Goal: Information Seeking & Learning: Learn about a topic

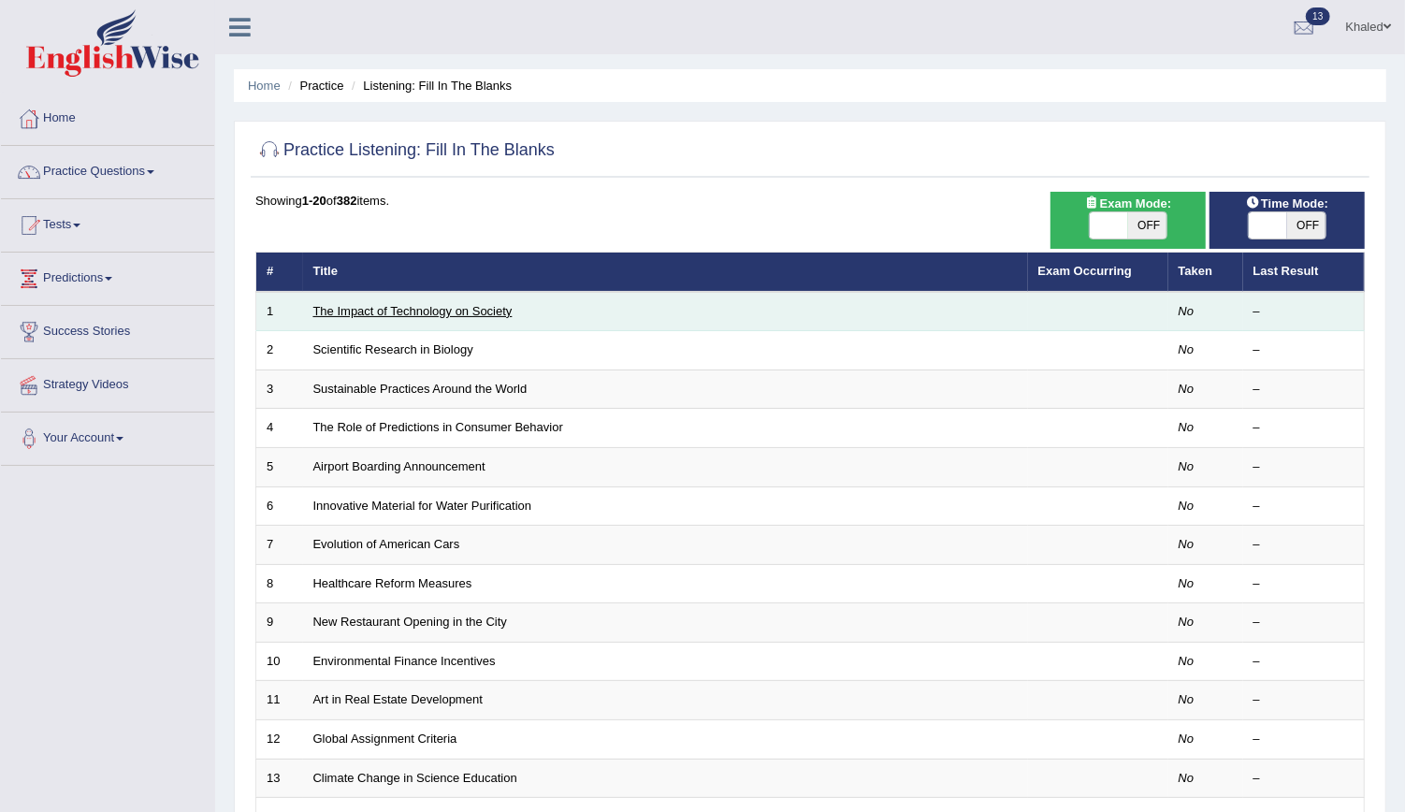
click at [474, 307] on link "The Impact of Technology on Society" at bounding box center [412, 311] width 199 height 14
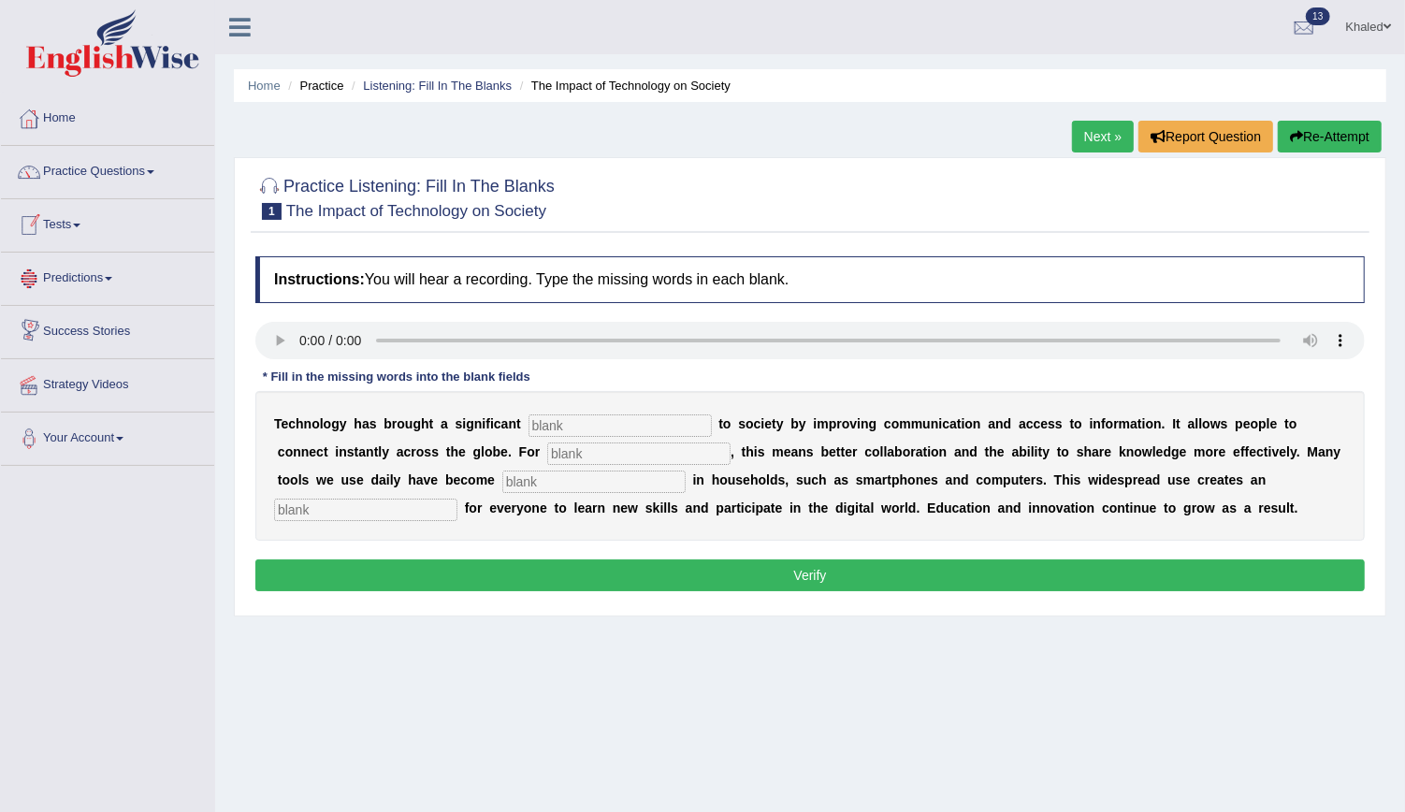
click at [566, 421] on input "text" at bounding box center [619, 425] width 183 height 22
type input "bemefit"
click at [547, 447] on input "text" at bounding box center [638, 453] width 183 height 22
type input "humans"
click at [502, 484] on input "text" at bounding box center [593, 481] width 183 height 22
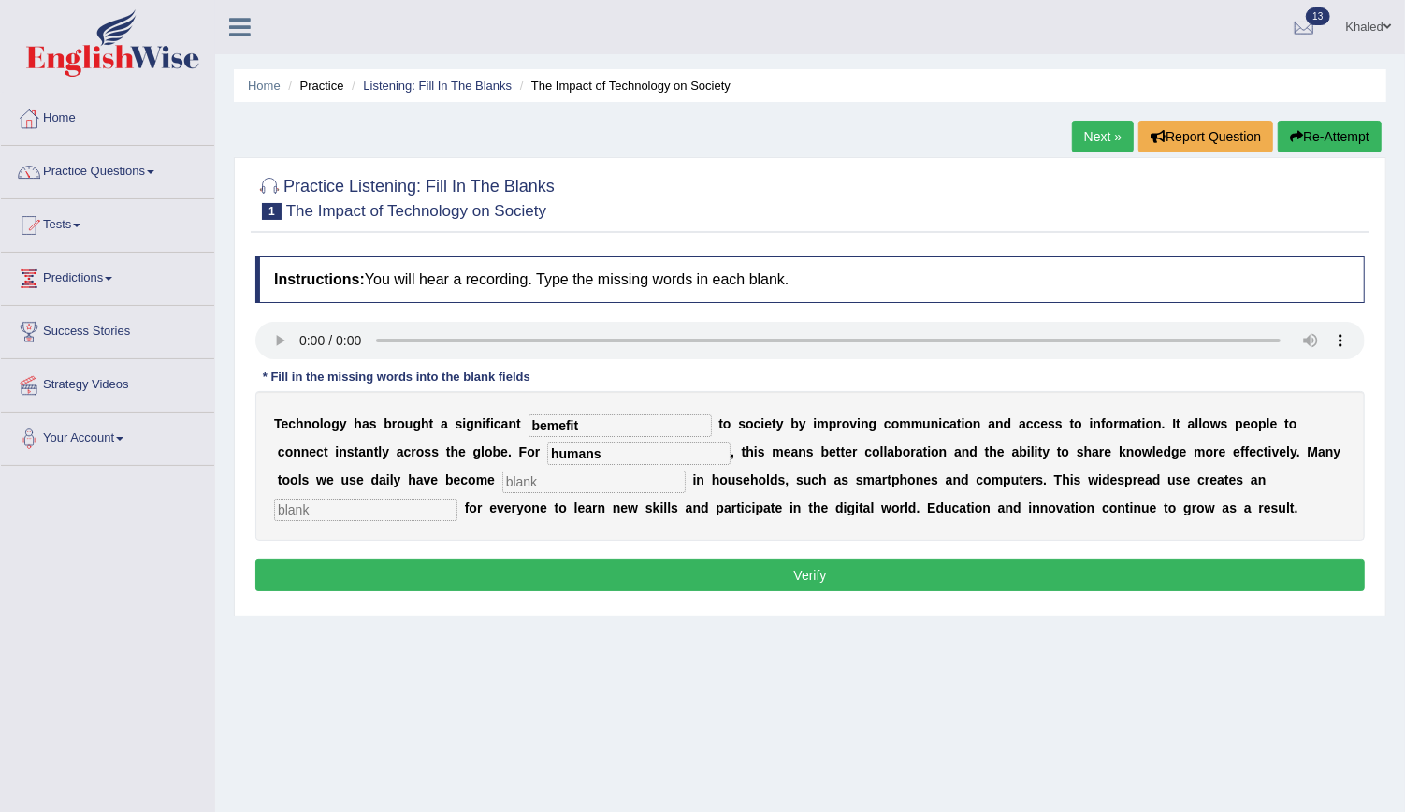
click at [457, 499] on input "text" at bounding box center [365, 510] width 183 height 22
type input "p"
type input "opportunity"
click at [997, 571] on button "Verify" at bounding box center [809, 575] width 1109 height 32
click at [502, 484] on input "text" at bounding box center [593, 481] width 183 height 22
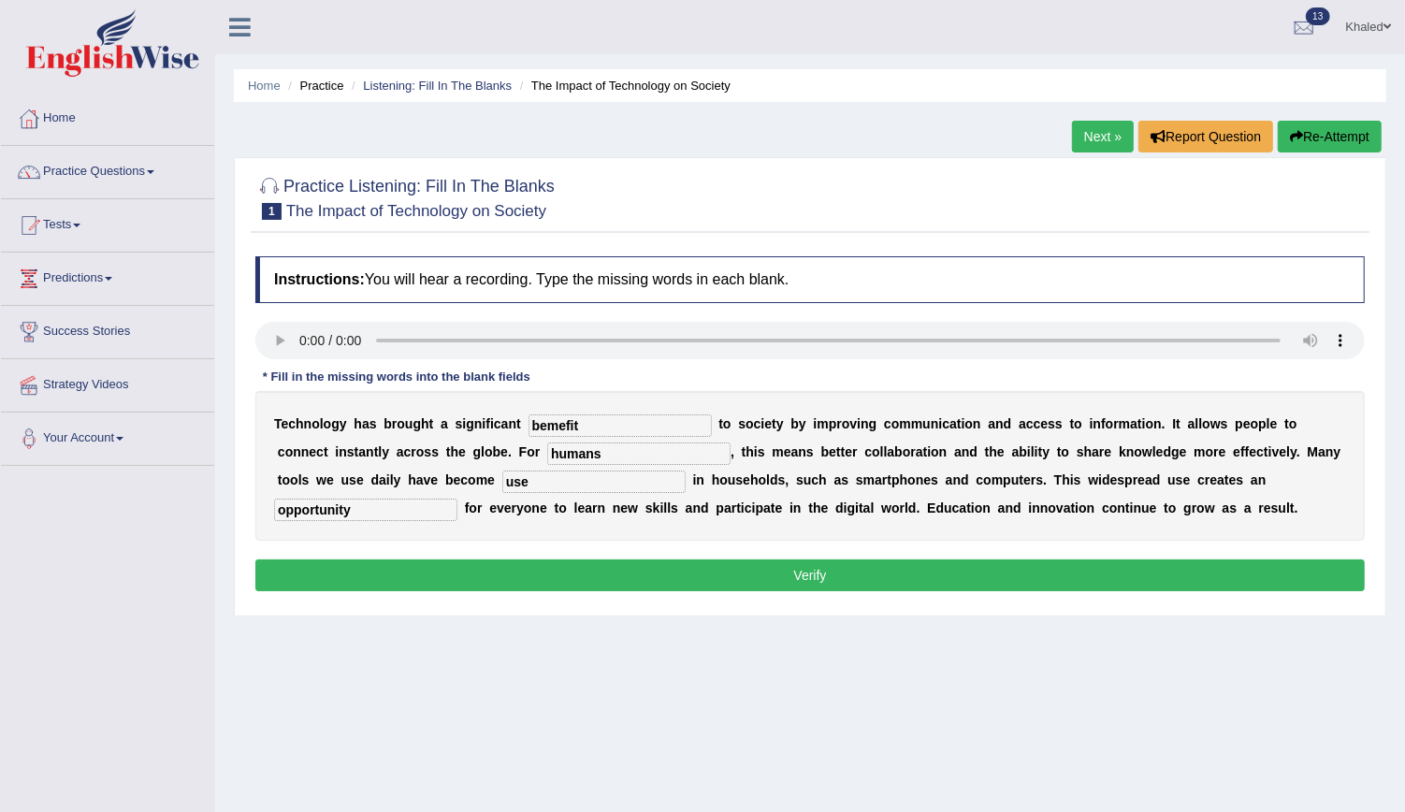
type input "use"
click at [465, 583] on button "Verify" at bounding box center [809, 575] width 1109 height 32
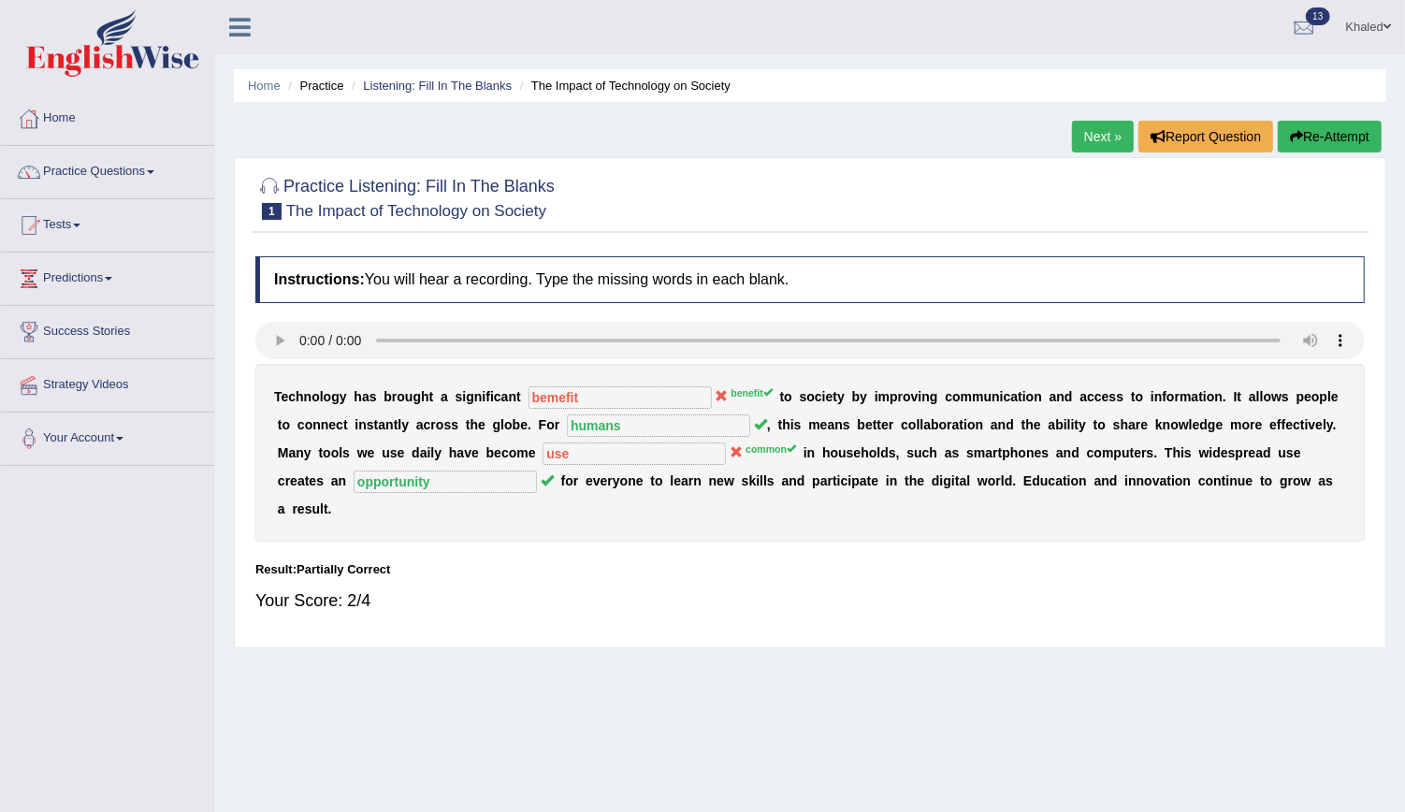
click at [1088, 145] on link "Next »" at bounding box center [1103, 137] width 62 height 32
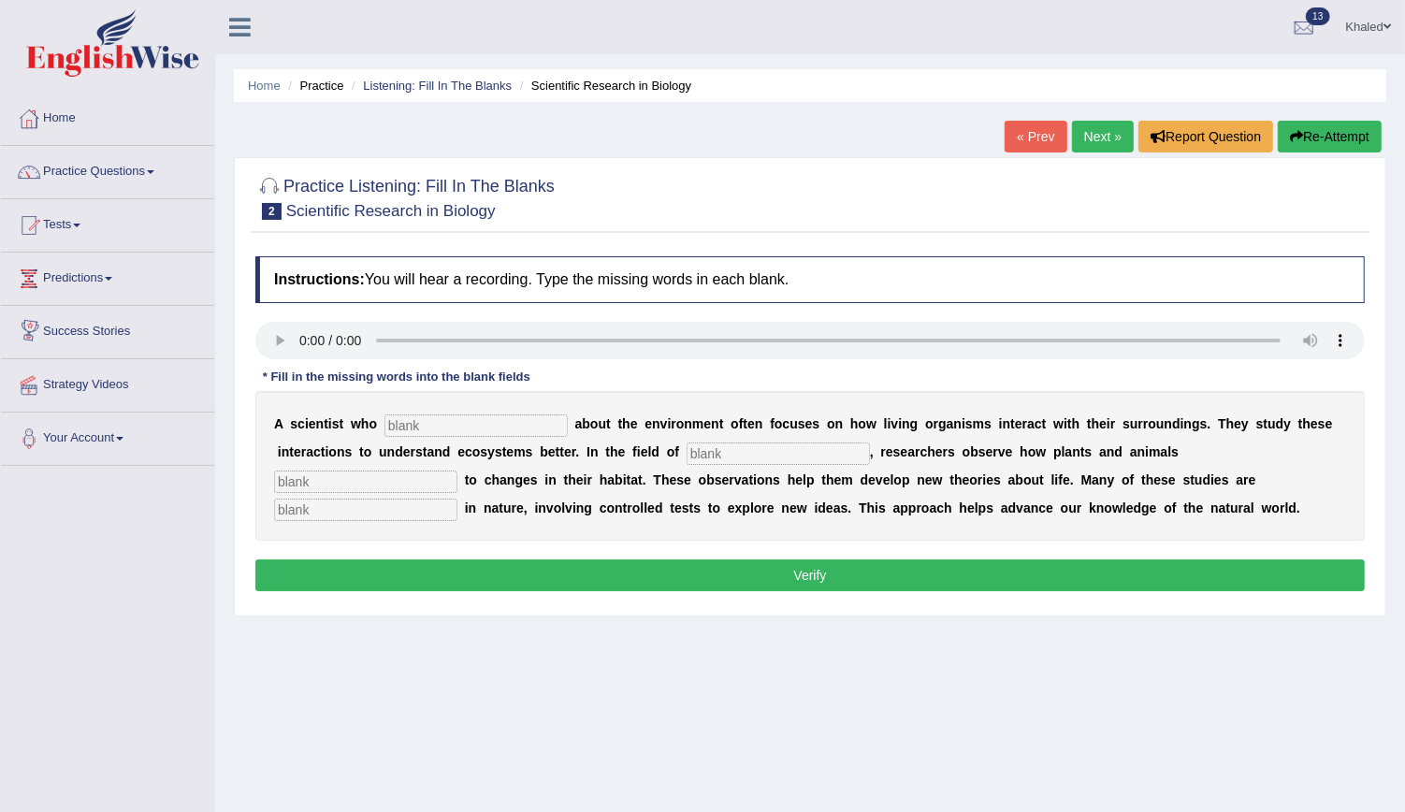
click at [455, 423] on input "text" at bounding box center [475, 425] width 183 height 22
type input "aquaries"
click at [686, 451] on input "text" at bounding box center [777, 453] width 183 height 22
type input "biology"
click at [457, 470] on input "text" at bounding box center [365, 481] width 183 height 22
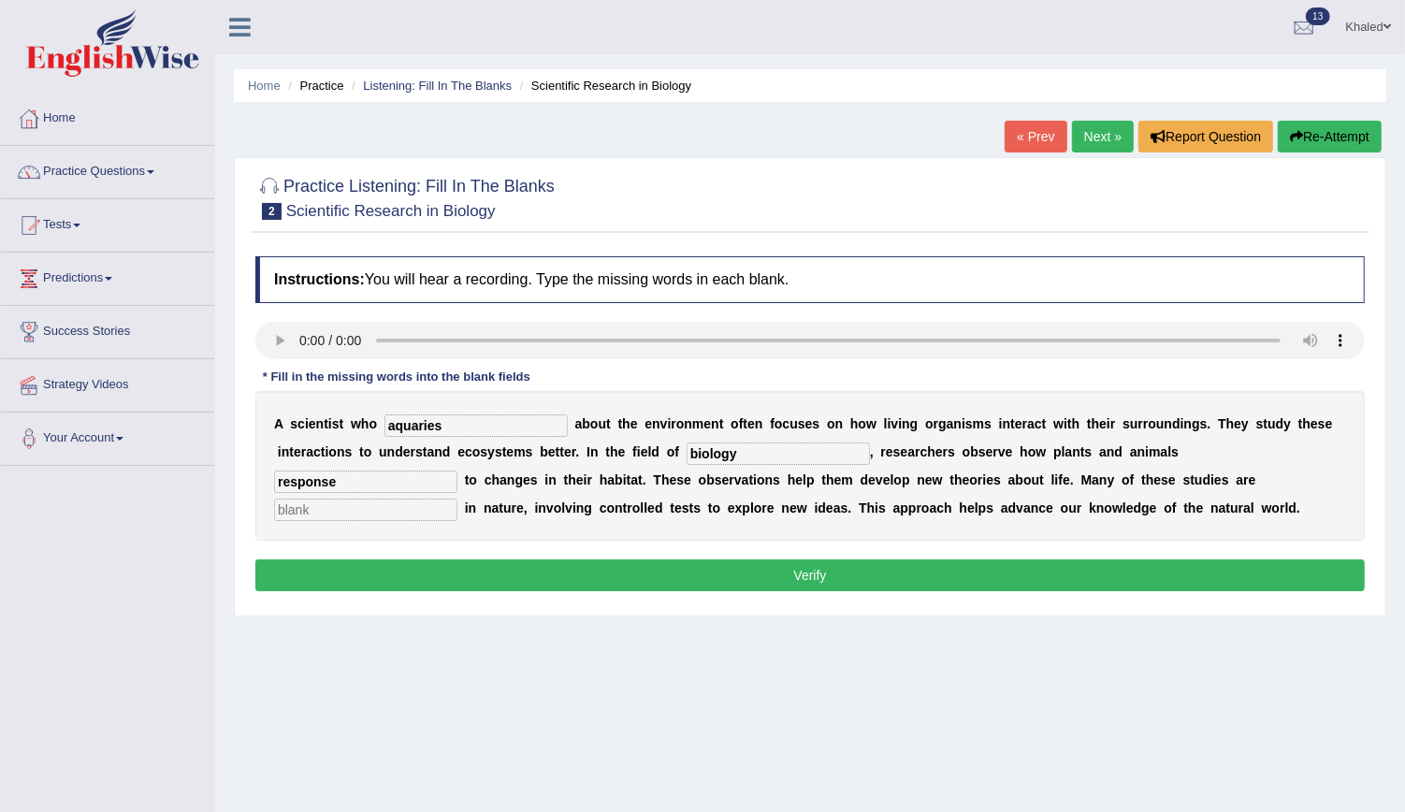
type input "response"
click at [457, 499] on input "text" at bounding box center [365, 510] width 183 height 22
type input "experimantal"
click at [924, 572] on button "Verify" at bounding box center [809, 575] width 1109 height 32
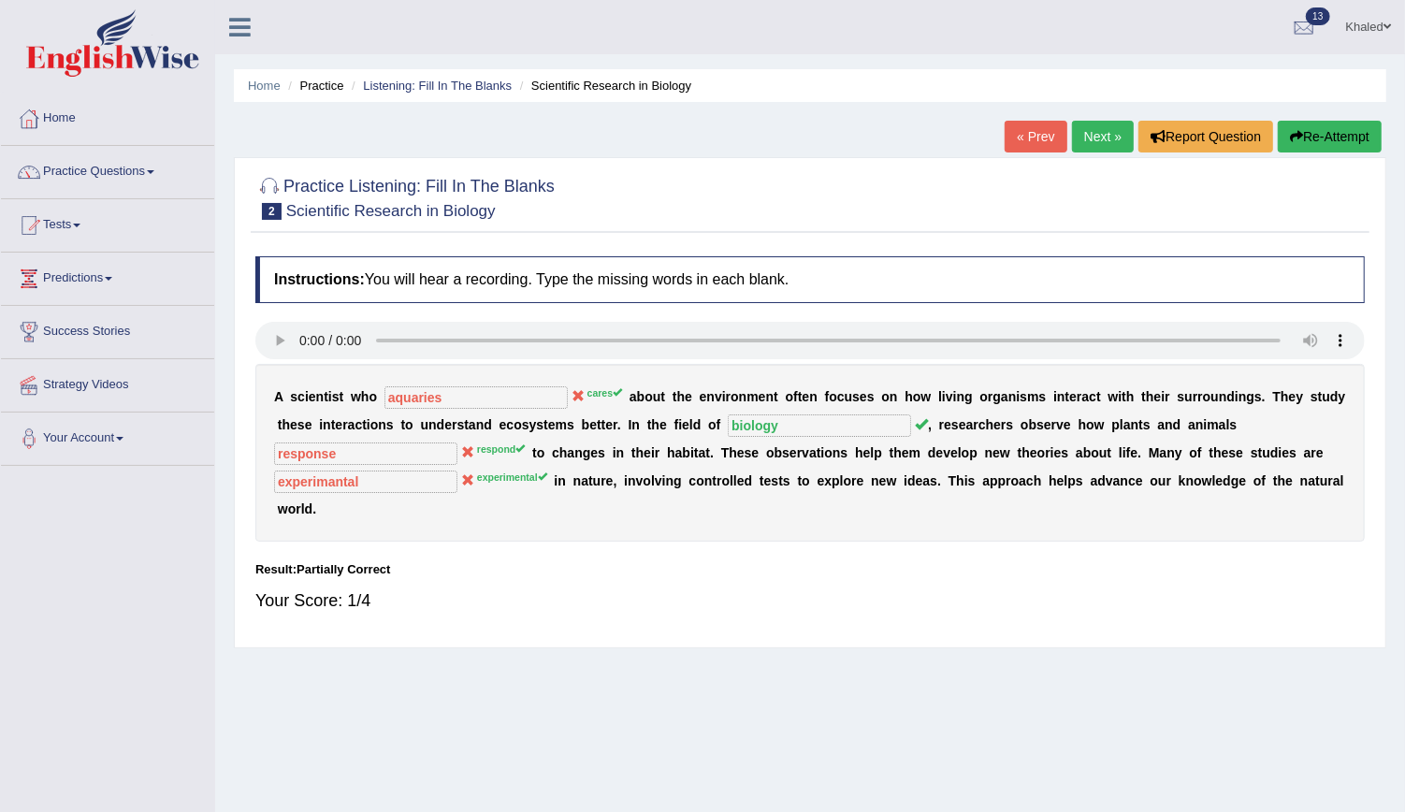
click at [1090, 139] on link "Next »" at bounding box center [1103, 137] width 62 height 32
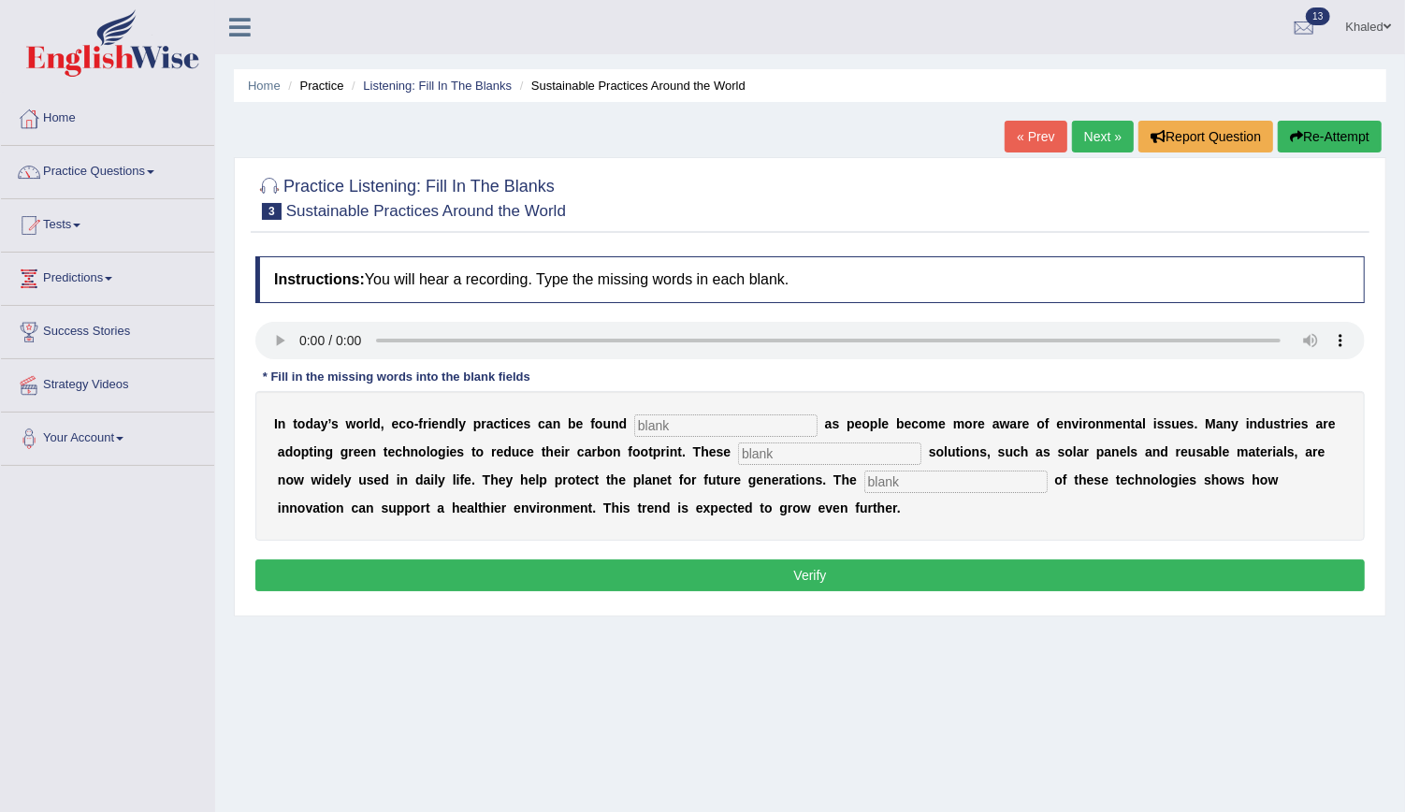
click at [649, 416] on input "text" at bounding box center [725, 425] width 183 height 22
type input "everywhere"
click at [738, 460] on input "text" at bounding box center [829, 453] width 183 height 22
type input "systainable"
click at [864, 484] on input "text" at bounding box center [955, 481] width 183 height 22
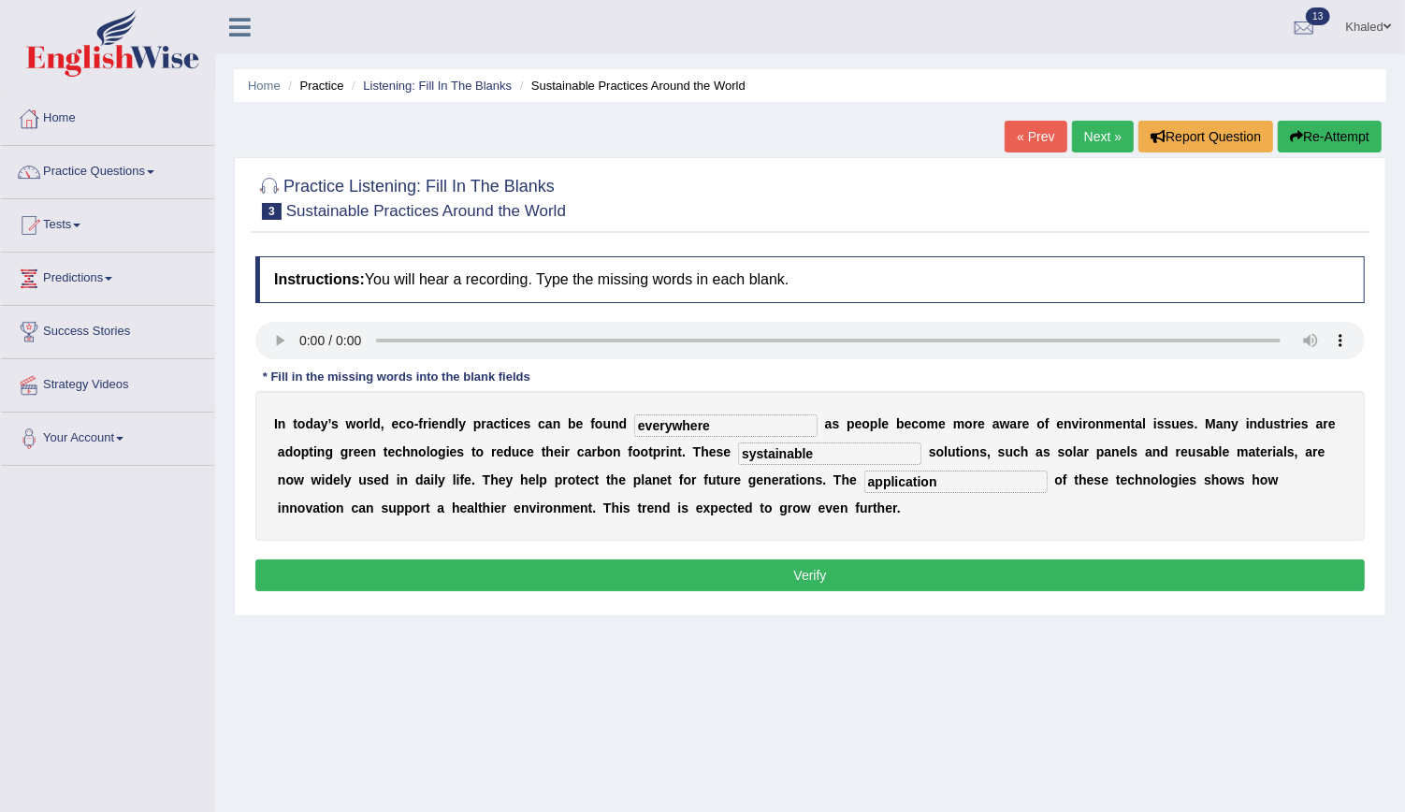
type input "application"
click at [743, 578] on button "Verify" at bounding box center [809, 575] width 1109 height 32
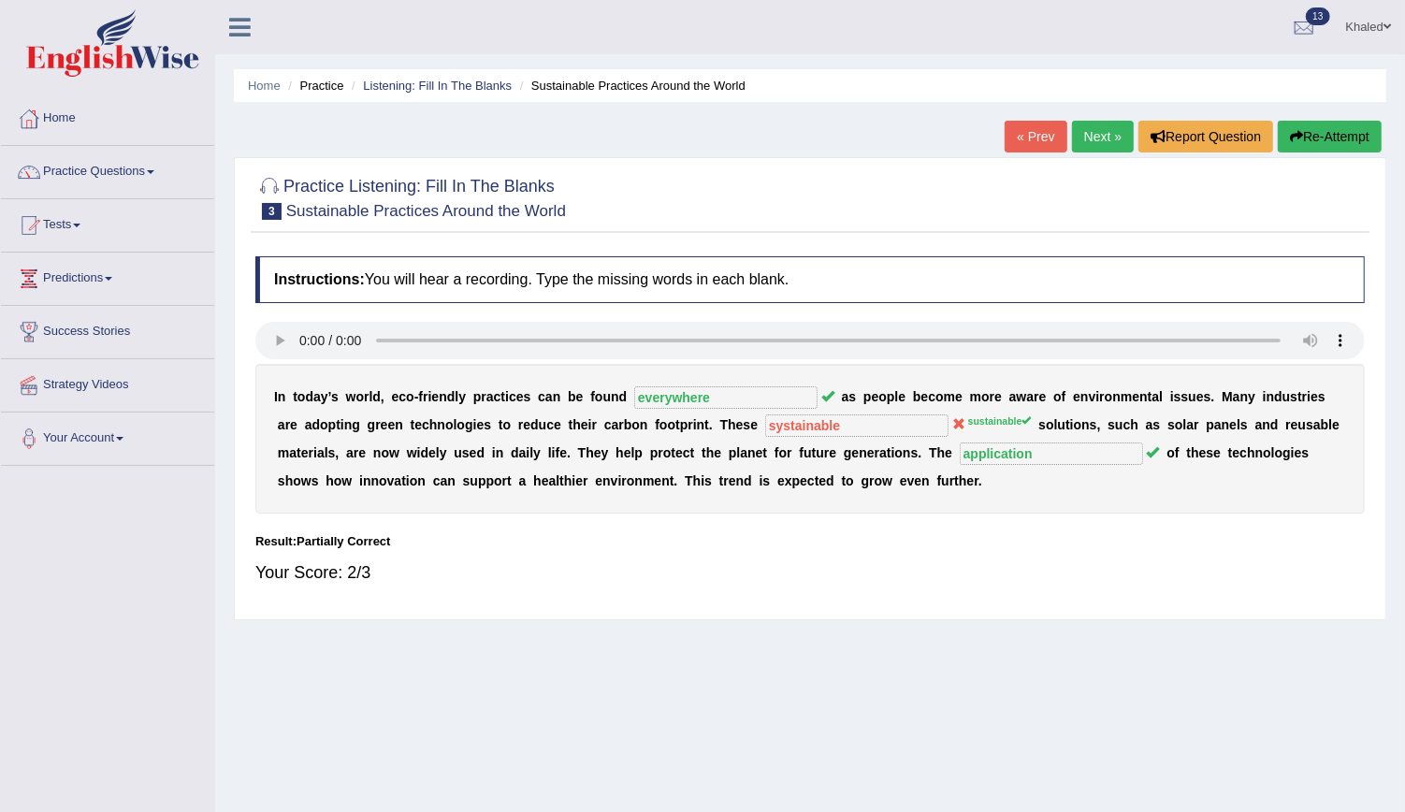
click at [1115, 137] on link "Next »" at bounding box center [1103, 137] width 62 height 32
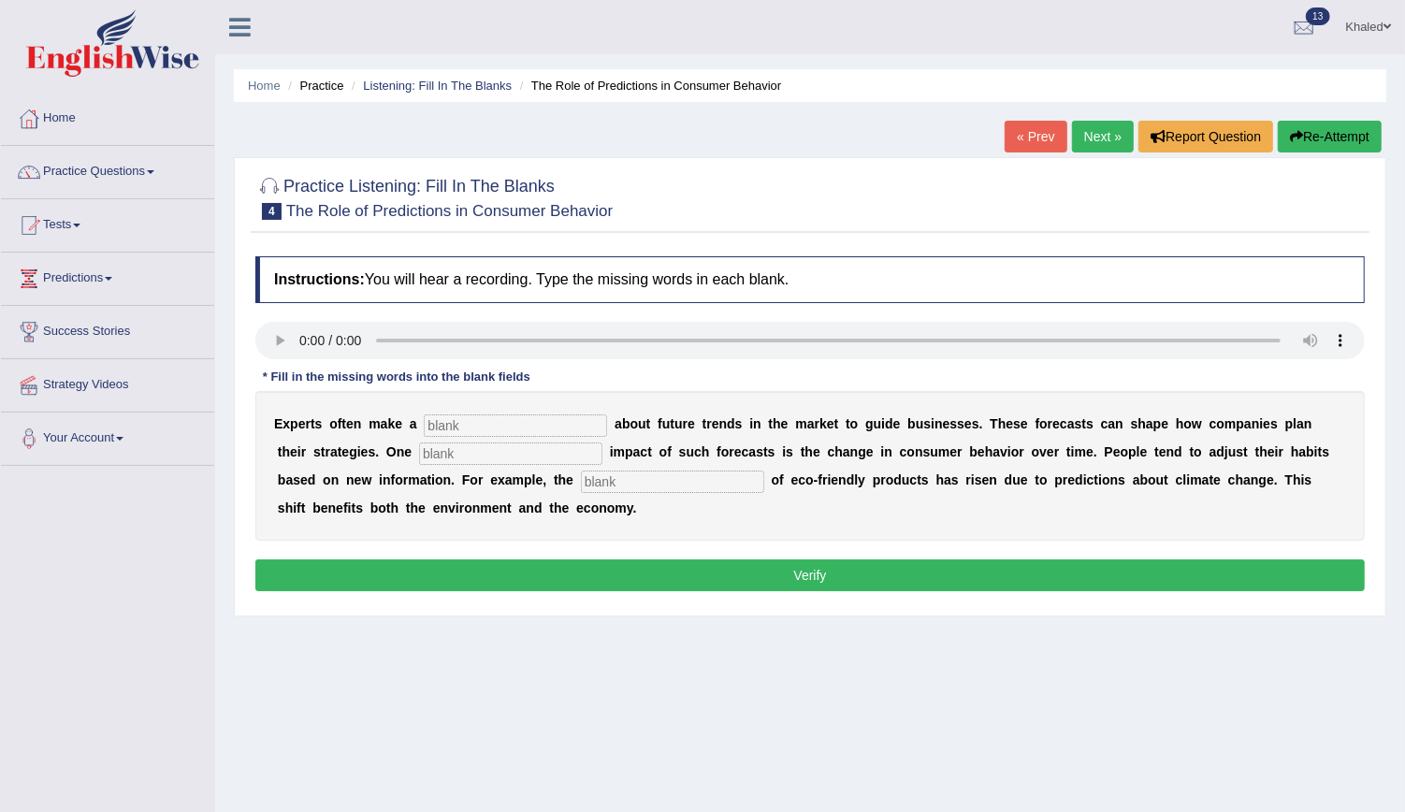
click at [517, 417] on input "text" at bounding box center [515, 425] width 183 height 22
type input "predection"
click at [419, 459] on input "text" at bounding box center [510, 453] width 183 height 22
type input "profound"
click at [581, 479] on input "text" at bounding box center [672, 481] width 183 height 22
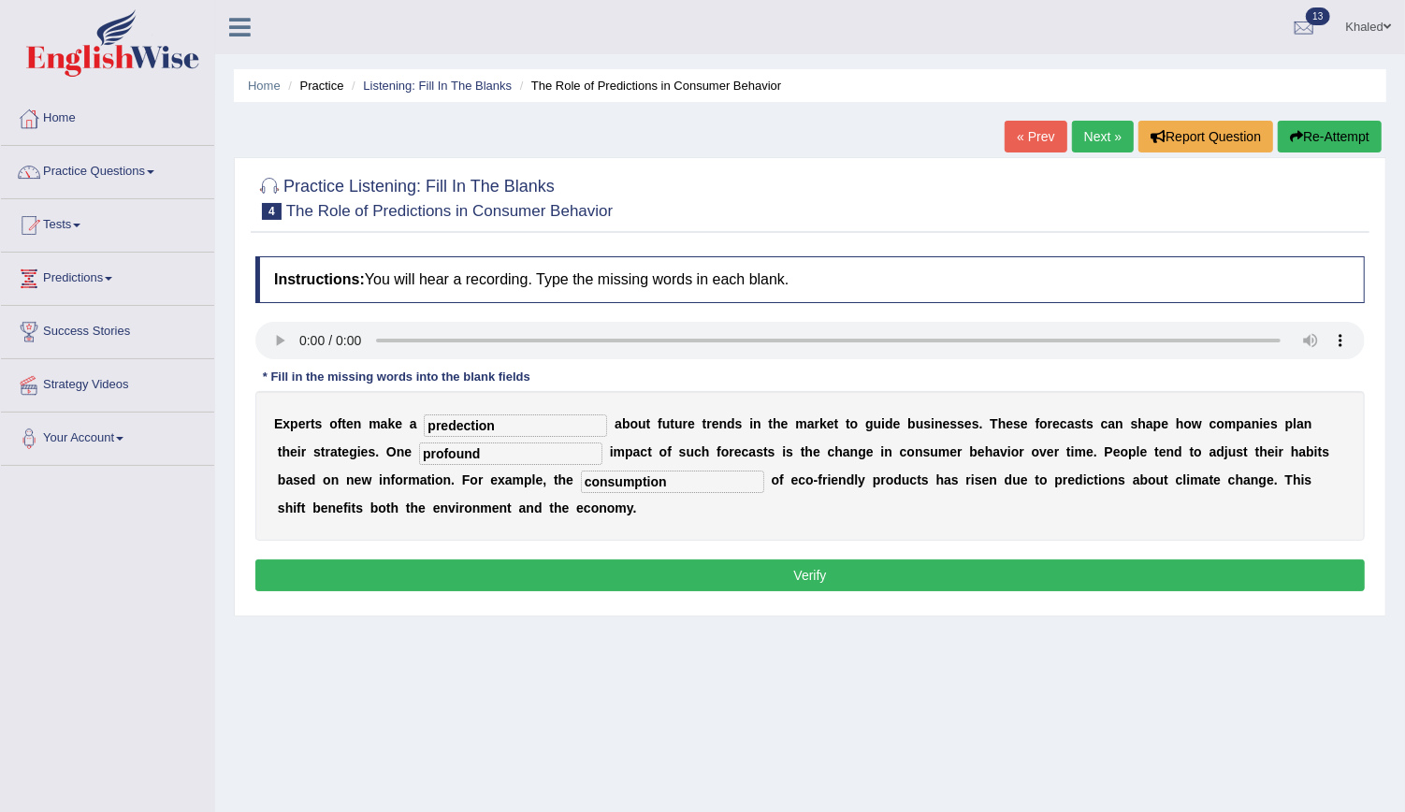
type input "consumption"
click at [474, 577] on button "Verify" at bounding box center [809, 575] width 1109 height 32
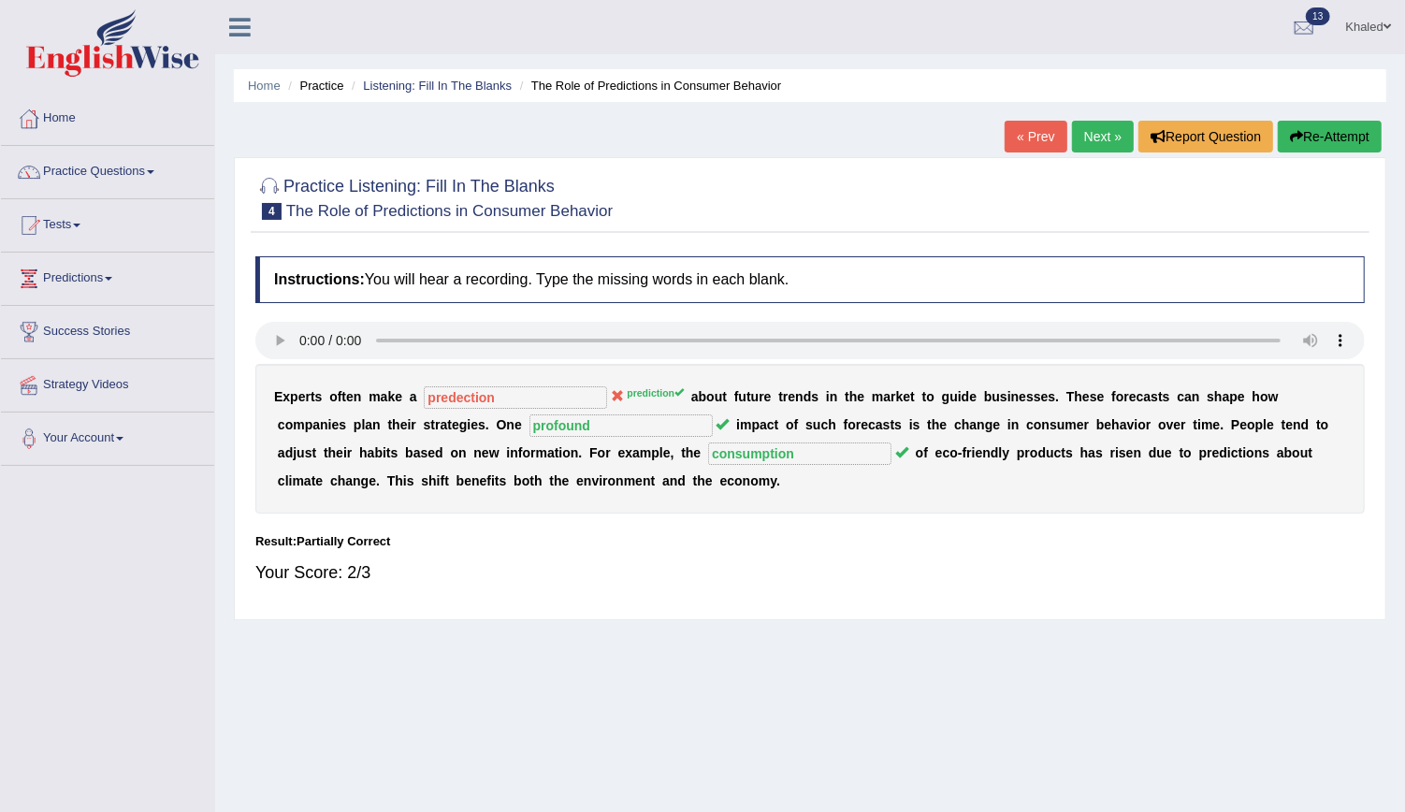
click at [1102, 137] on link "Next »" at bounding box center [1103, 137] width 62 height 32
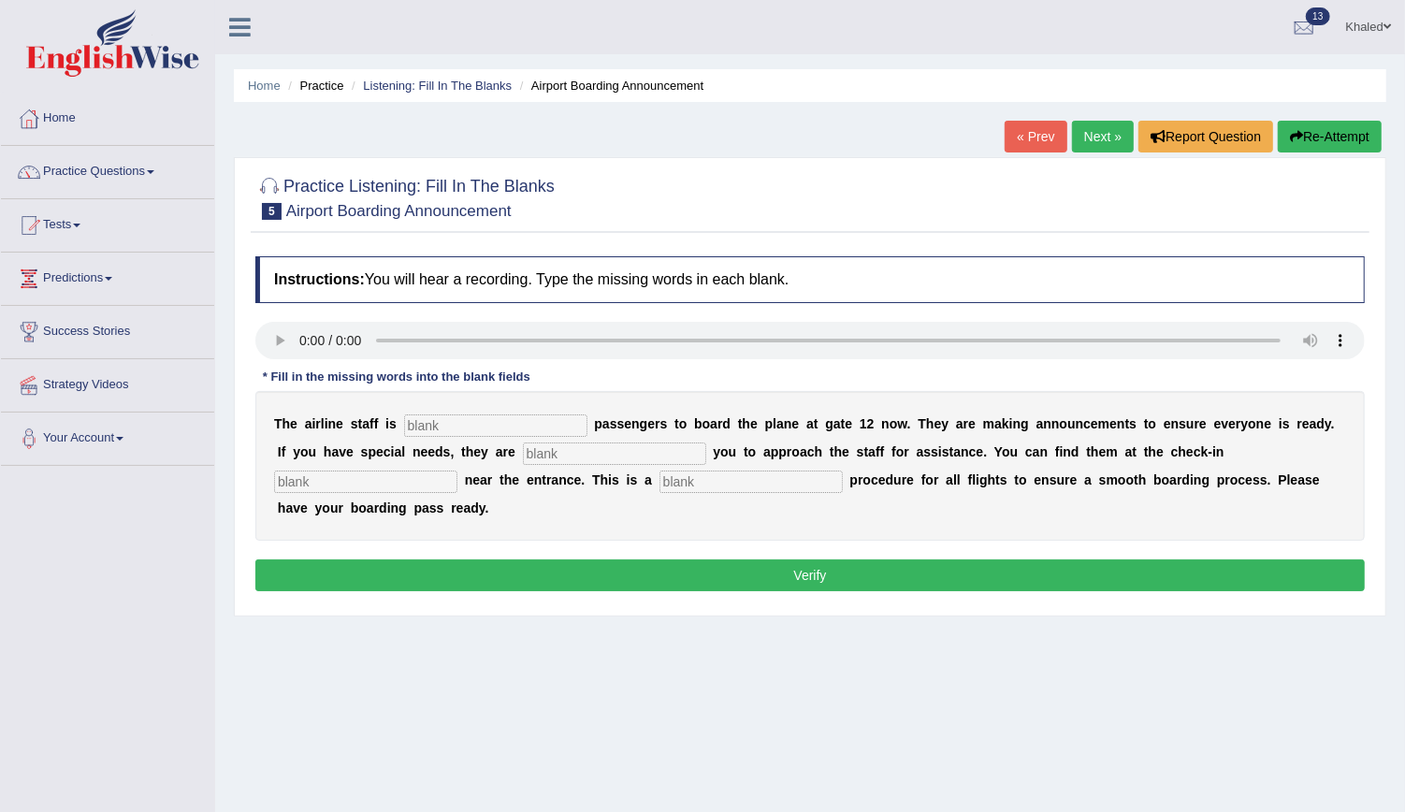
click at [442, 436] on div "T h e a i r l i n e s t a f f i s p a s s e n g e r s t o b o a r d t h e p l a…" at bounding box center [809, 466] width 1109 height 150
click at [436, 426] on input "text" at bounding box center [495, 425] width 183 height 22
type input "requiring"
click at [457, 470] on input "text" at bounding box center [365, 481] width 183 height 22
type input "desk"
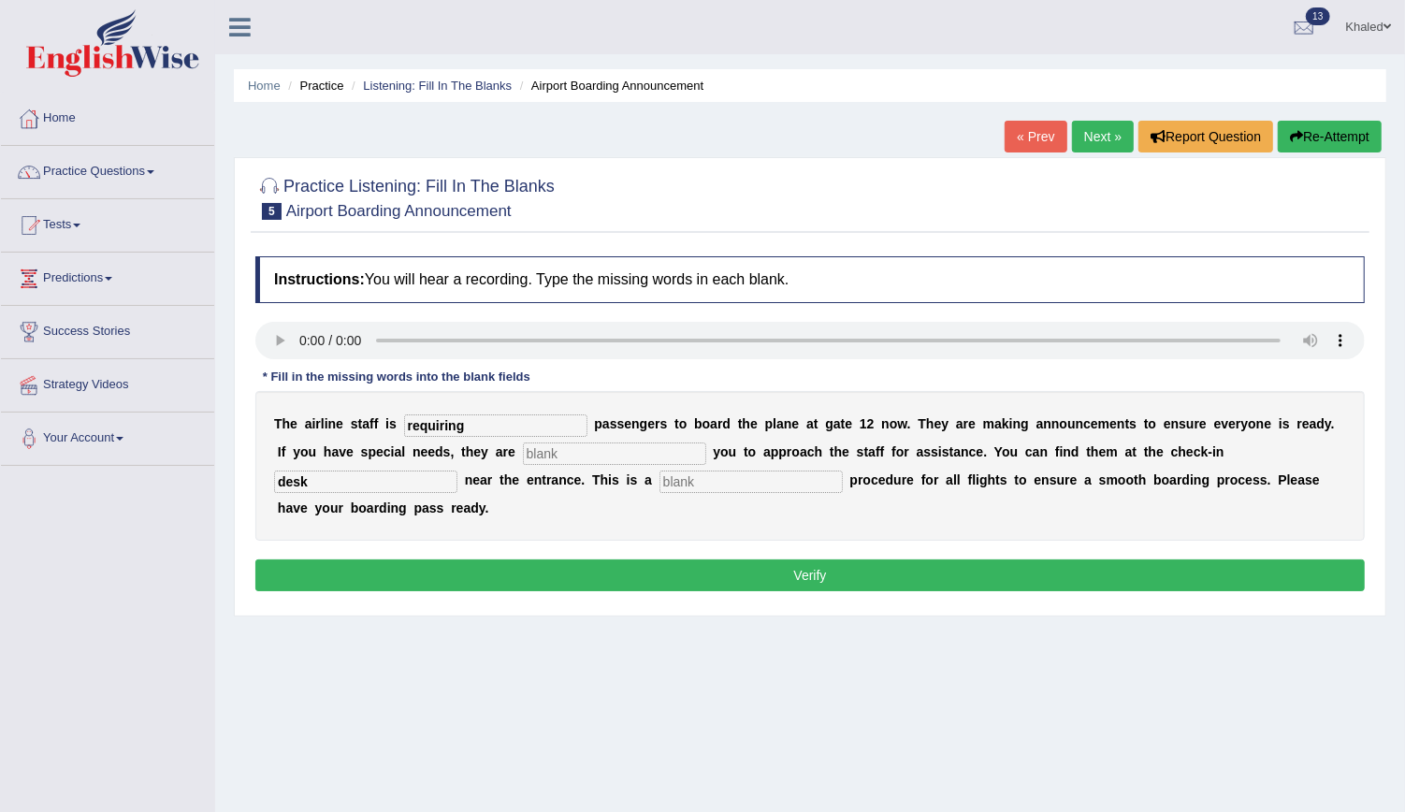
click at [659, 482] on input "text" at bounding box center [750, 481] width 183 height 22
type input "e"
type input "regular"
click at [523, 449] on input "text" at bounding box center [614, 453] width 183 height 22
type input "u"
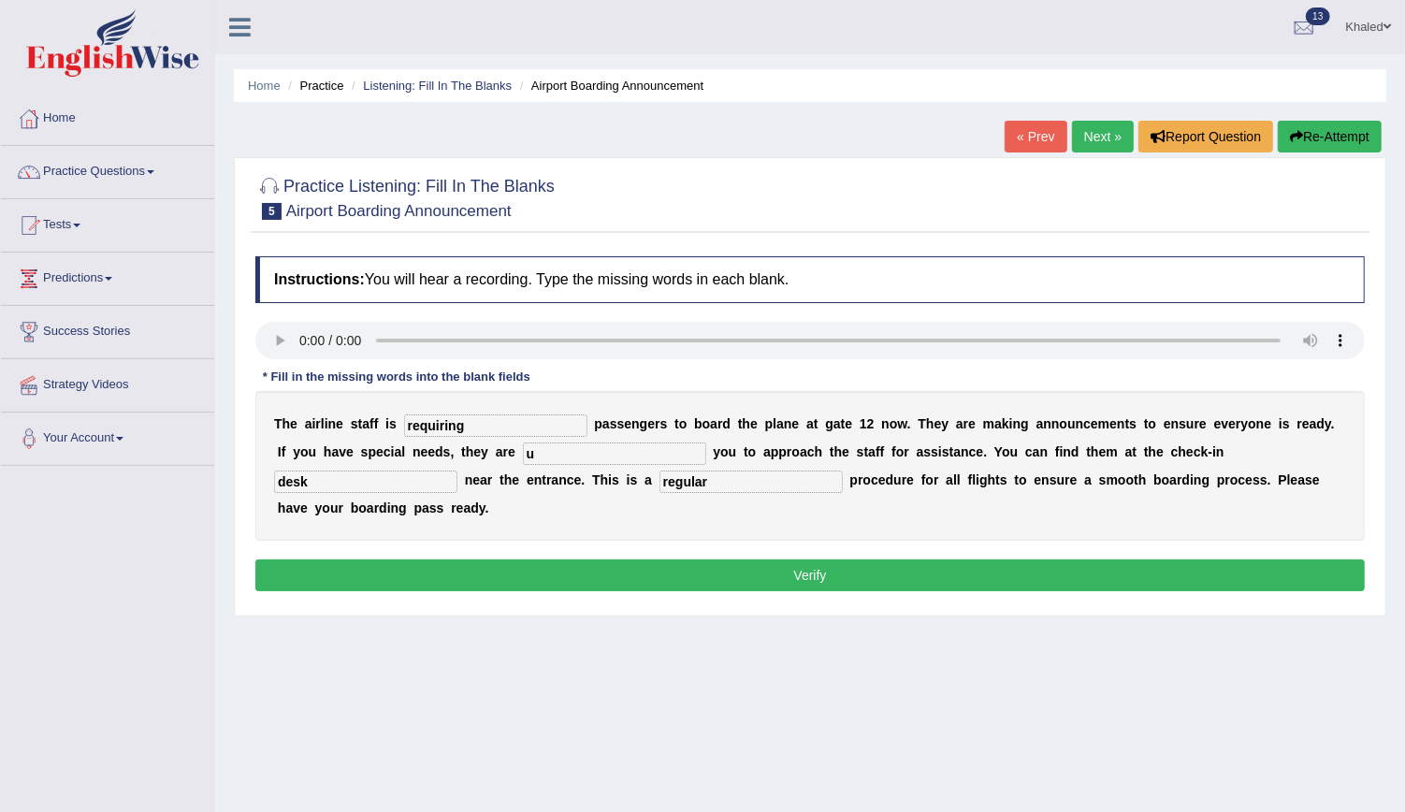
click at [494, 559] on button "Verify" at bounding box center [809, 575] width 1109 height 32
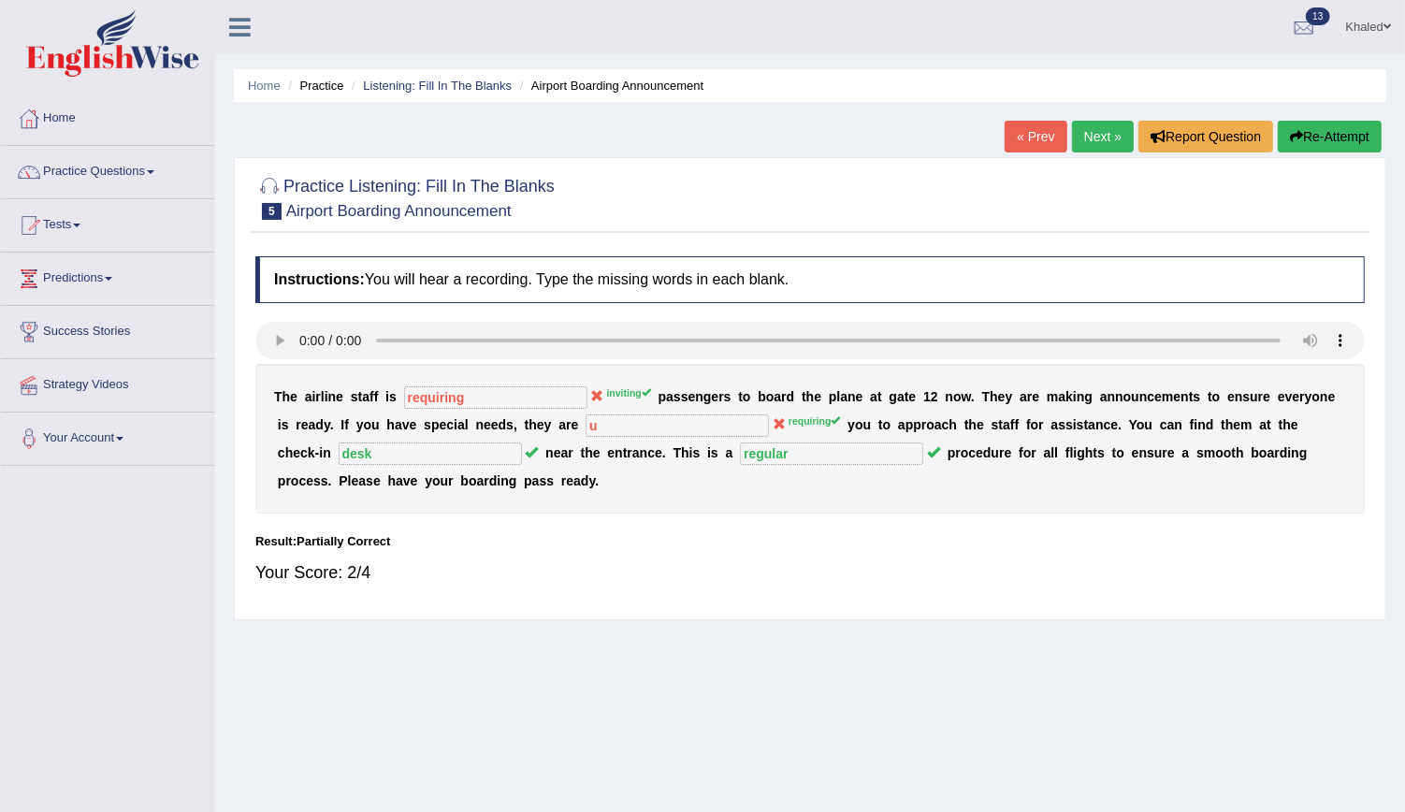
click at [1090, 142] on link "Next »" at bounding box center [1103, 137] width 62 height 32
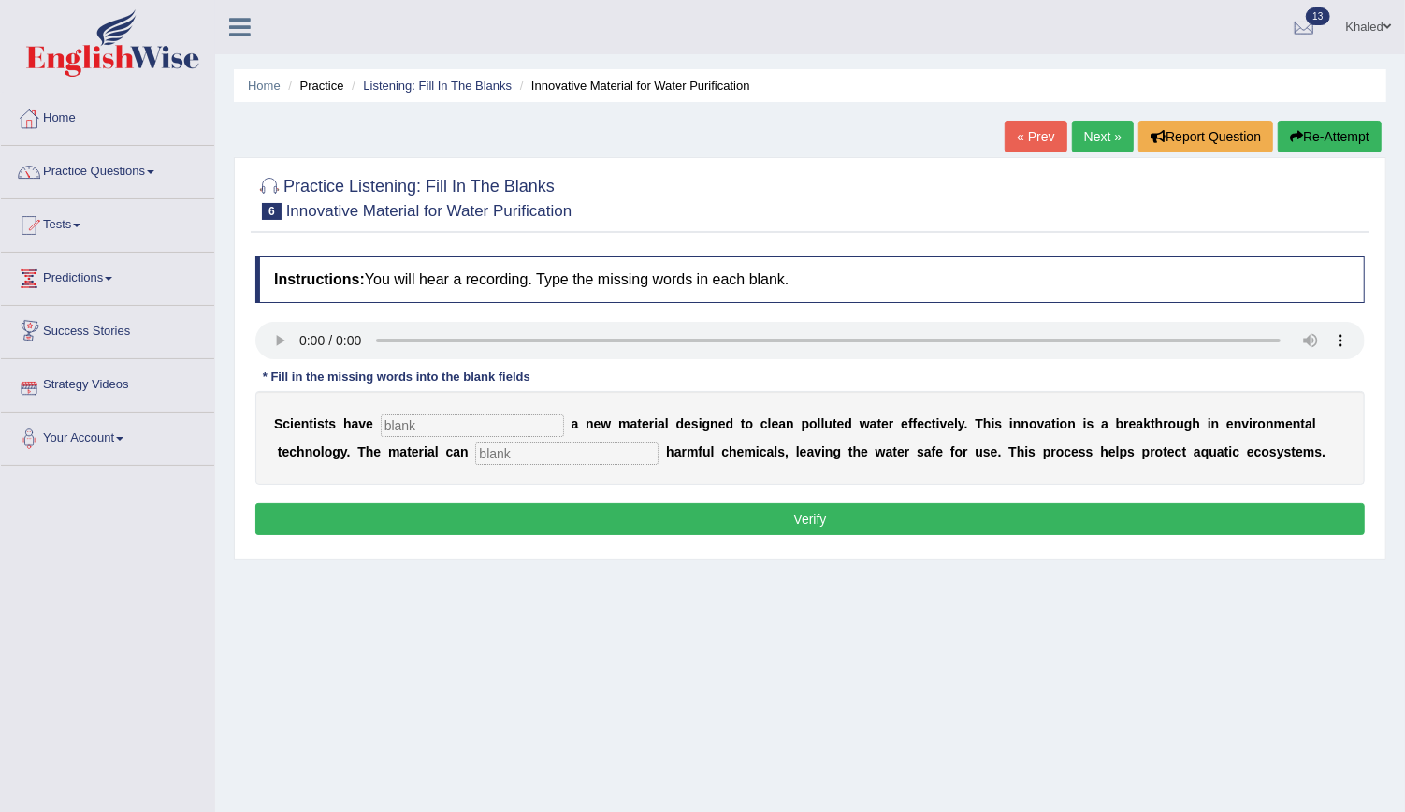
click at [435, 433] on input "text" at bounding box center [472, 425] width 183 height 22
type input "made"
click at [475, 444] on input "text" at bounding box center [566, 453] width 183 height 22
type input "observe"
click at [410, 512] on button "Verify" at bounding box center [809, 519] width 1109 height 32
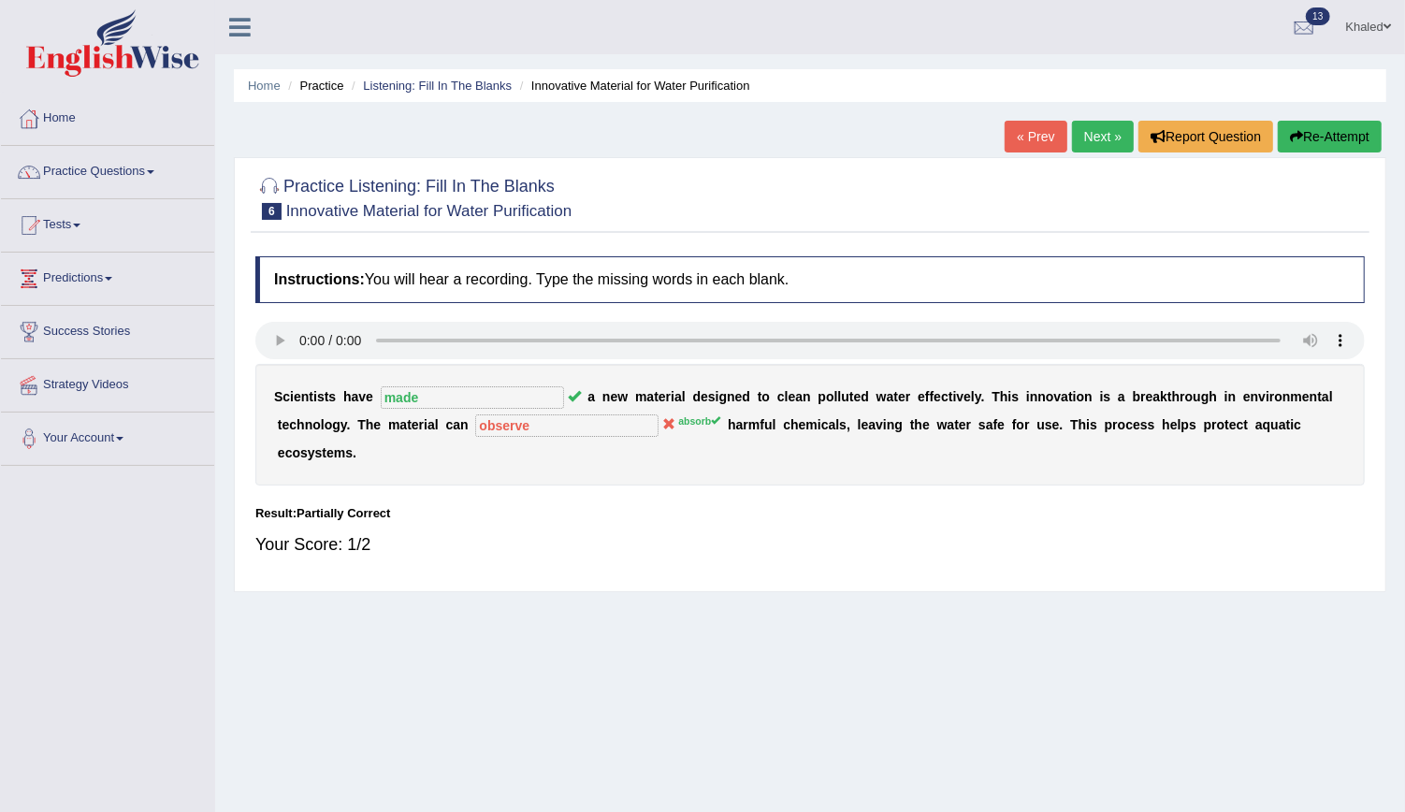
click at [1107, 148] on link "Next »" at bounding box center [1103, 137] width 62 height 32
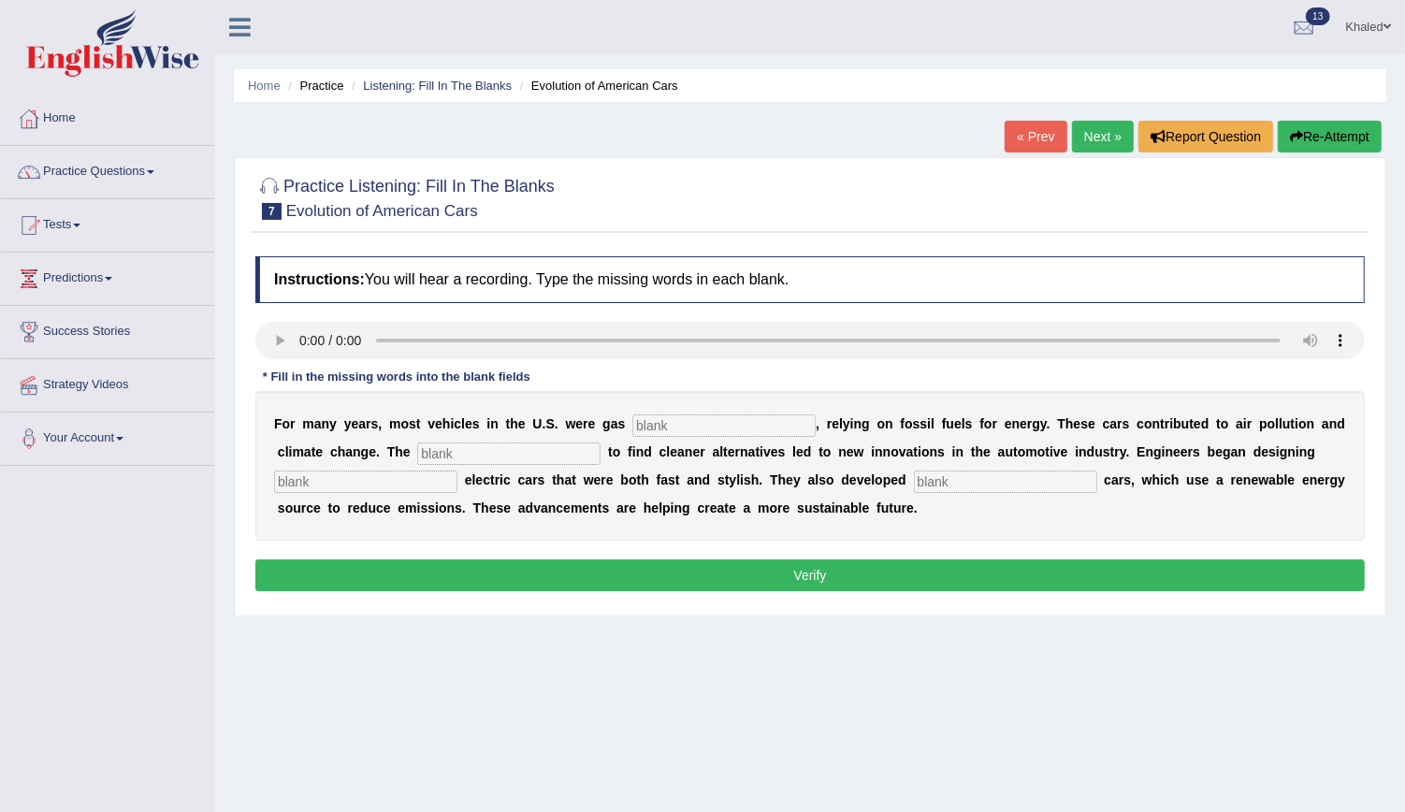
click at [643, 414] on input "text" at bounding box center [723, 425] width 183 height 22
type input "powered"
click at [448, 444] on input "text" at bounding box center [508, 453] width 183 height 22
type input "erengcy"
click at [395, 476] on input "text" at bounding box center [365, 481] width 183 height 22
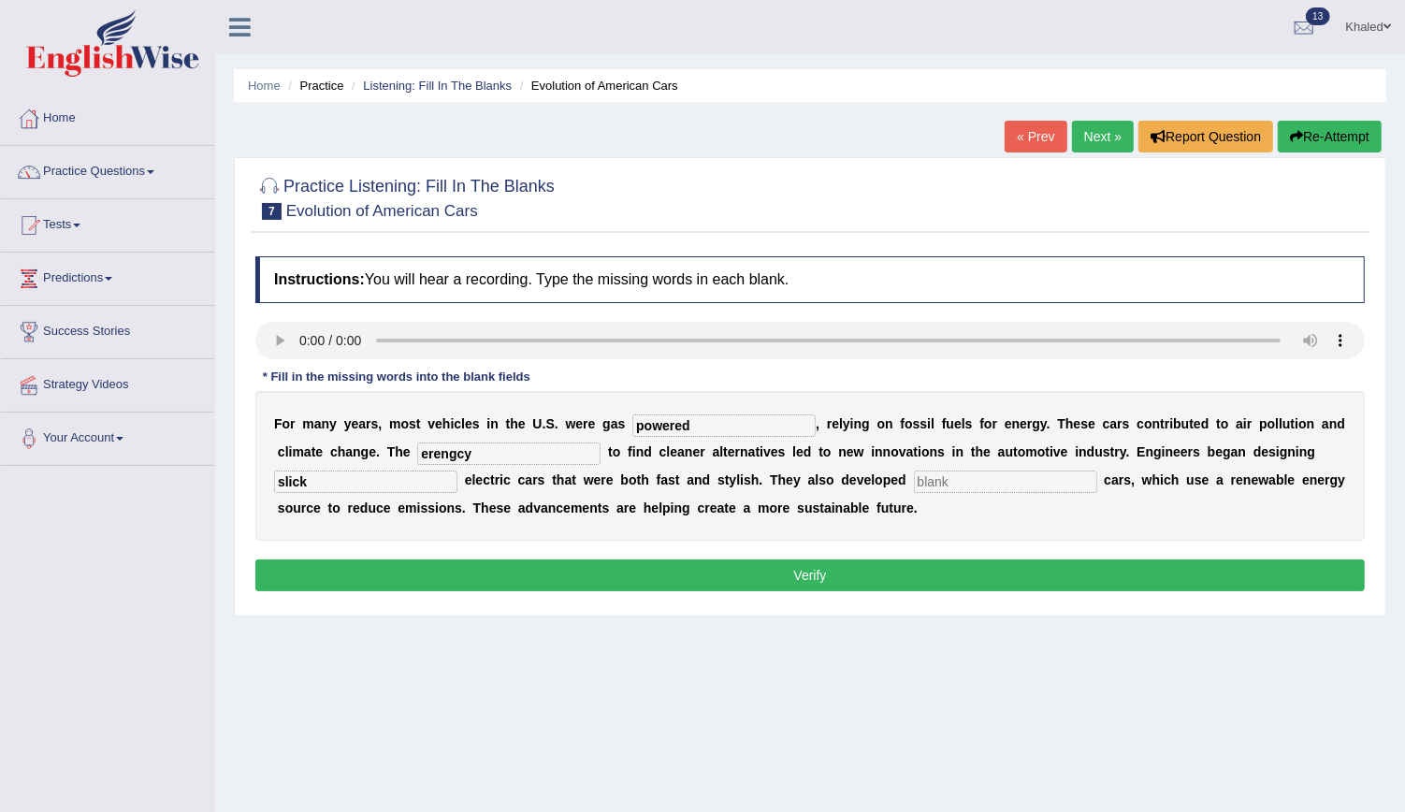
type input "slick"
click at [914, 484] on input "text" at bounding box center [1005, 481] width 183 height 22
type input "hydrogene"
click at [869, 567] on button "Verify" at bounding box center [809, 575] width 1109 height 32
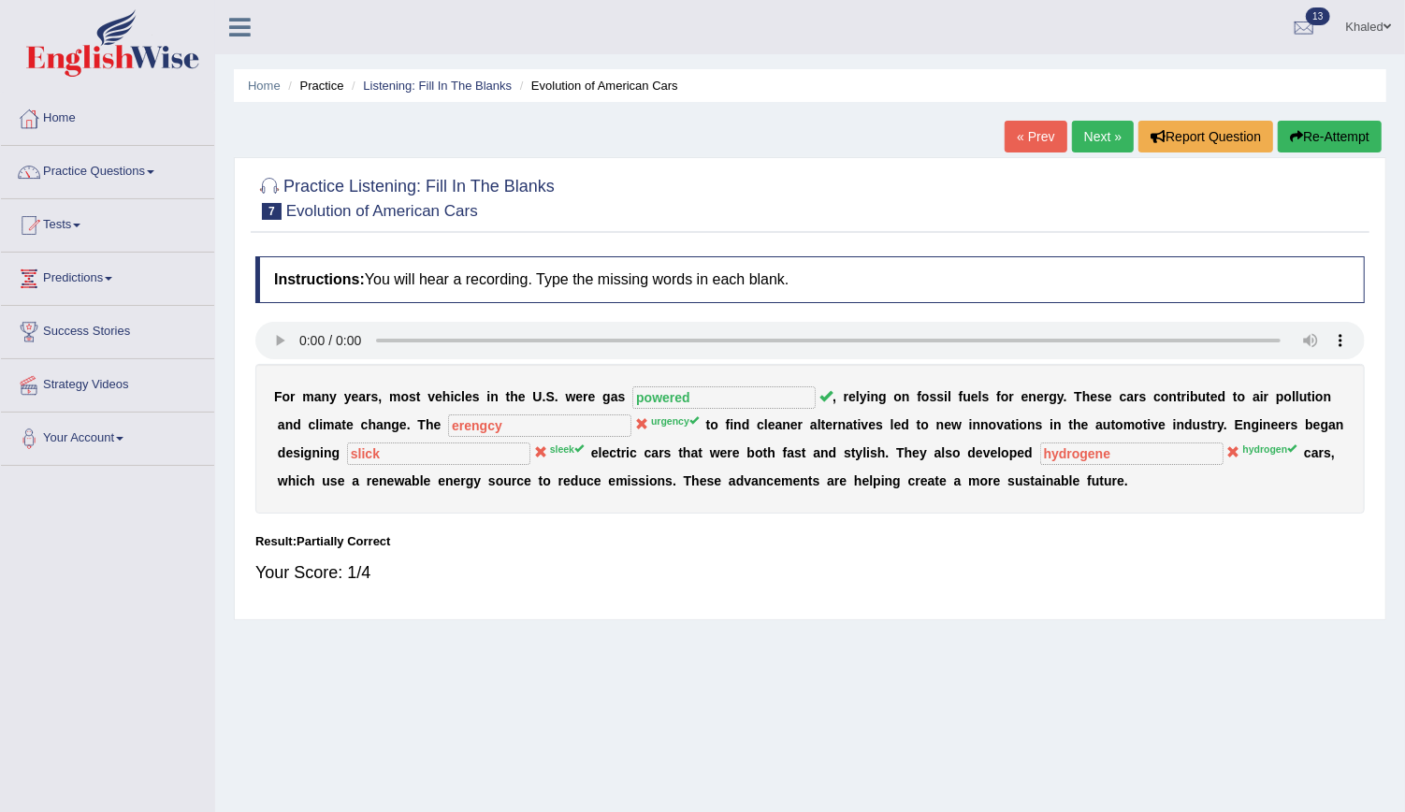
drag, startPoint x: 1110, startPoint y: 316, endPoint x: 1208, endPoint y: 229, distance: 131.2
click at [1208, 229] on div "Practice Listening: Fill In The Blanks 7 Evolution of American Cars Instruction…" at bounding box center [810, 388] width 1152 height 463
click at [1097, 141] on link "Next »" at bounding box center [1103, 137] width 62 height 32
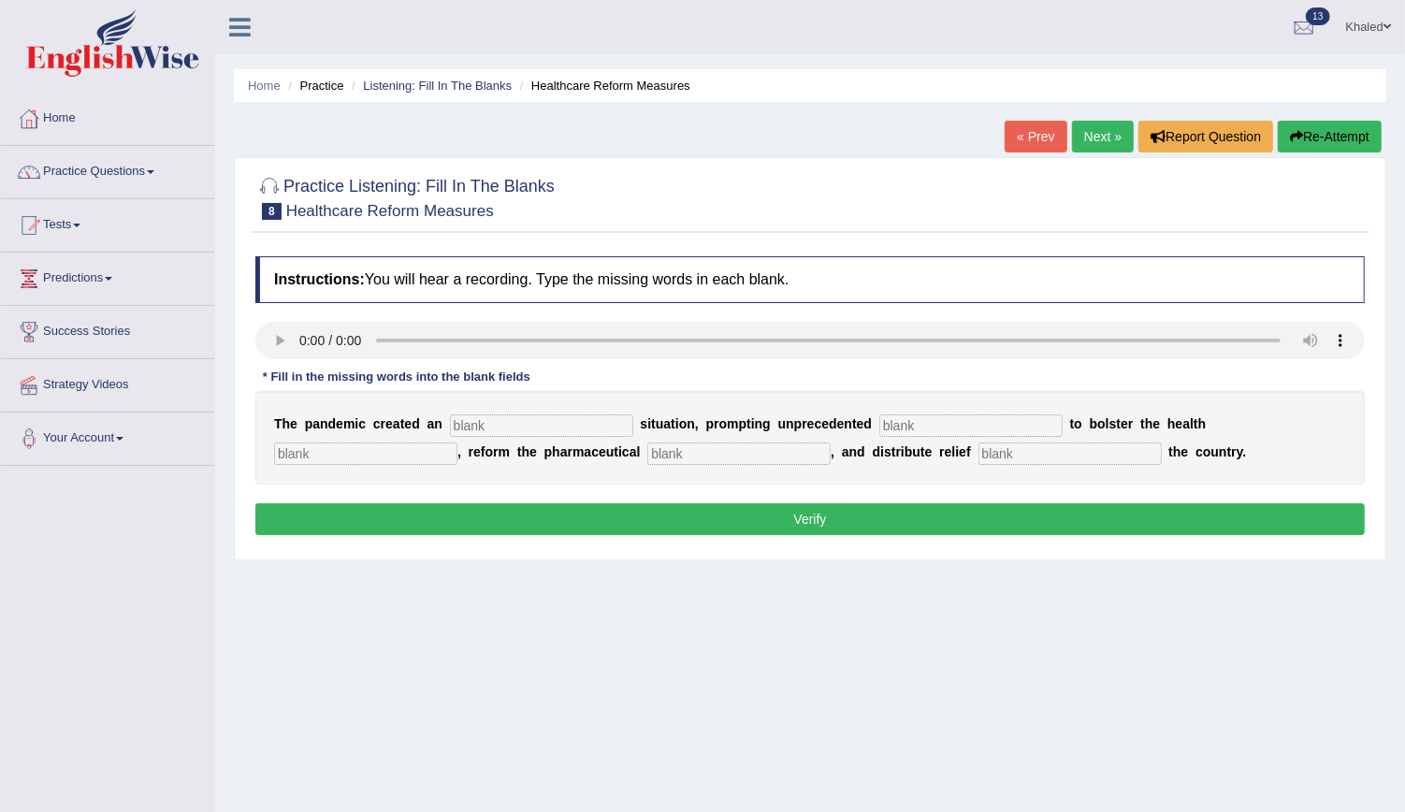
click at [514, 426] on input "text" at bounding box center [541, 425] width 183 height 22
type input "urgent"
click at [879, 423] on input "text" at bounding box center [970, 425] width 183 height 22
type input "contribution"
click at [457, 442] on input "text" at bounding box center [365, 453] width 183 height 22
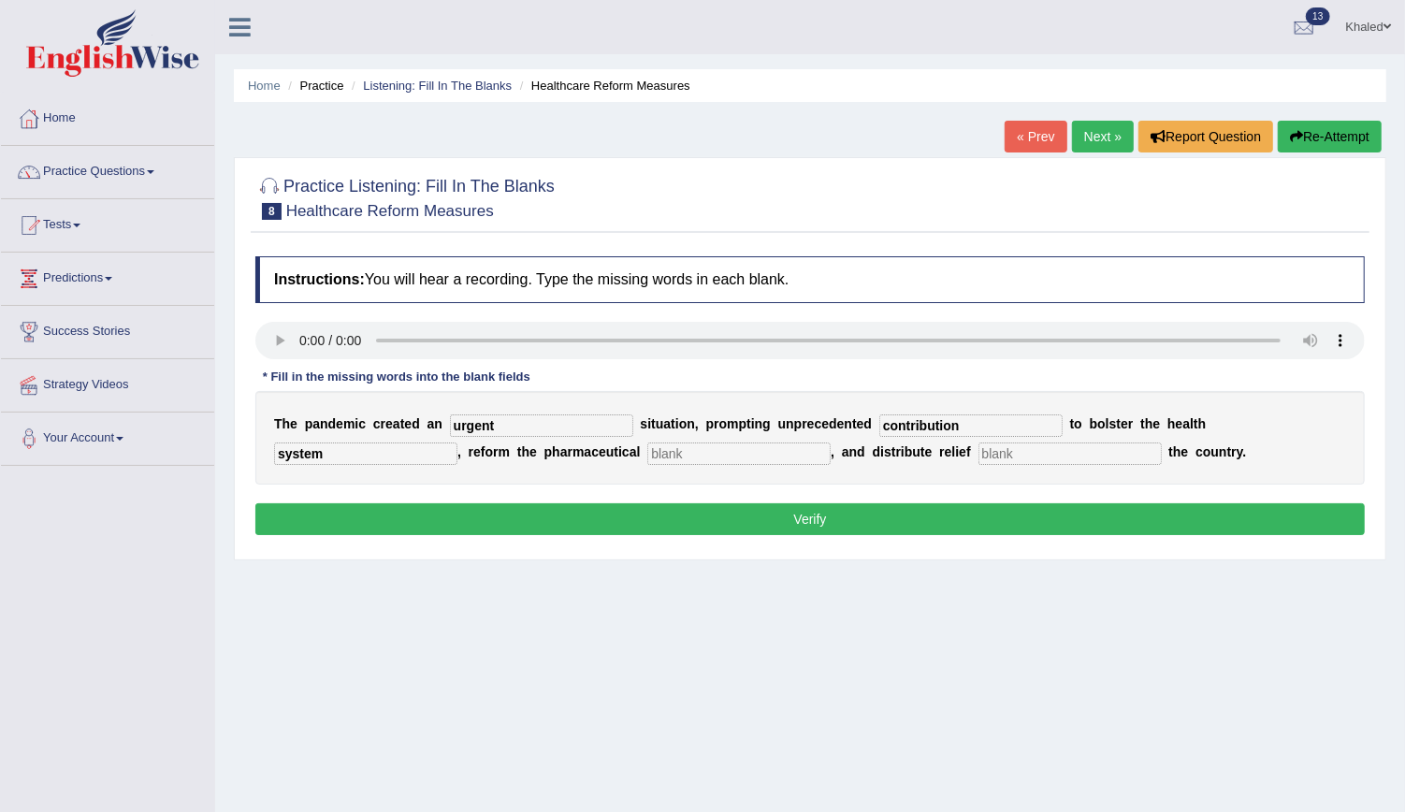
type input "system"
click at [978, 443] on input "text" at bounding box center [1069, 453] width 183 height 22
type input "for"
click at [744, 512] on button "Verify" at bounding box center [809, 519] width 1109 height 32
click at [647, 449] on input "text" at bounding box center [738, 453] width 183 height 22
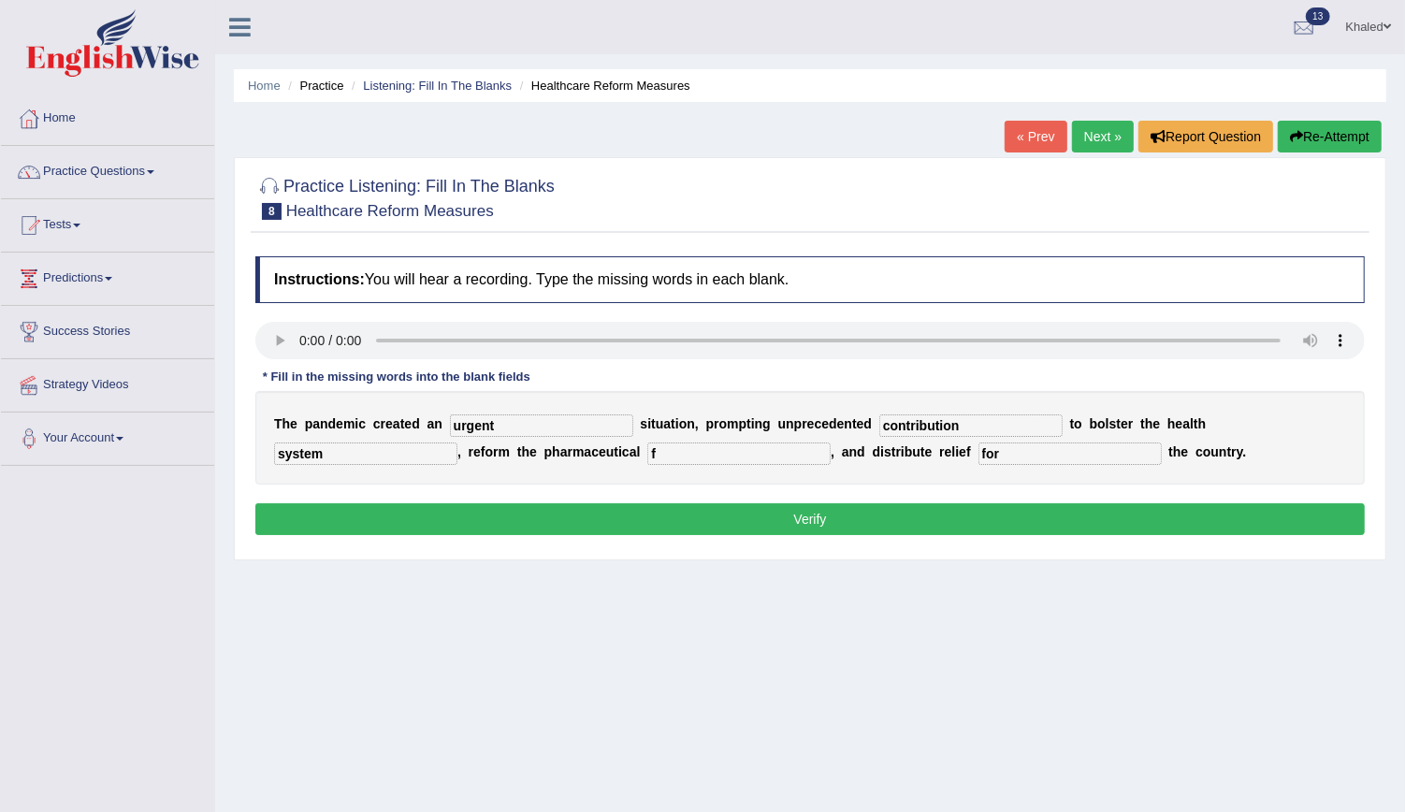
type input "f"
click at [562, 515] on button "Verify" at bounding box center [809, 519] width 1109 height 32
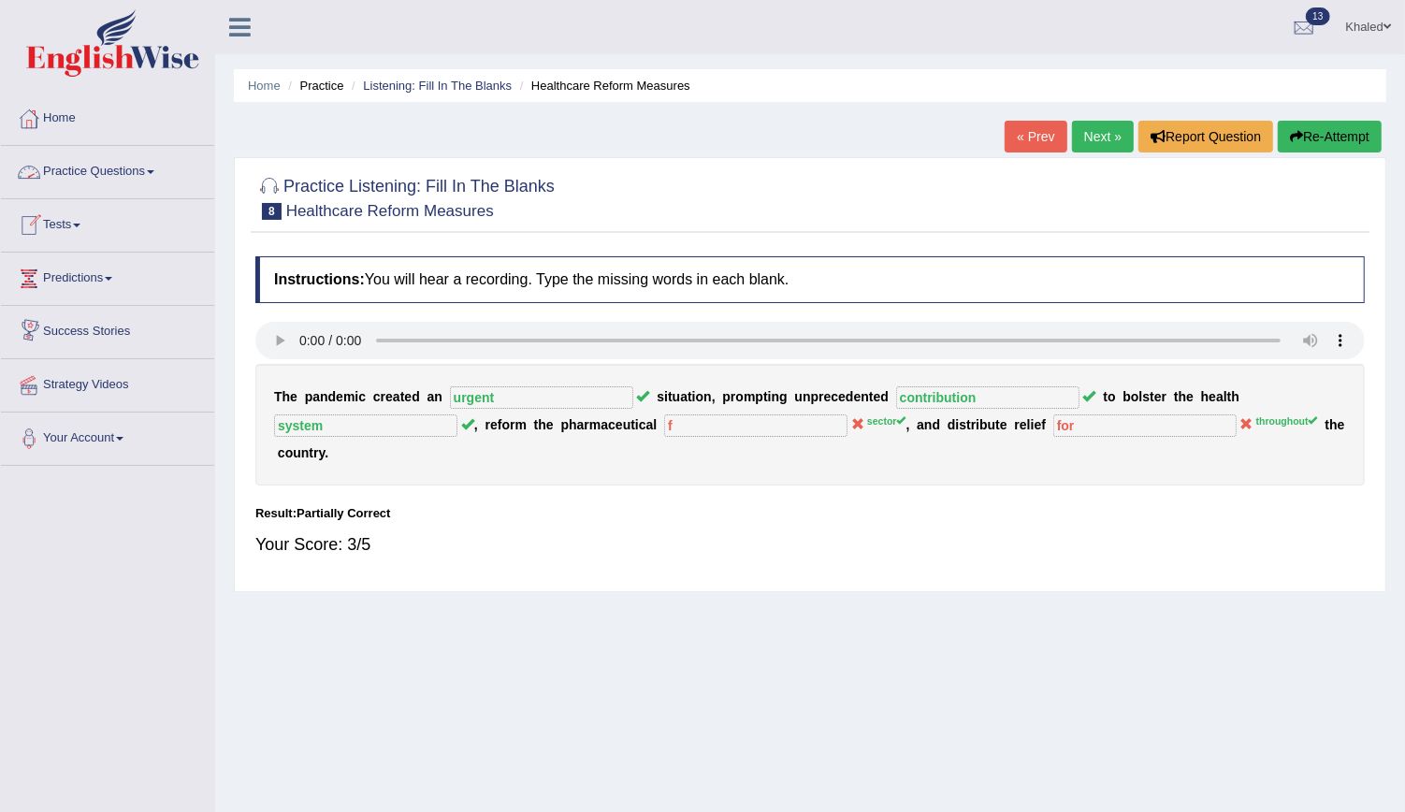
click at [114, 170] on link "Practice Questions" at bounding box center [107, 169] width 213 height 47
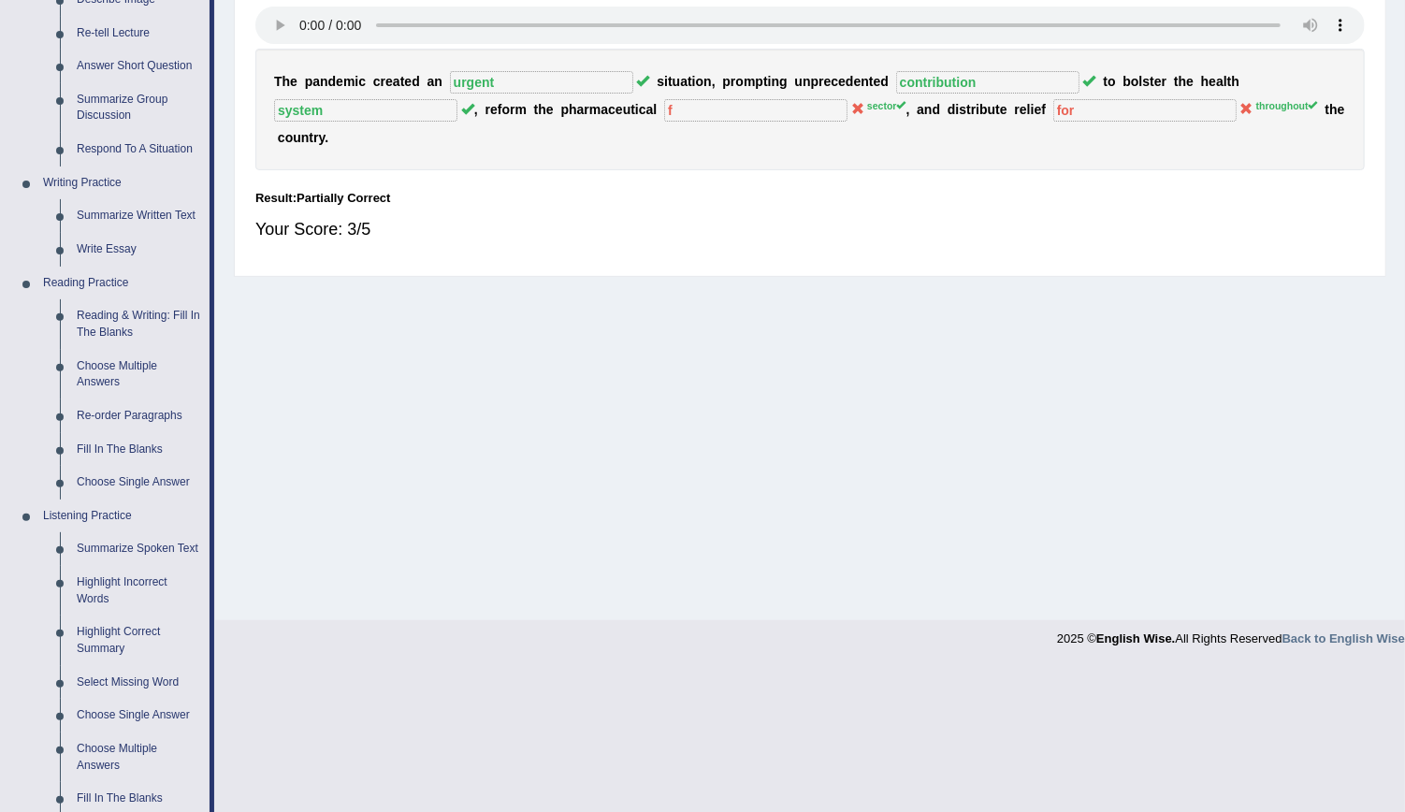
scroll to position [369, 0]
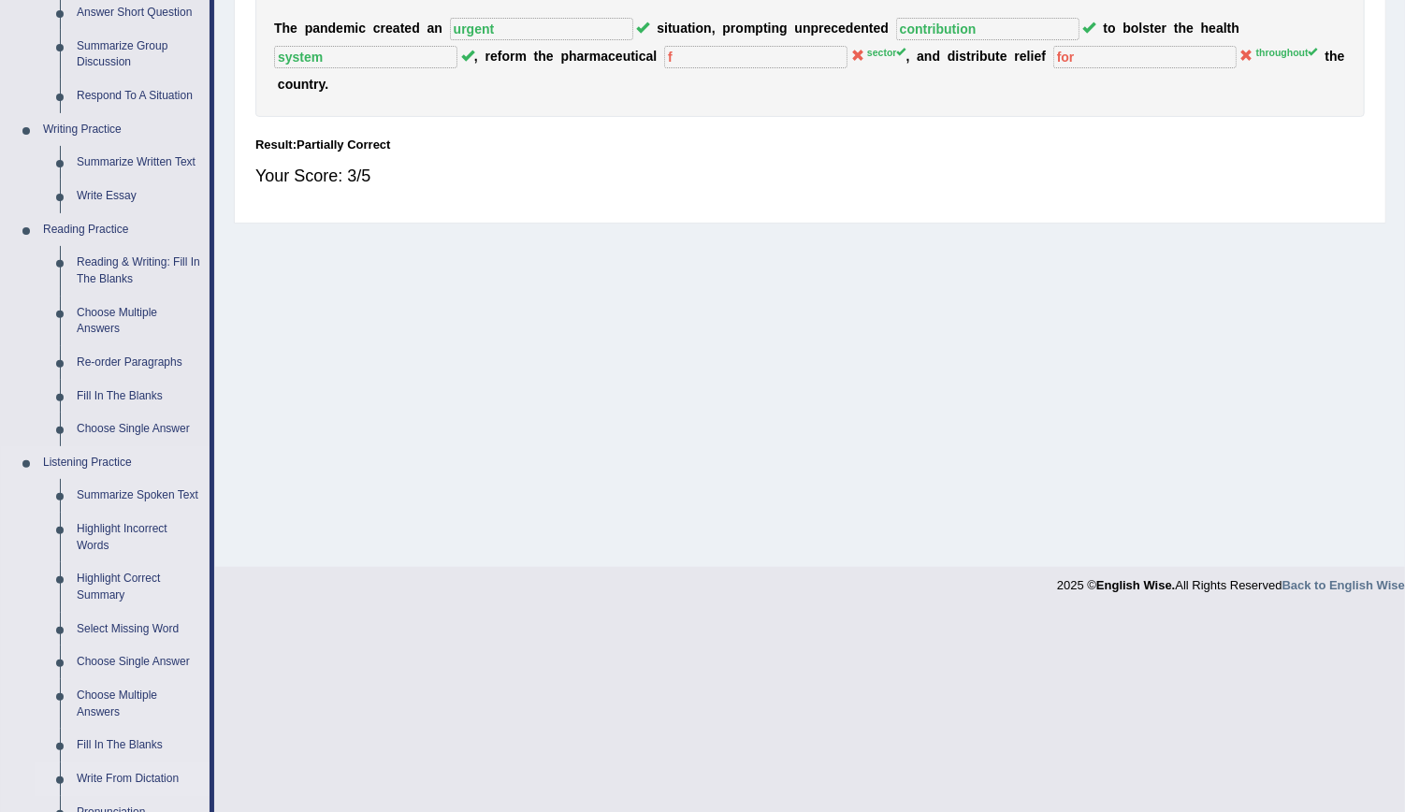
click at [79, 783] on link "Write From Dictation" at bounding box center [138, 779] width 141 height 34
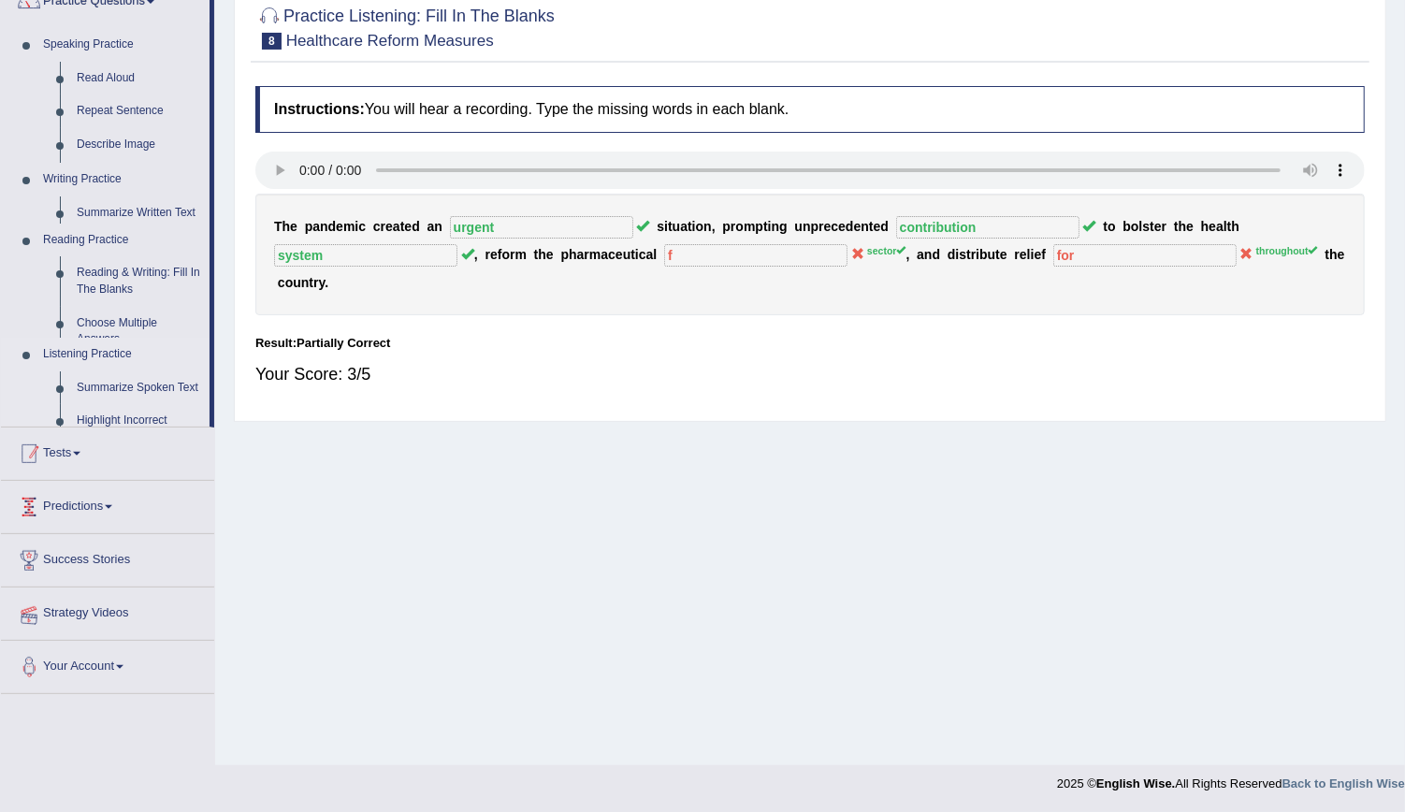
scroll to position [169, 0]
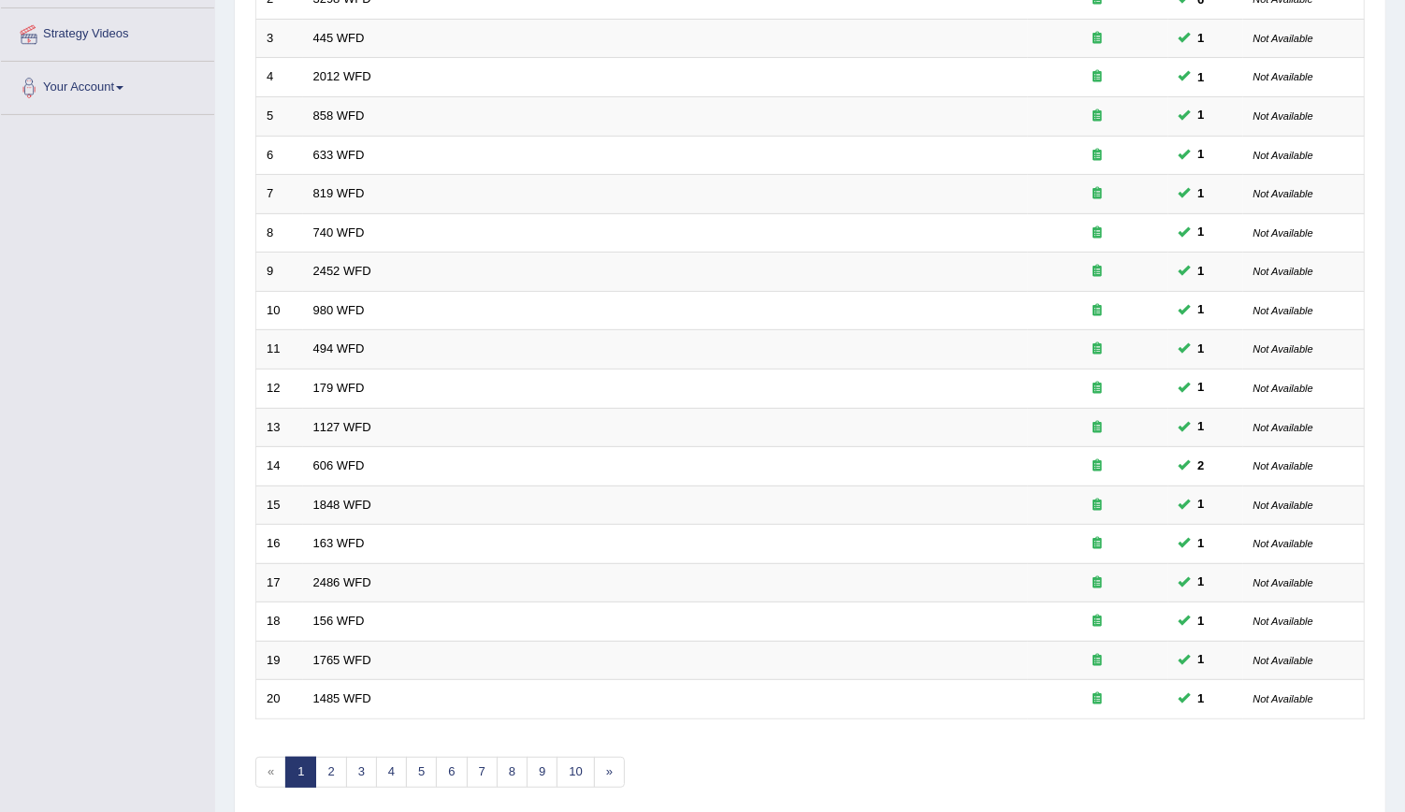
scroll to position [416, 0]
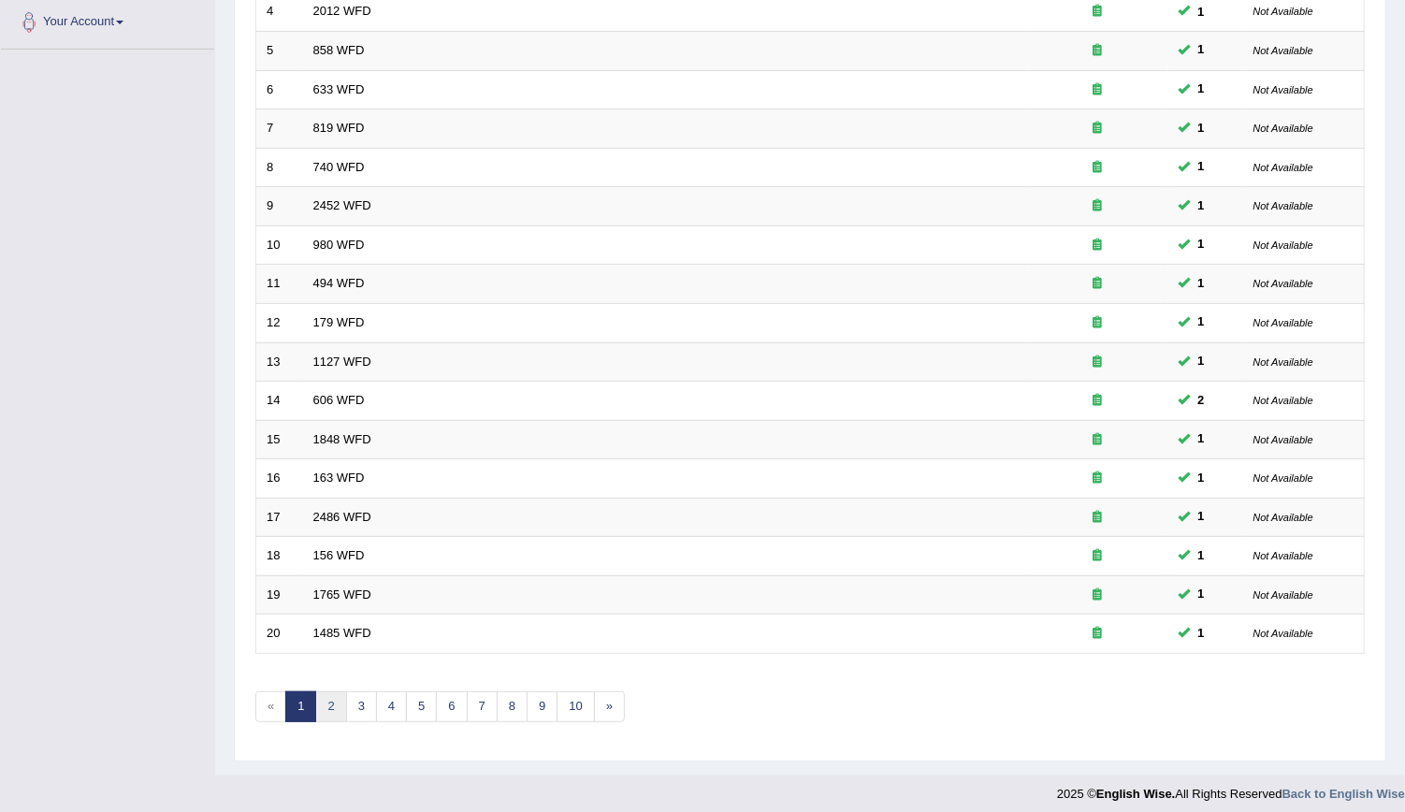
click at [335, 694] on link "2" at bounding box center [330, 706] width 31 height 31
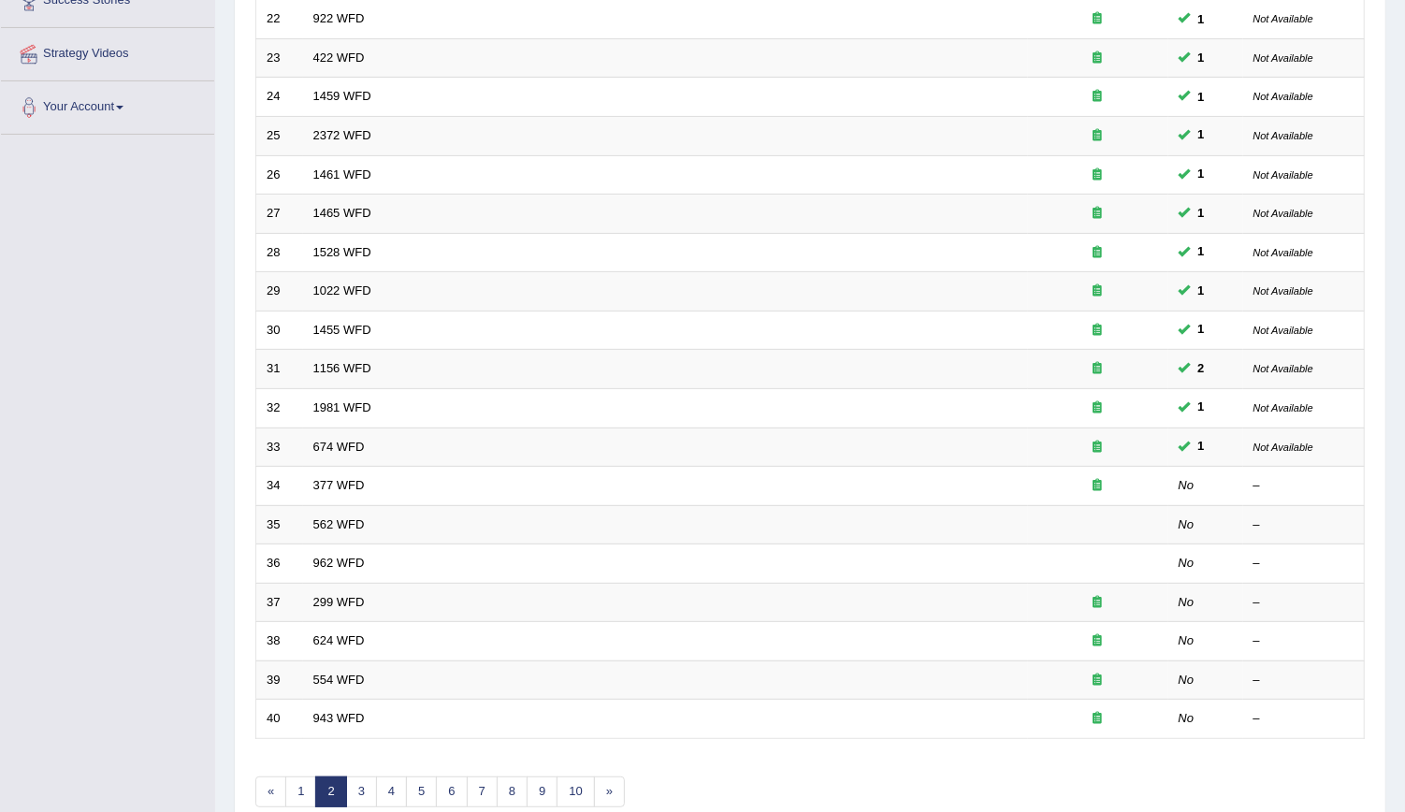
scroll to position [334, 0]
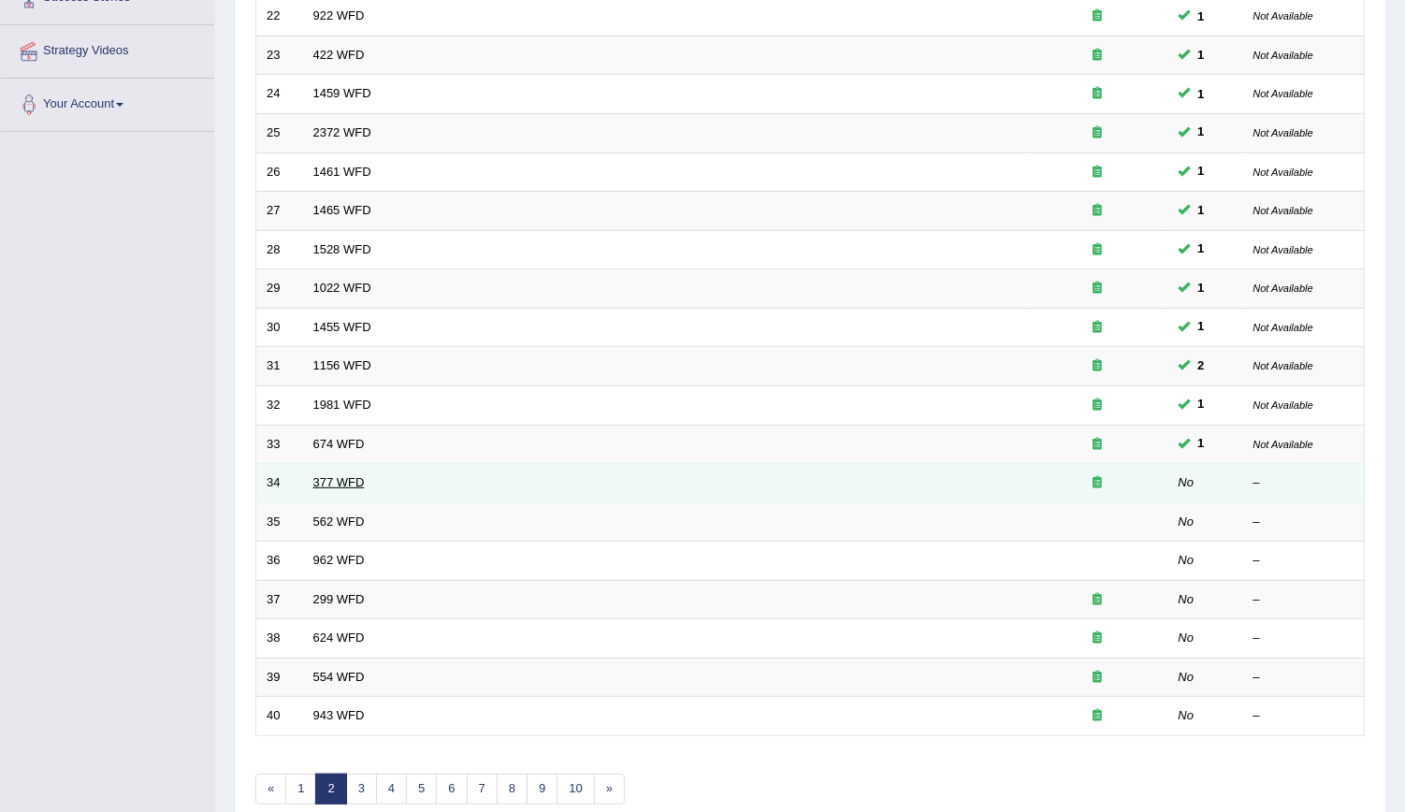
click at [352, 475] on link "377 WFD" at bounding box center [338, 482] width 51 height 14
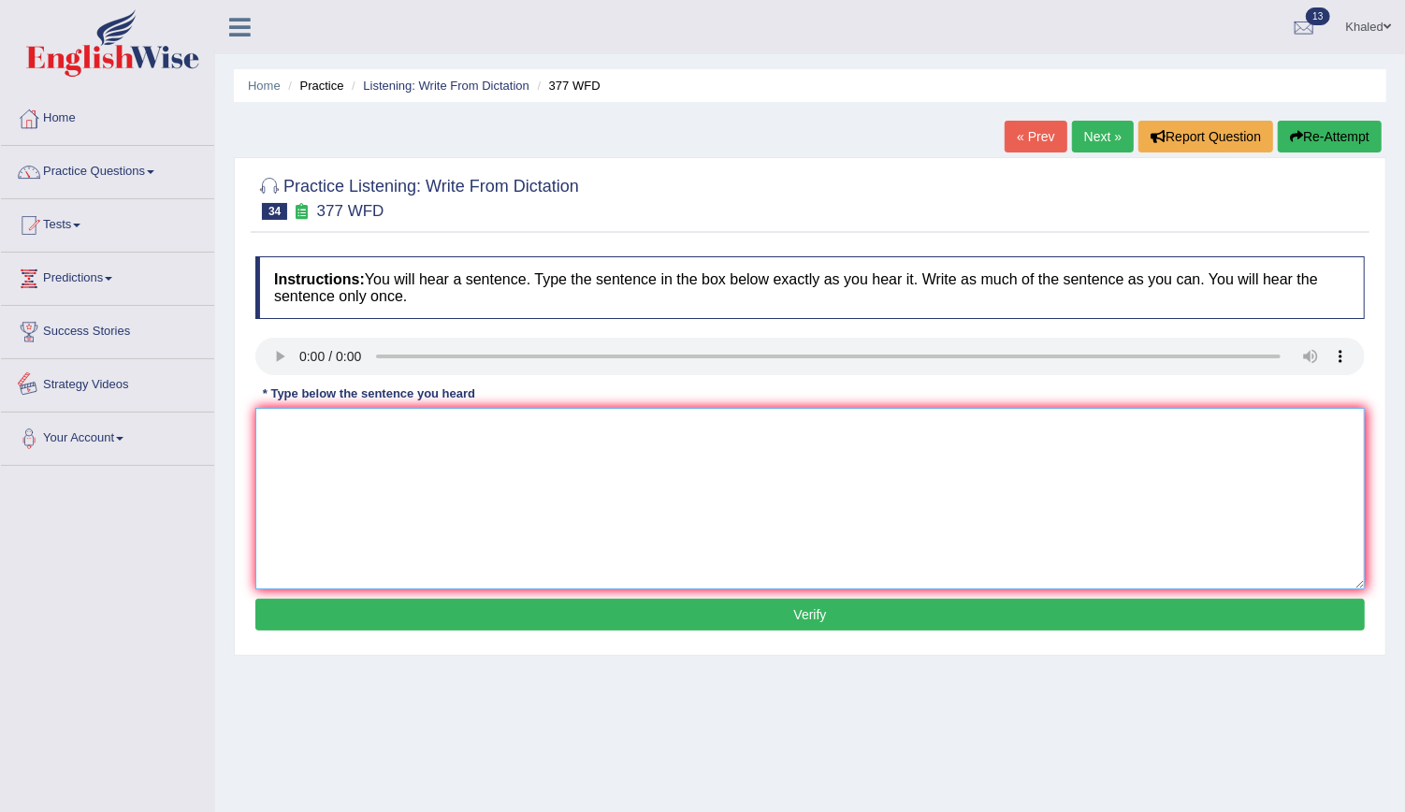
click at [334, 429] on textarea at bounding box center [809, 498] width 1109 height 181
type textarea "The department has a high higher for to the sutdents."
click at [514, 599] on button "Verify" at bounding box center [809, 615] width 1109 height 32
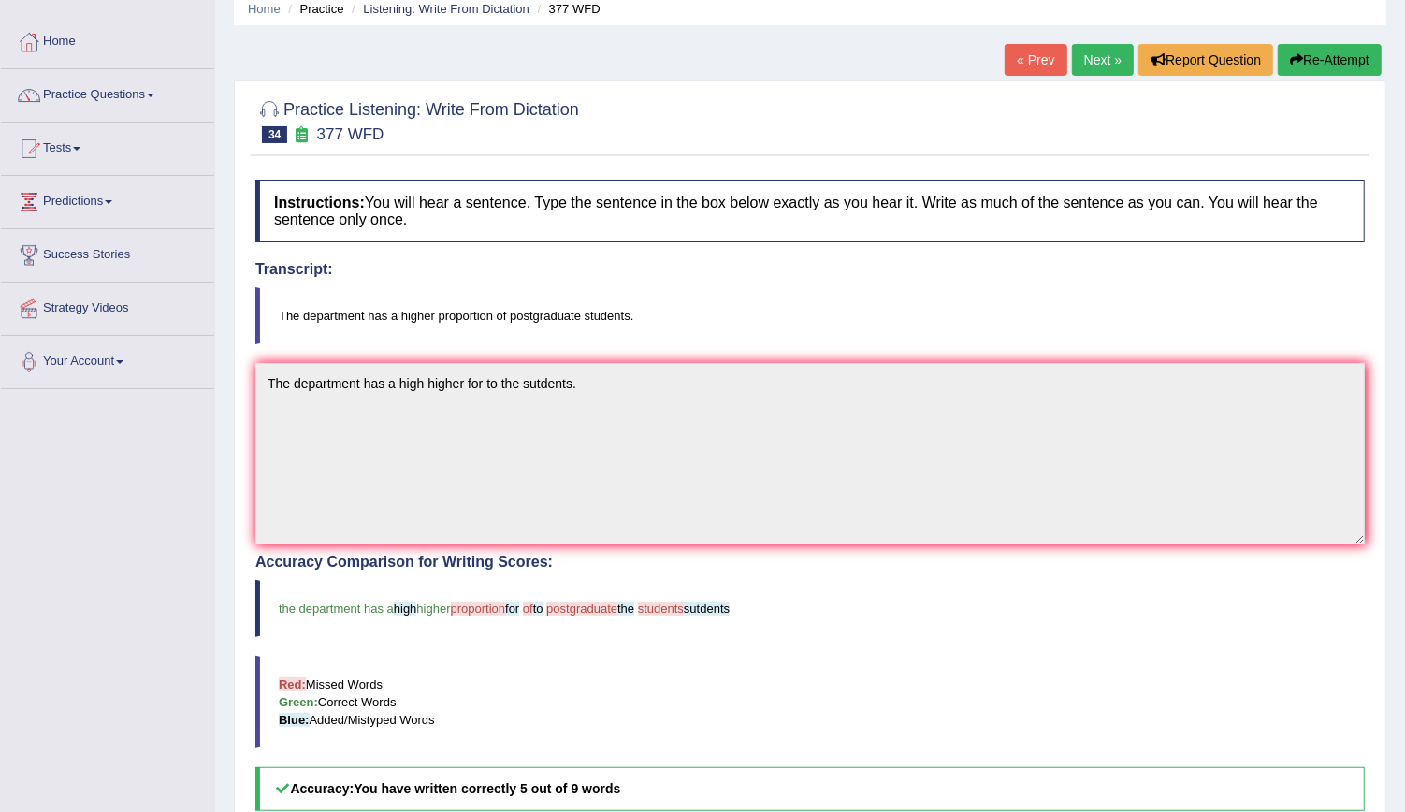
scroll to position [77, 0]
click at [1134, 76] on div "« Prev Next » Report Question Re-Attempt" at bounding box center [1195, 62] width 382 height 36
click at [1115, 62] on link "Next »" at bounding box center [1103, 60] width 62 height 32
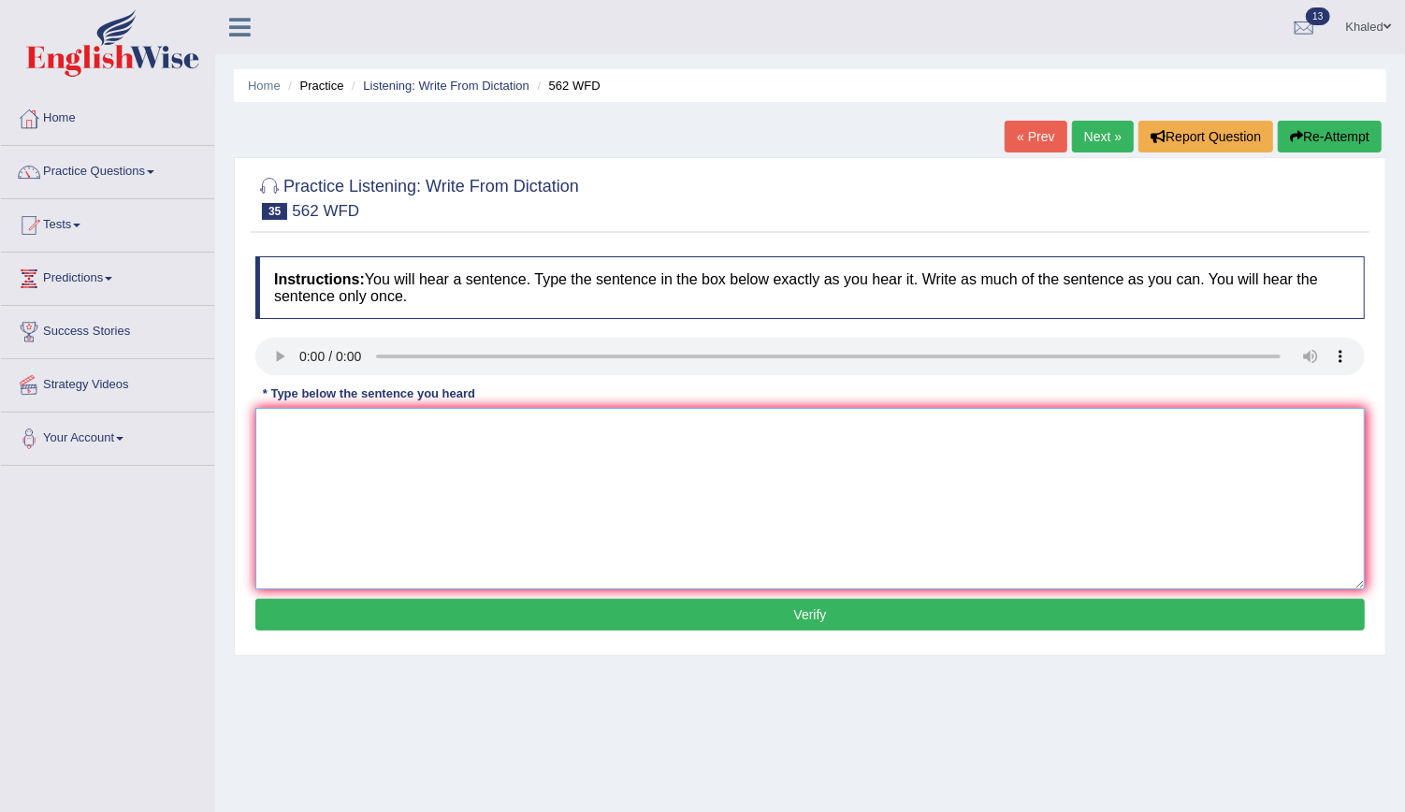
click at [412, 439] on textarea at bounding box center [809, 498] width 1109 height 181
type textarea "The gap between the poor and the rich has decrease deacrese."
click at [621, 614] on button "Verify" at bounding box center [809, 615] width 1109 height 32
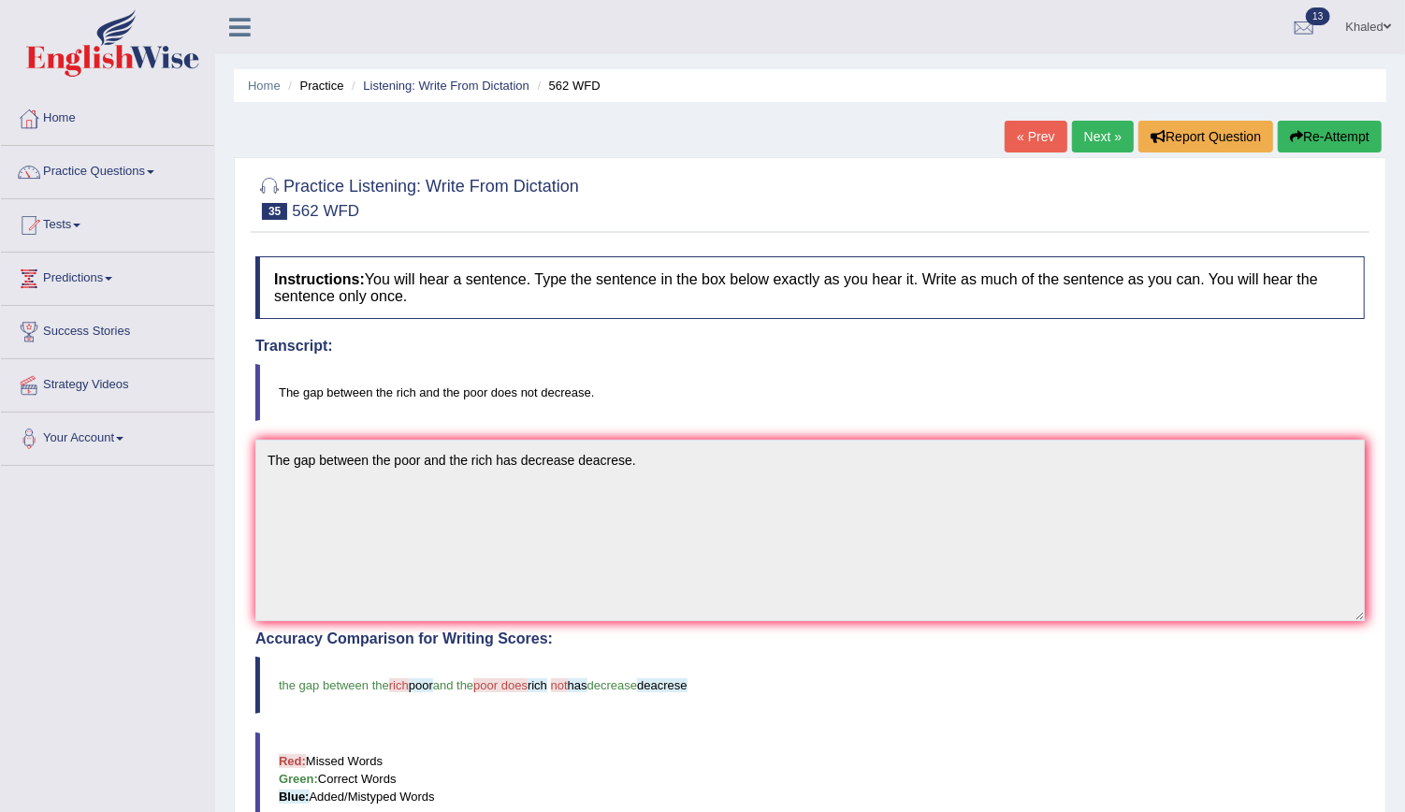
click at [1102, 127] on link "Next »" at bounding box center [1103, 137] width 62 height 32
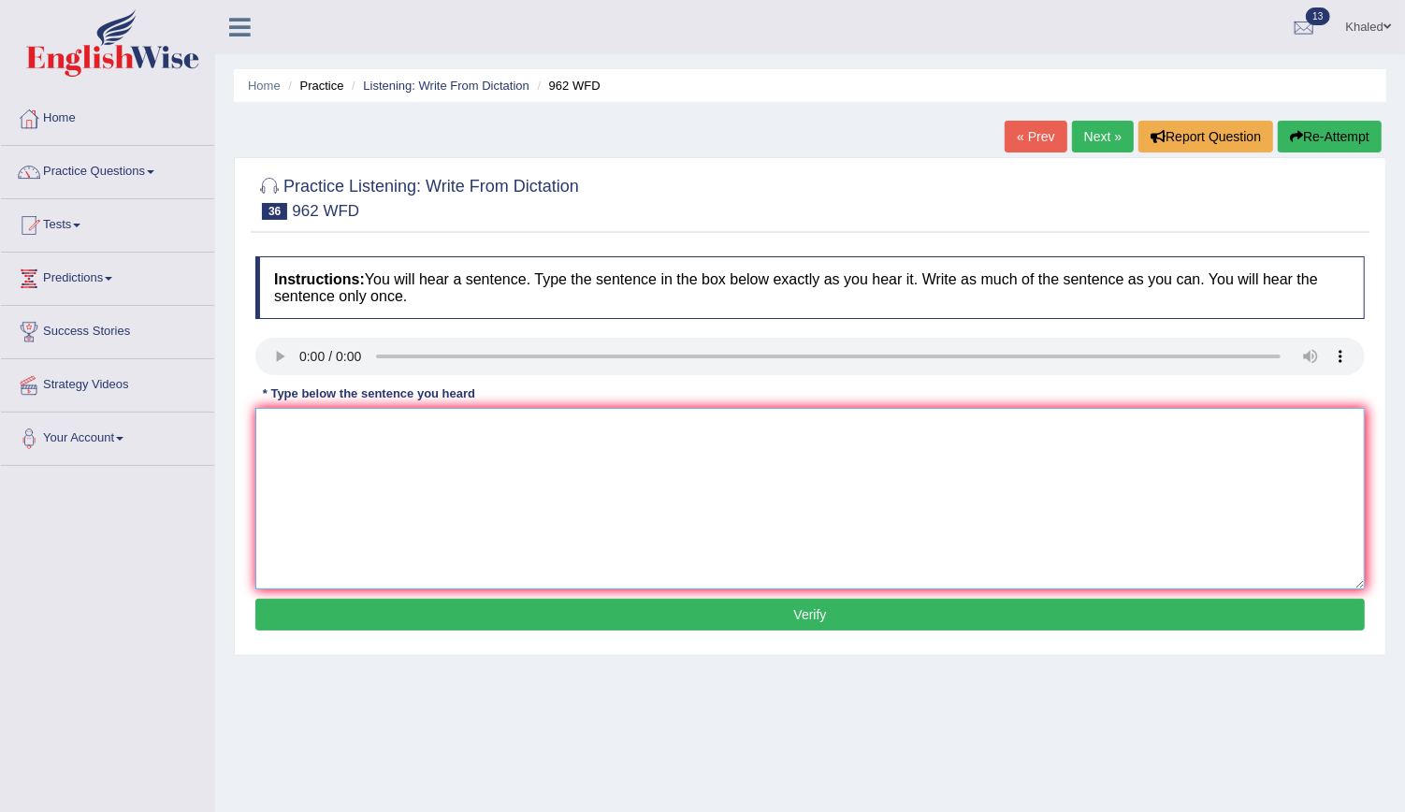
click at [290, 583] on textarea at bounding box center [809, 498] width 1109 height 181
type textarea "If you have any question about the exam please raise your hands."
click at [372, 610] on button "Verify" at bounding box center [809, 615] width 1109 height 32
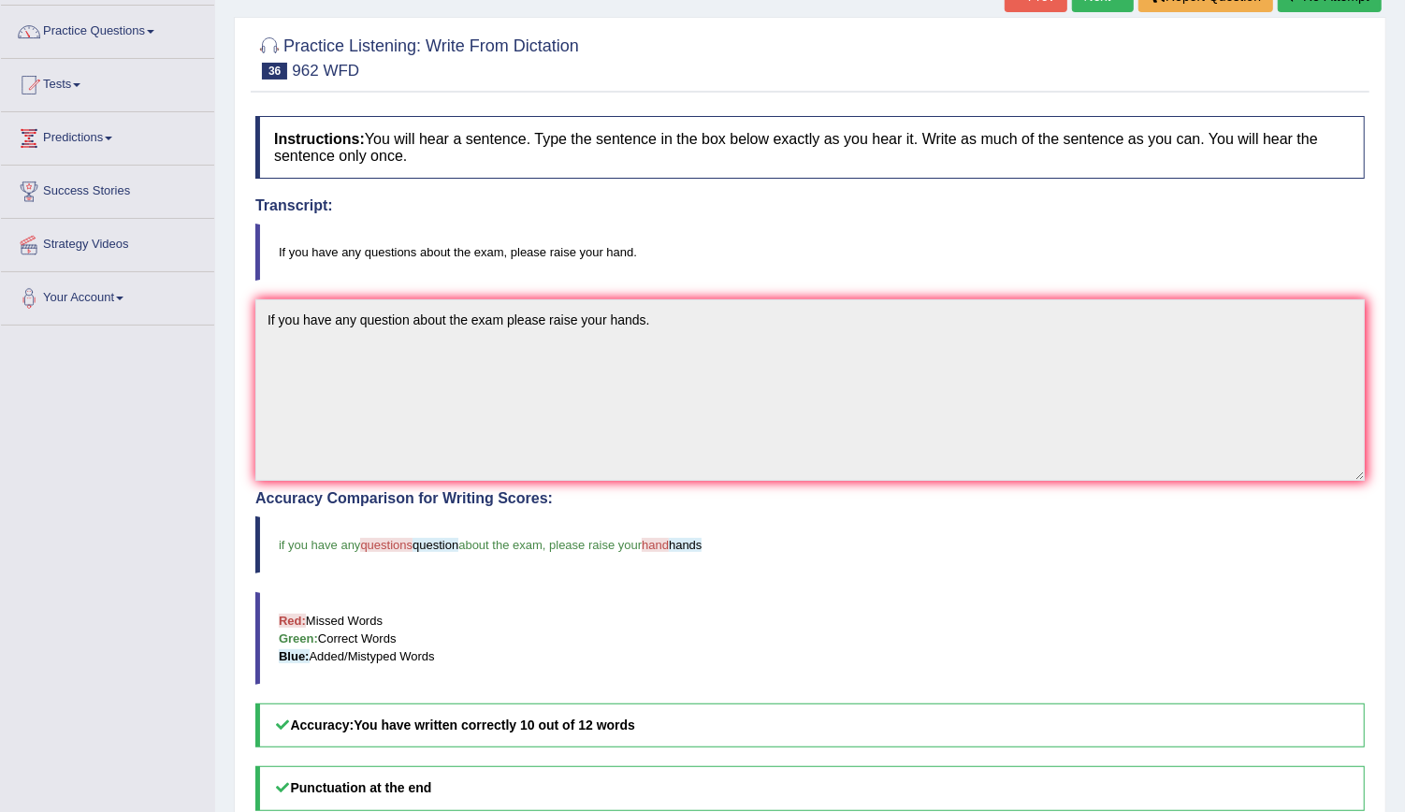
scroll to position [27, 0]
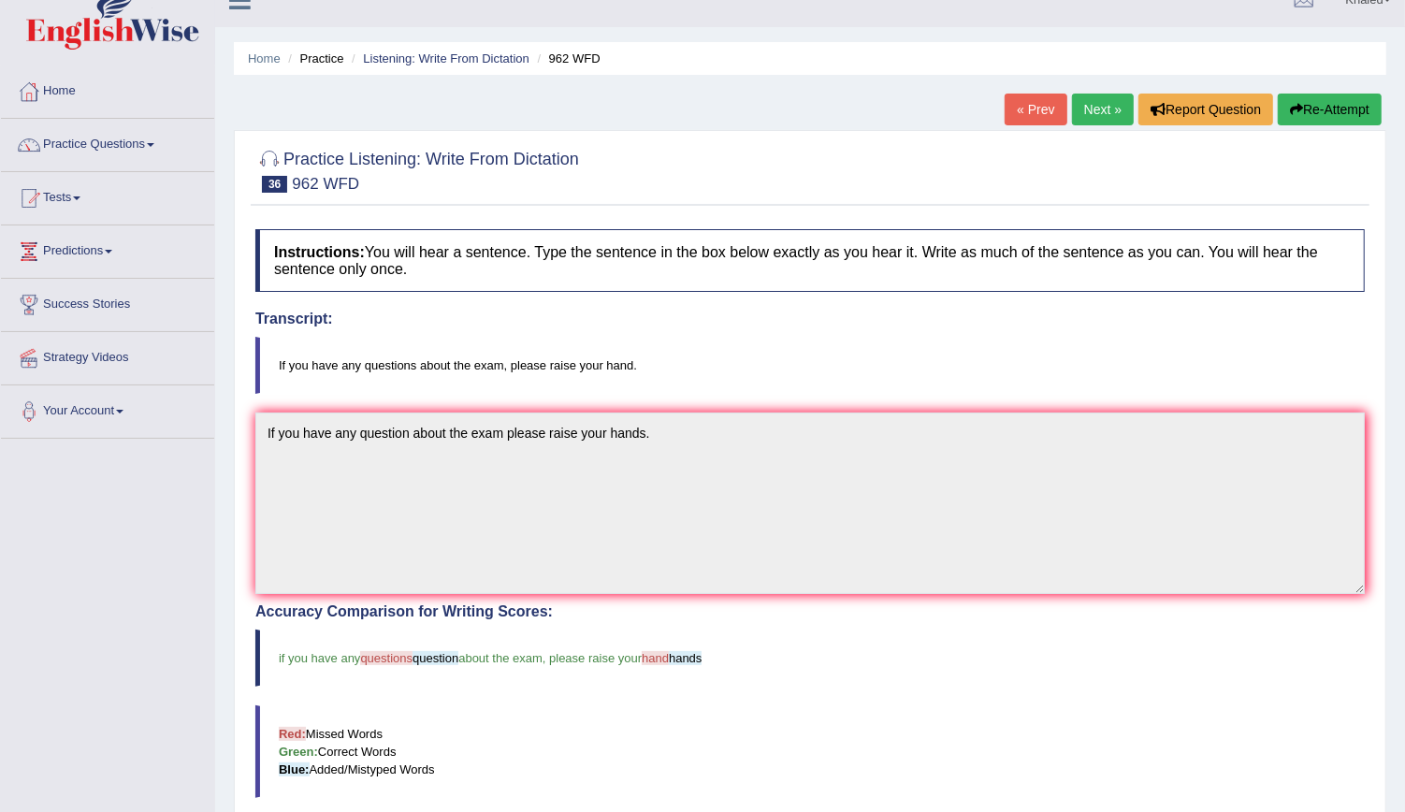
click at [1107, 115] on link "Next »" at bounding box center [1103, 110] width 62 height 32
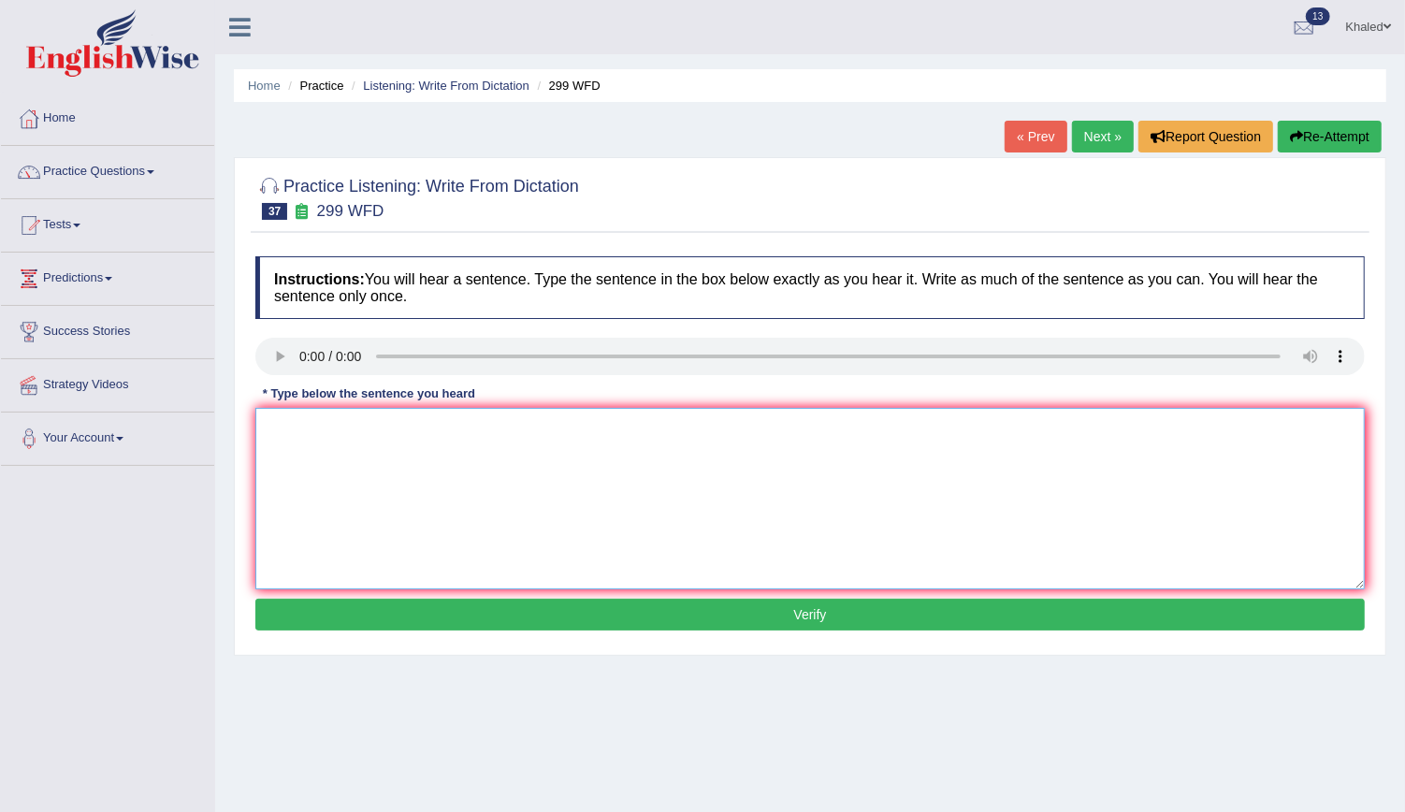
click at [307, 413] on textarea at bounding box center [809, 498] width 1109 height 181
type textarea "t"
type textarea "Students who have a will class with forms."
click at [553, 605] on button "Verify" at bounding box center [809, 615] width 1109 height 32
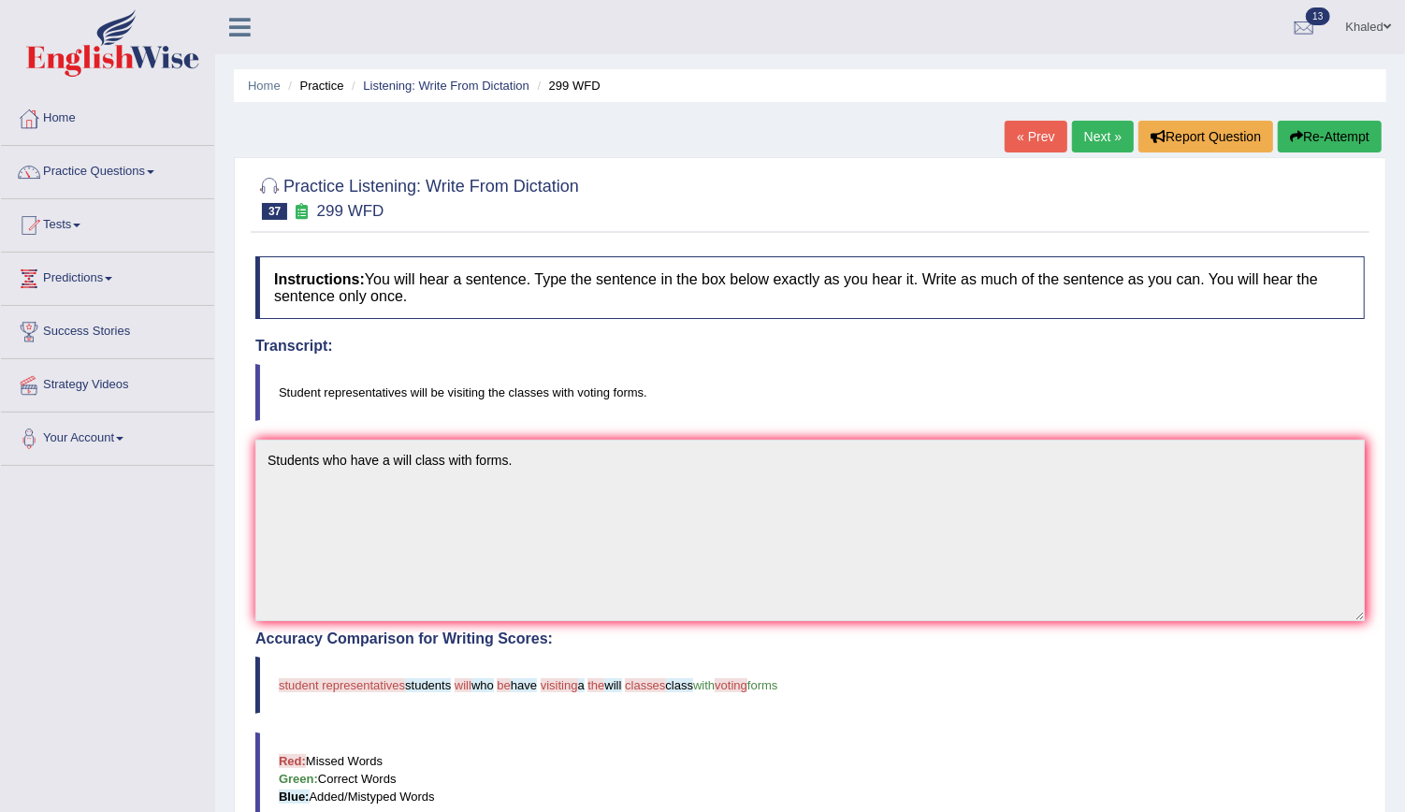
click at [1322, 133] on button "Re-Attempt" at bounding box center [1330, 137] width 104 height 32
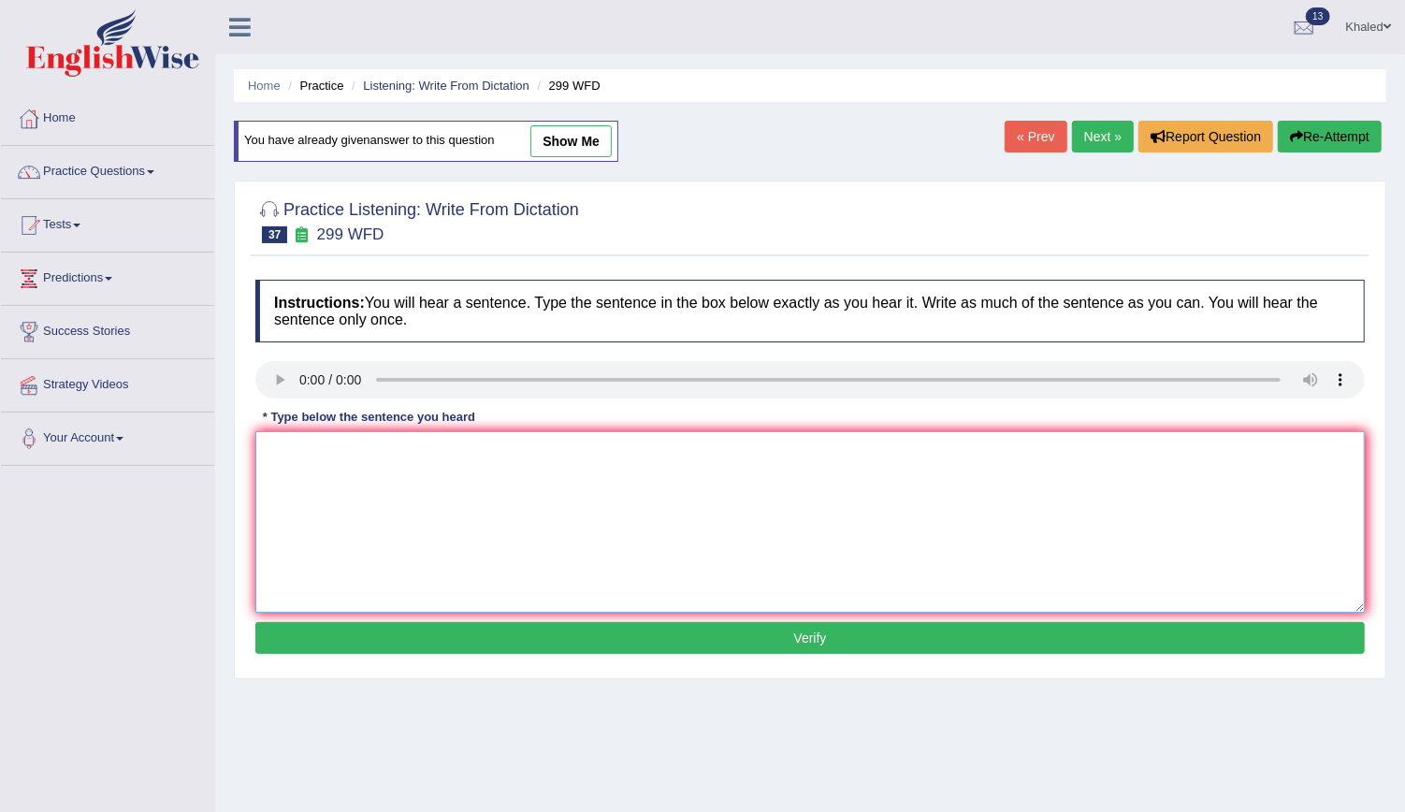
click at [366, 522] on textarea at bounding box center [809, 521] width 1109 height 181
type textarea "Students student representings will be the classes with froms form."
click at [476, 644] on button "Verify" at bounding box center [809, 638] width 1109 height 32
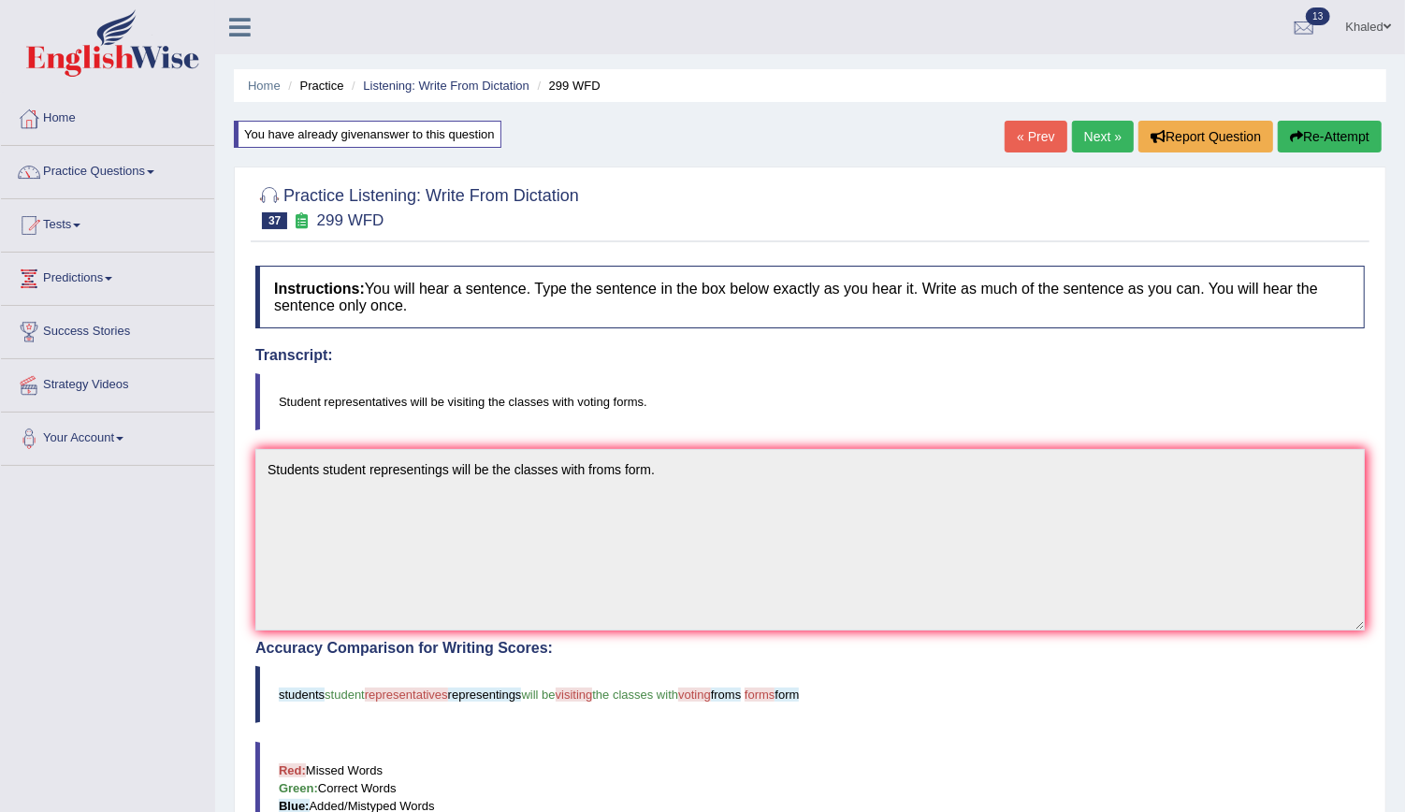
click at [1100, 137] on link "Next »" at bounding box center [1103, 137] width 62 height 32
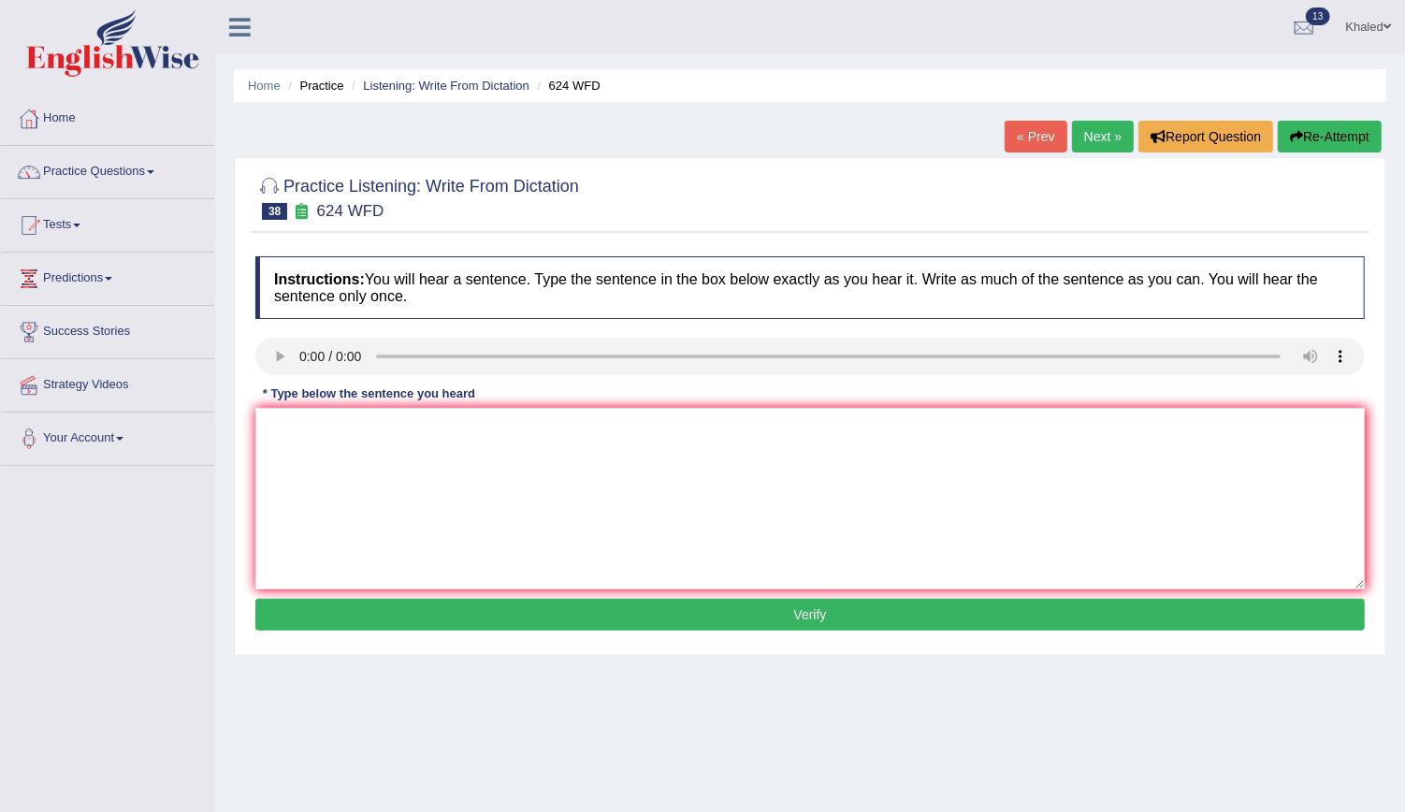
click at [1331, 139] on button "Re-Attempt" at bounding box center [1330, 137] width 104 height 32
click at [357, 463] on textarea at bounding box center [809, 498] width 1109 height 181
type textarea "A an indepeng help to improve [PERSON_NAME] helping thinking and skills learnin…"
click at [669, 605] on button "Verify" at bounding box center [809, 615] width 1109 height 32
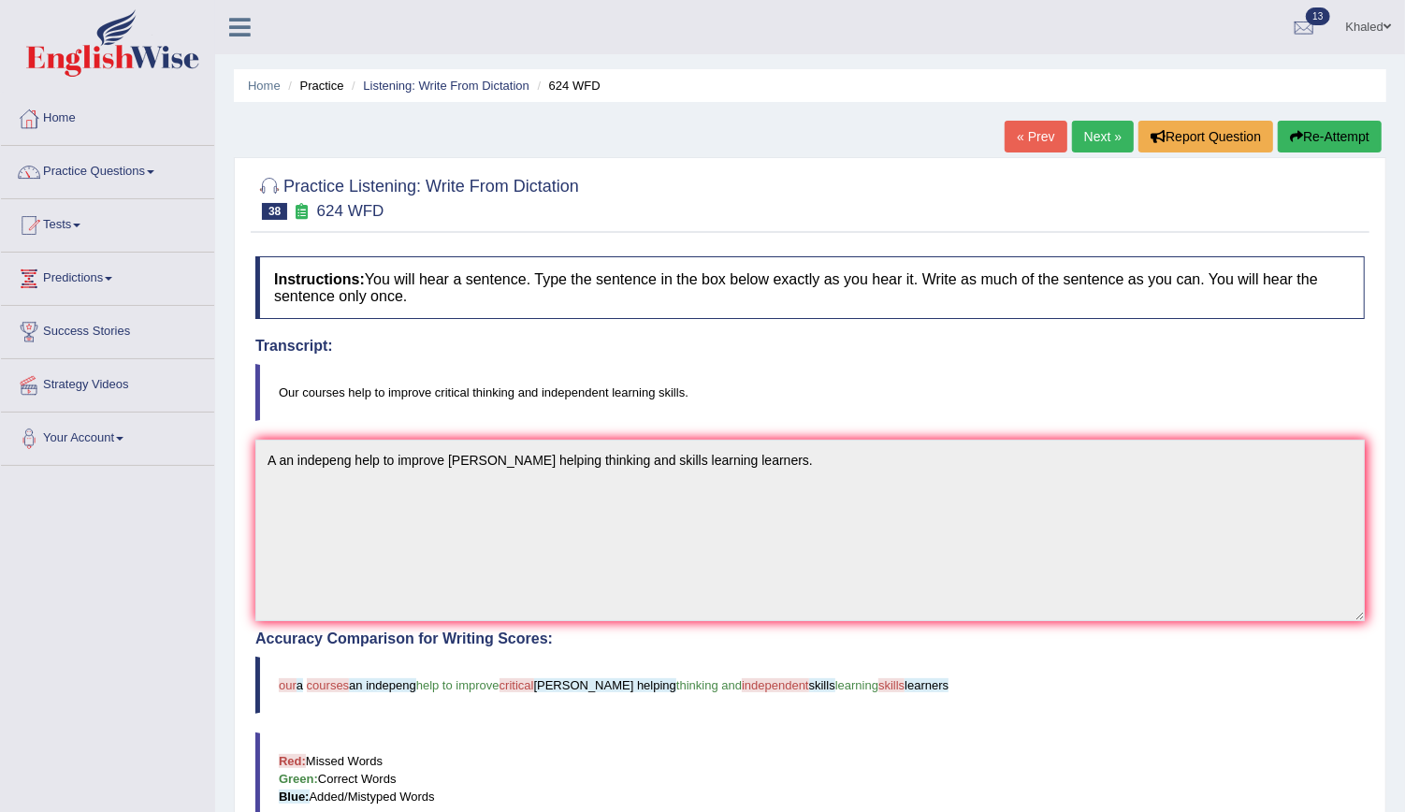
click at [1075, 133] on link "Next »" at bounding box center [1103, 137] width 62 height 32
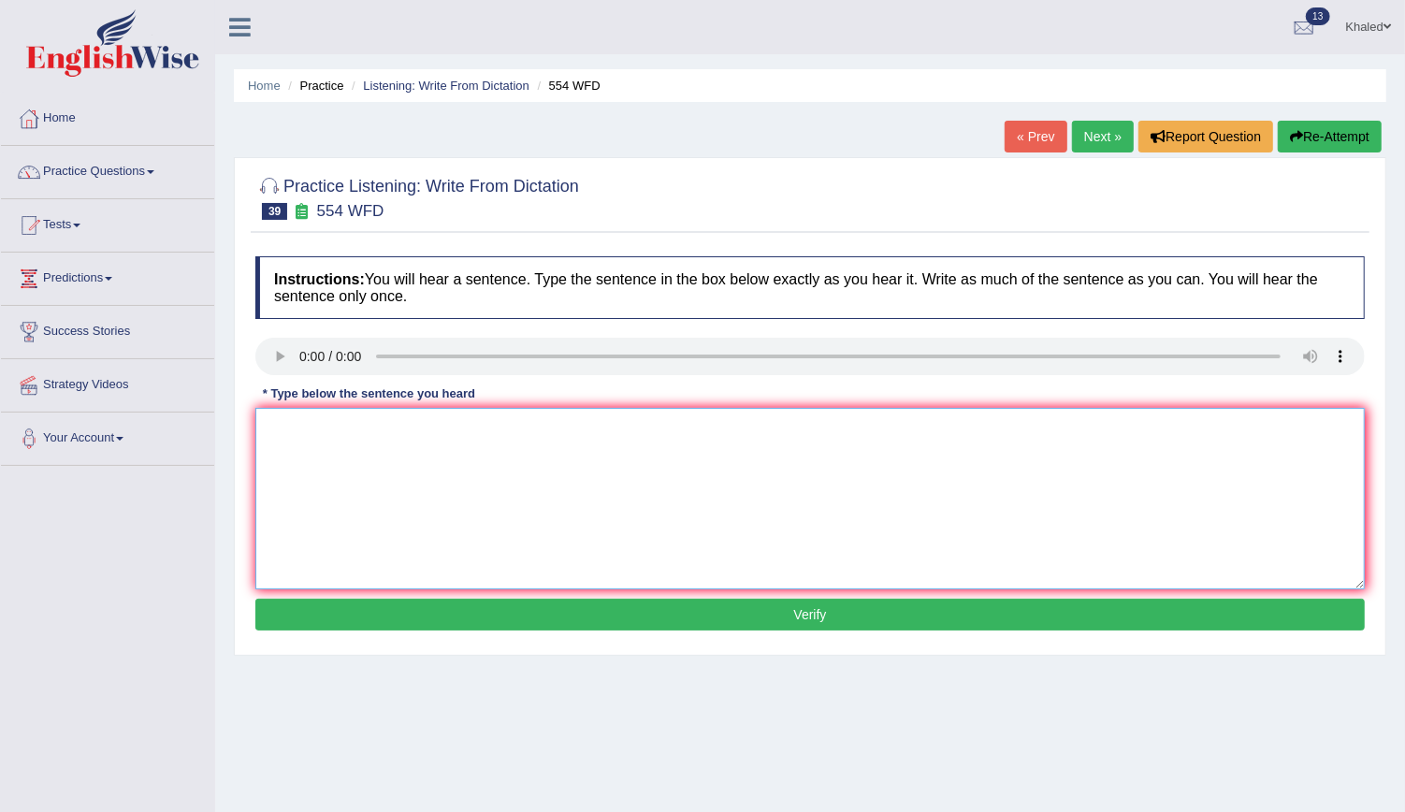
click at [340, 422] on textarea at bounding box center [809, 498] width 1109 height 181
type textarea "We are able to work as in a team."
click at [434, 599] on button "Verify" at bounding box center [809, 615] width 1109 height 32
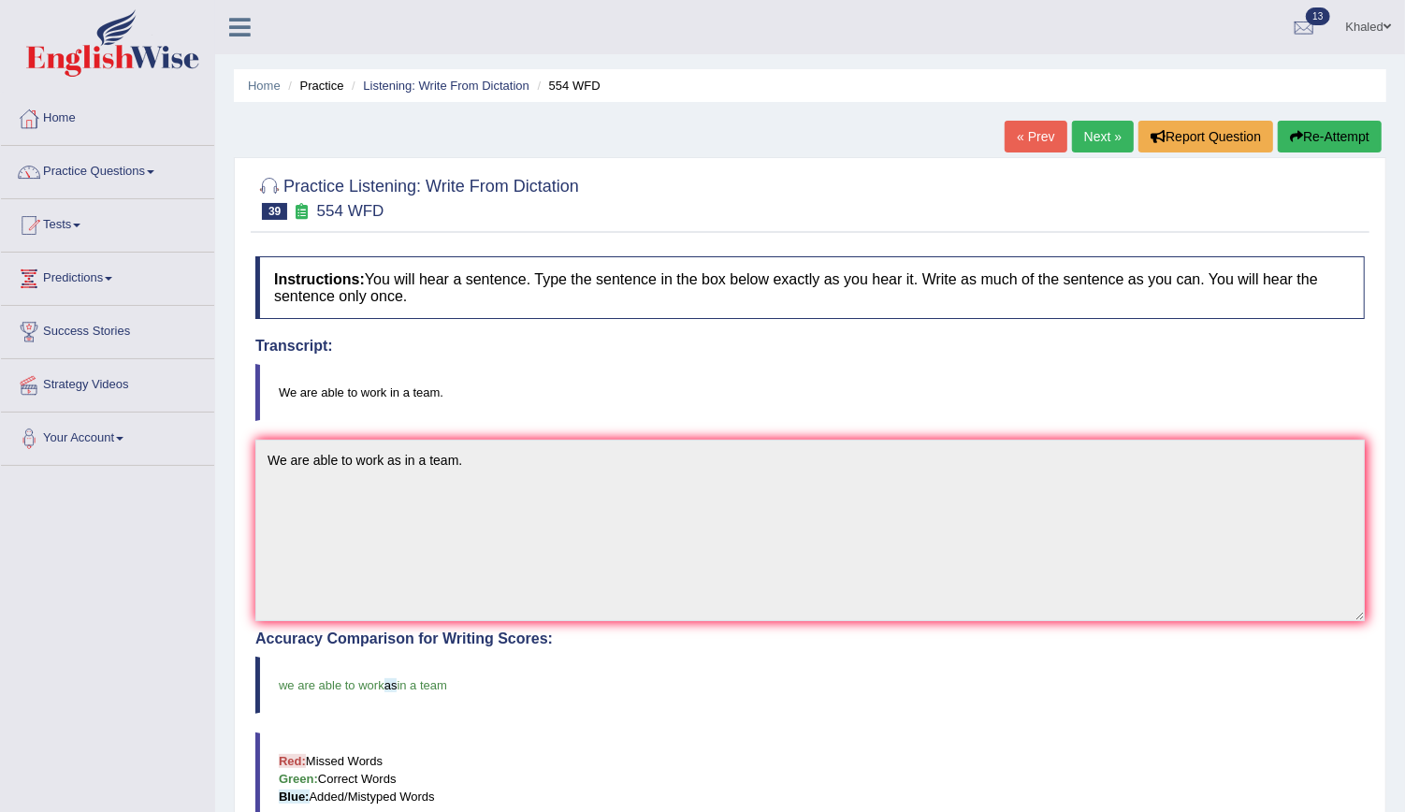
click at [1104, 140] on link "Next »" at bounding box center [1103, 137] width 62 height 32
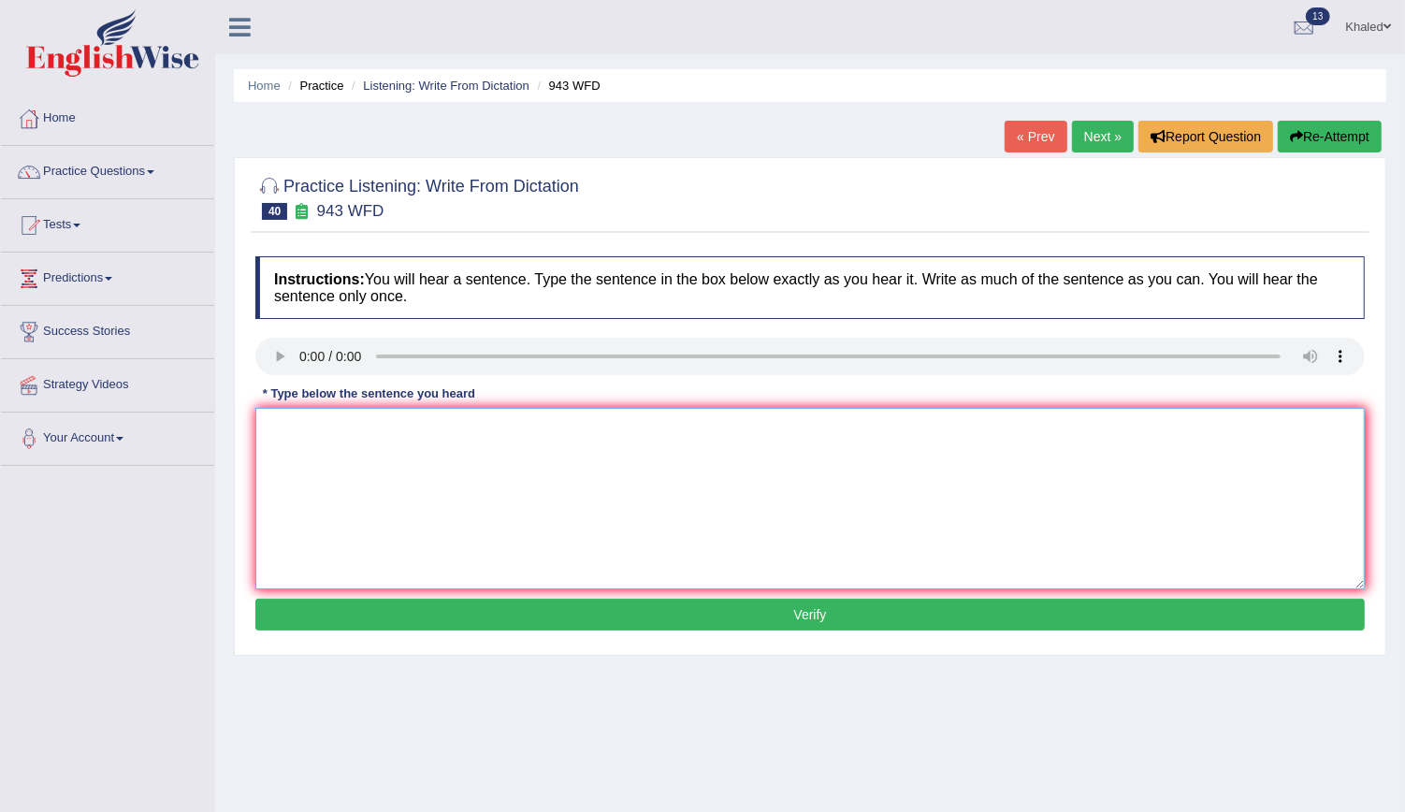
click at [363, 453] on textarea at bounding box center [809, 498] width 1109 height 181
type textarea "Farming methods method accross the world the years recently."
click at [394, 600] on button "Verify" at bounding box center [809, 615] width 1109 height 32
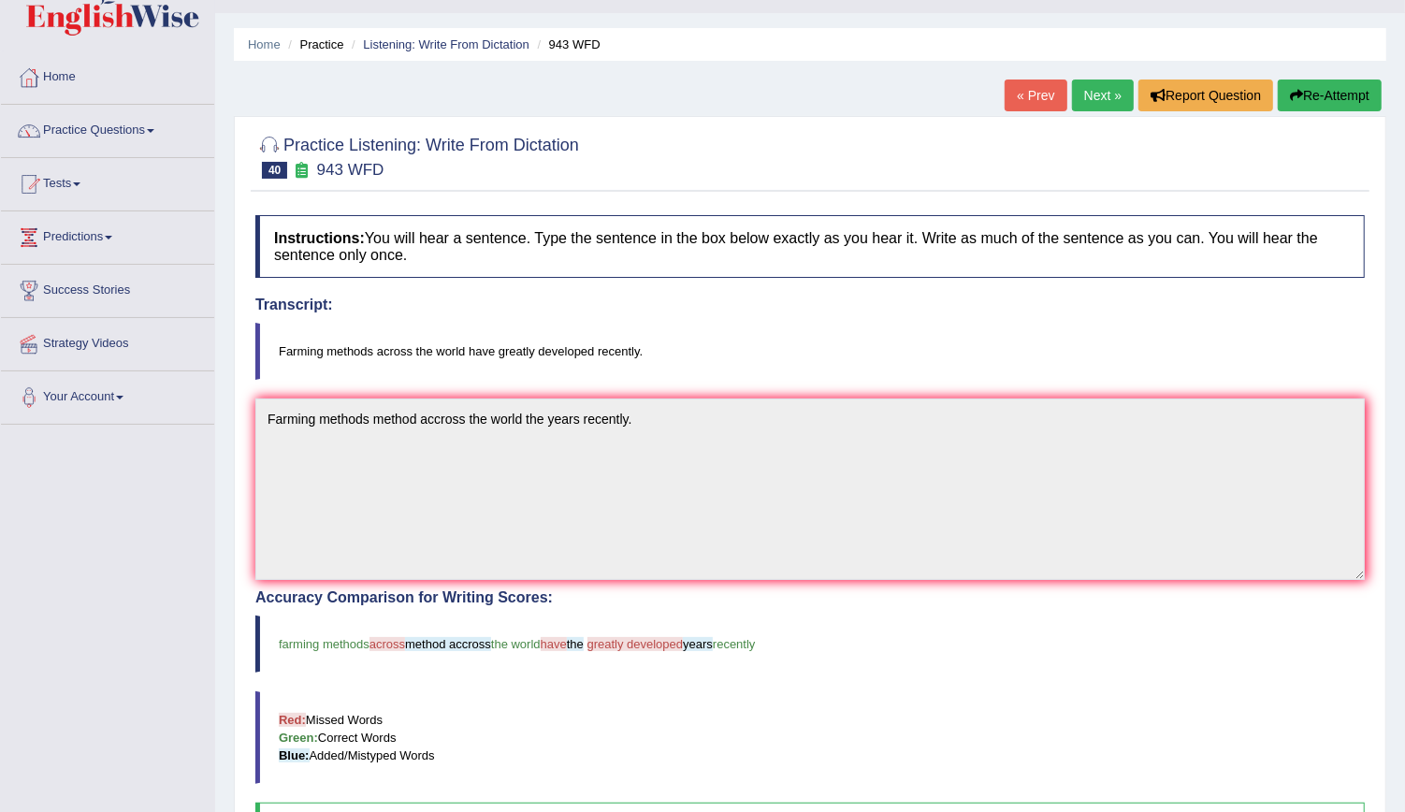
scroll to position [14, 0]
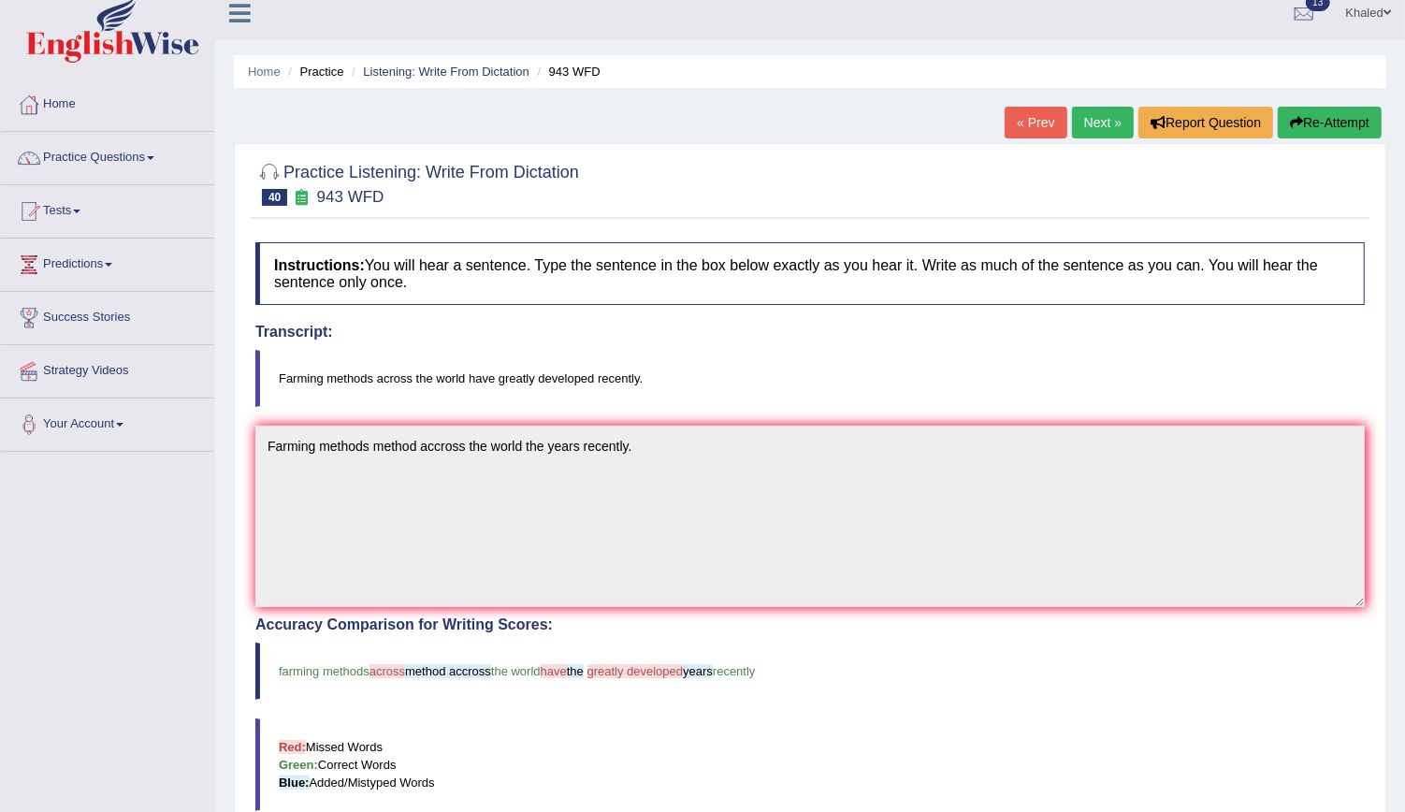
click at [1104, 137] on div "« Prev Next » Report Question Re-Attempt" at bounding box center [1195, 125] width 382 height 36
click at [1100, 121] on link "Next »" at bounding box center [1103, 123] width 62 height 32
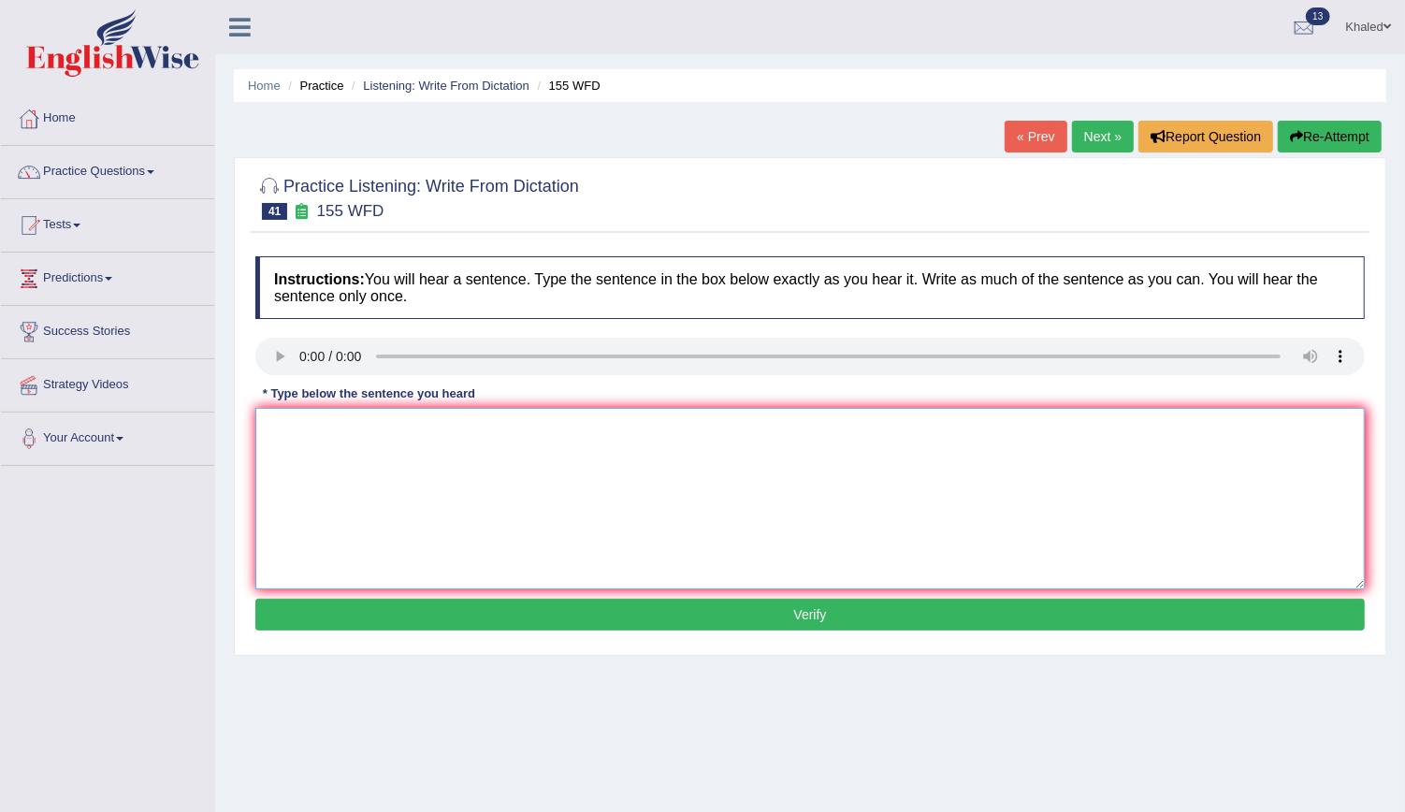
click at [354, 464] on textarea at bounding box center [809, 498] width 1109 height 181
type textarea "I"
type textarea "Important details for the articles are missing from for the summury."
click at [626, 609] on button "Verify" at bounding box center [809, 615] width 1109 height 32
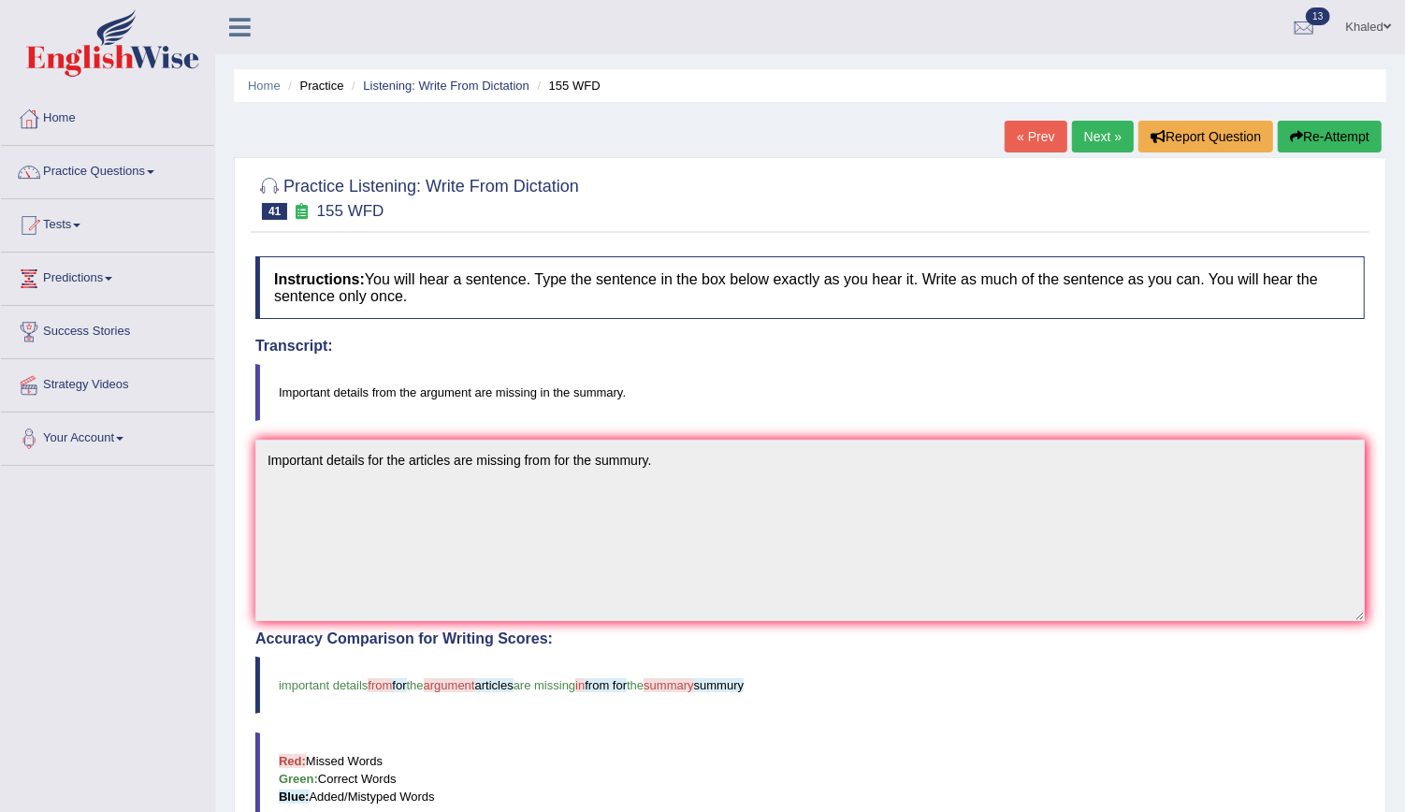
drag, startPoint x: 1422, startPoint y: 259, endPoint x: 1422, endPoint y: 269, distance: 10.3
click at [1099, 138] on link "Next »" at bounding box center [1103, 137] width 62 height 32
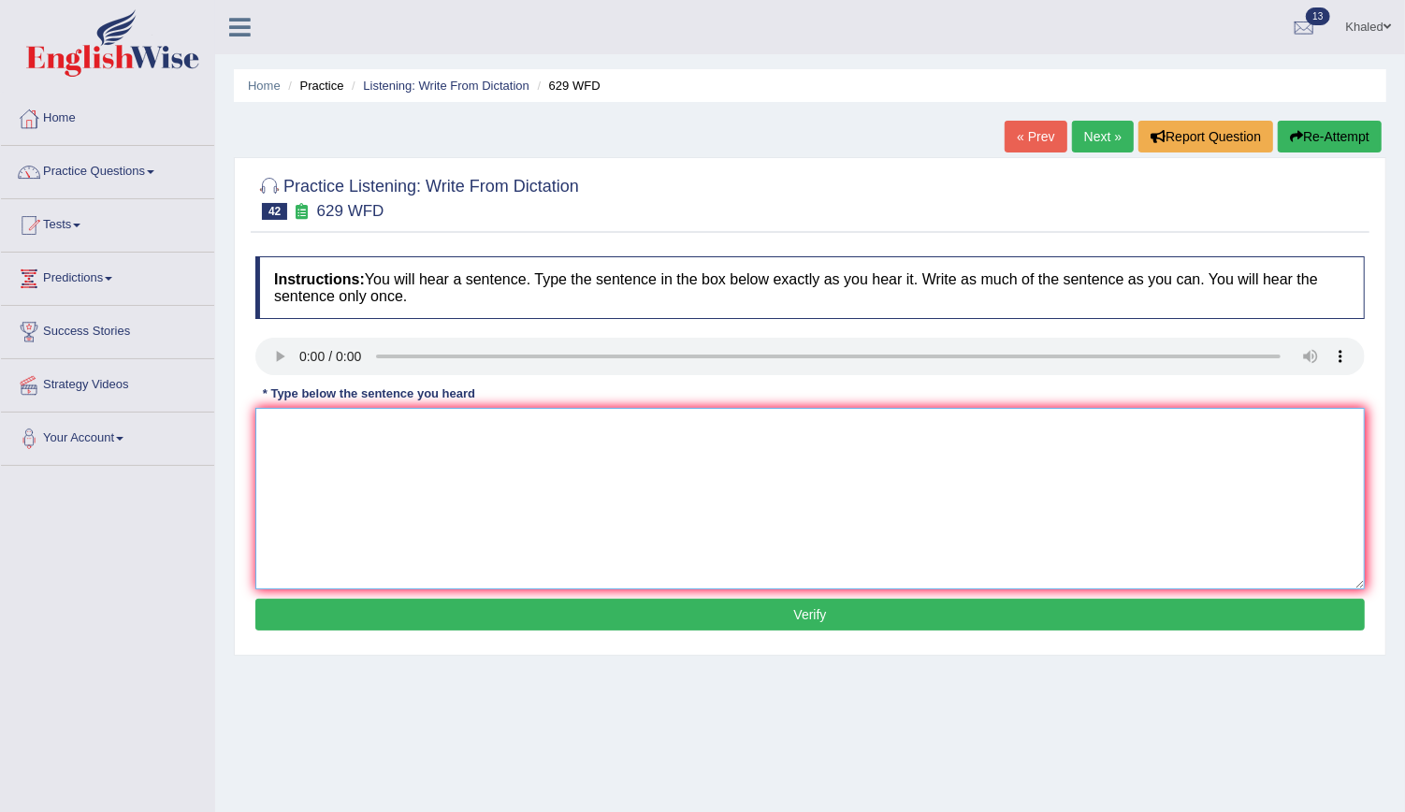
click at [304, 453] on textarea at bounding box center [809, 498] width 1109 height 181
click at [733, 426] on textarea "Please provide the support your ideas idea for these arguments this argument" at bounding box center [809, 498] width 1109 height 181
click at [371, 424] on textarea "Please provide the support your ideas idea for these arguments this argument." at bounding box center [809, 498] width 1109 height 181
type textarea "Please provide the report support your ideas idea for these arguments this argu…"
click at [527, 608] on button "Verify" at bounding box center [809, 615] width 1109 height 32
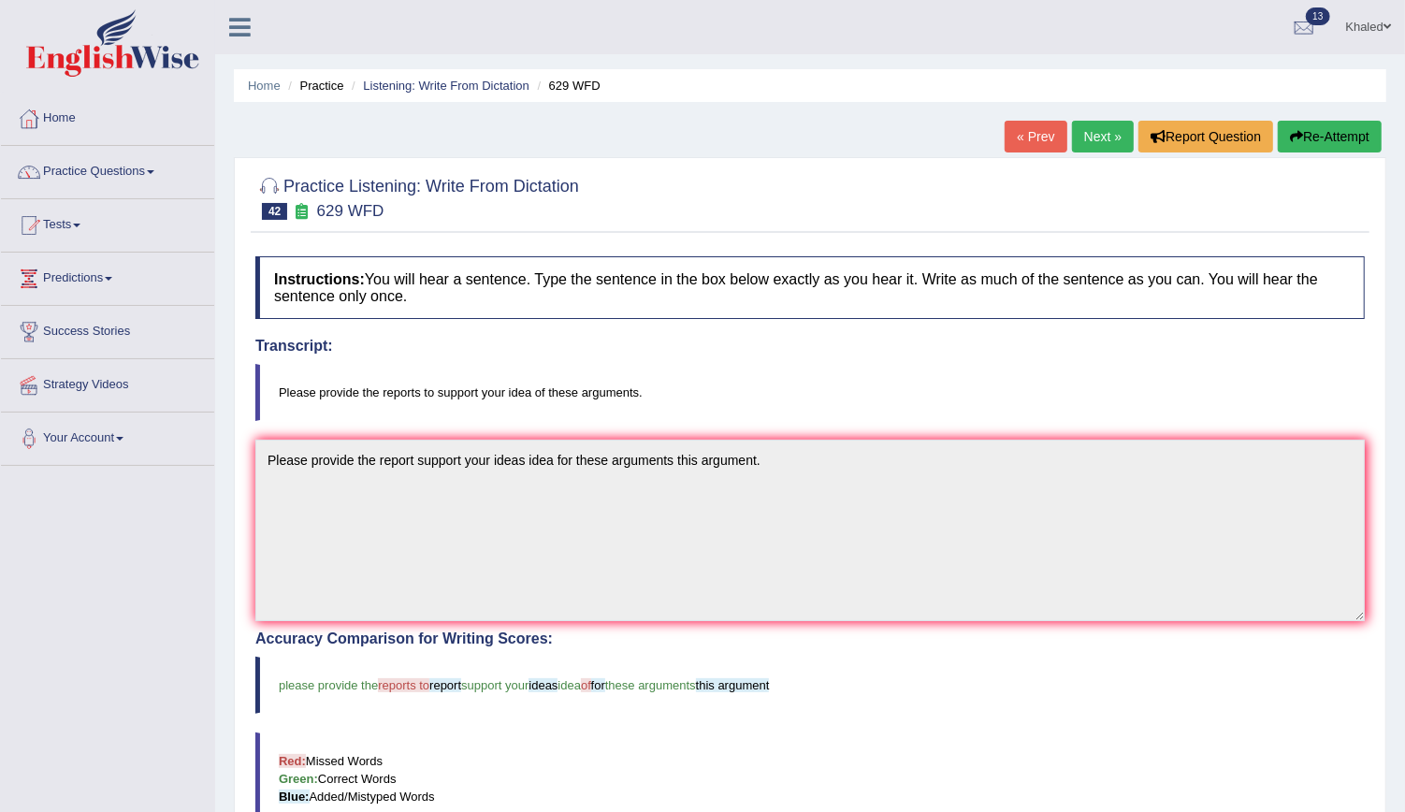
click at [1102, 135] on link "Next »" at bounding box center [1103, 137] width 62 height 32
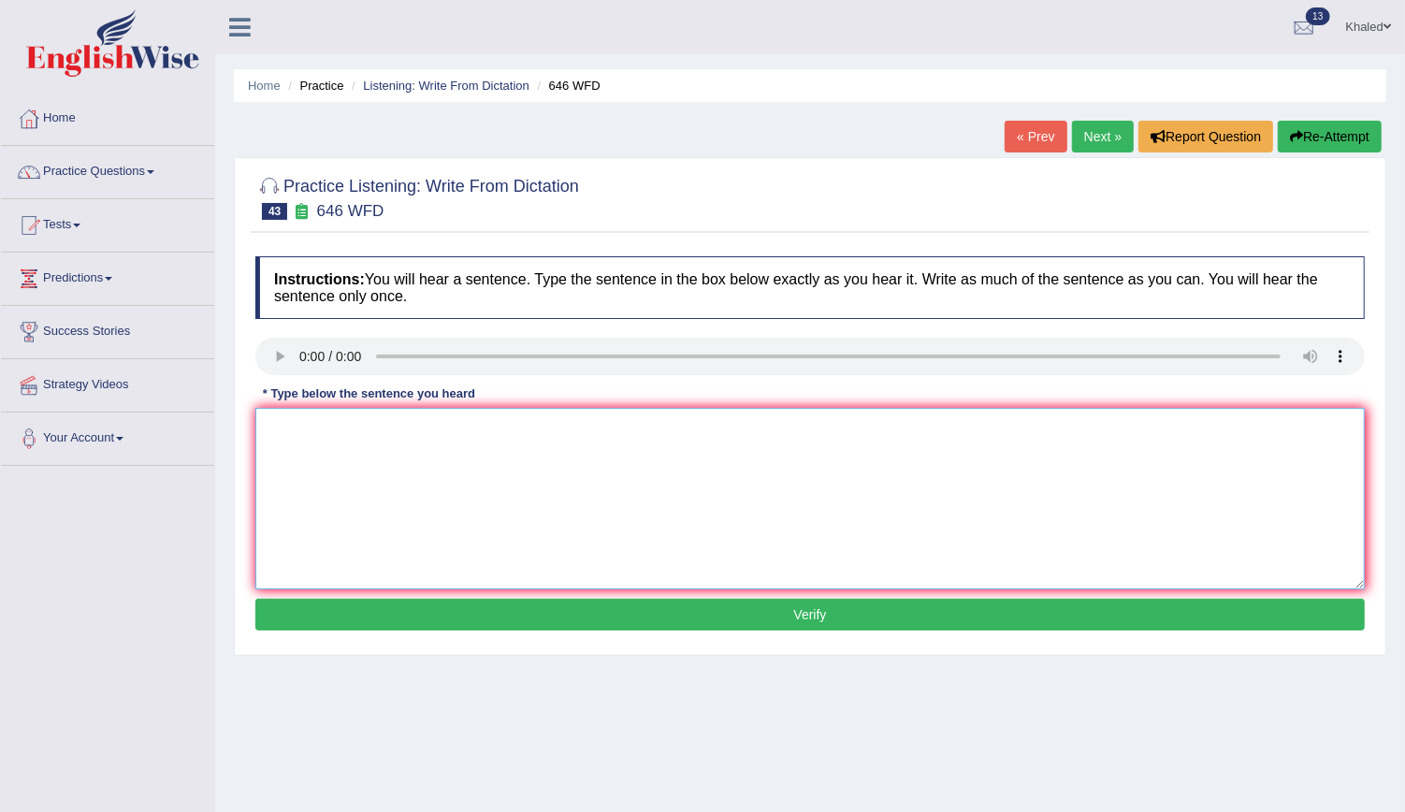
click at [276, 448] on textarea at bounding box center [809, 498] width 1109 height 181
type textarea "The industry revolution in [GEOGRAPHIC_DATA] with the steam technolgy."
click at [421, 609] on button "Verify" at bounding box center [809, 615] width 1109 height 32
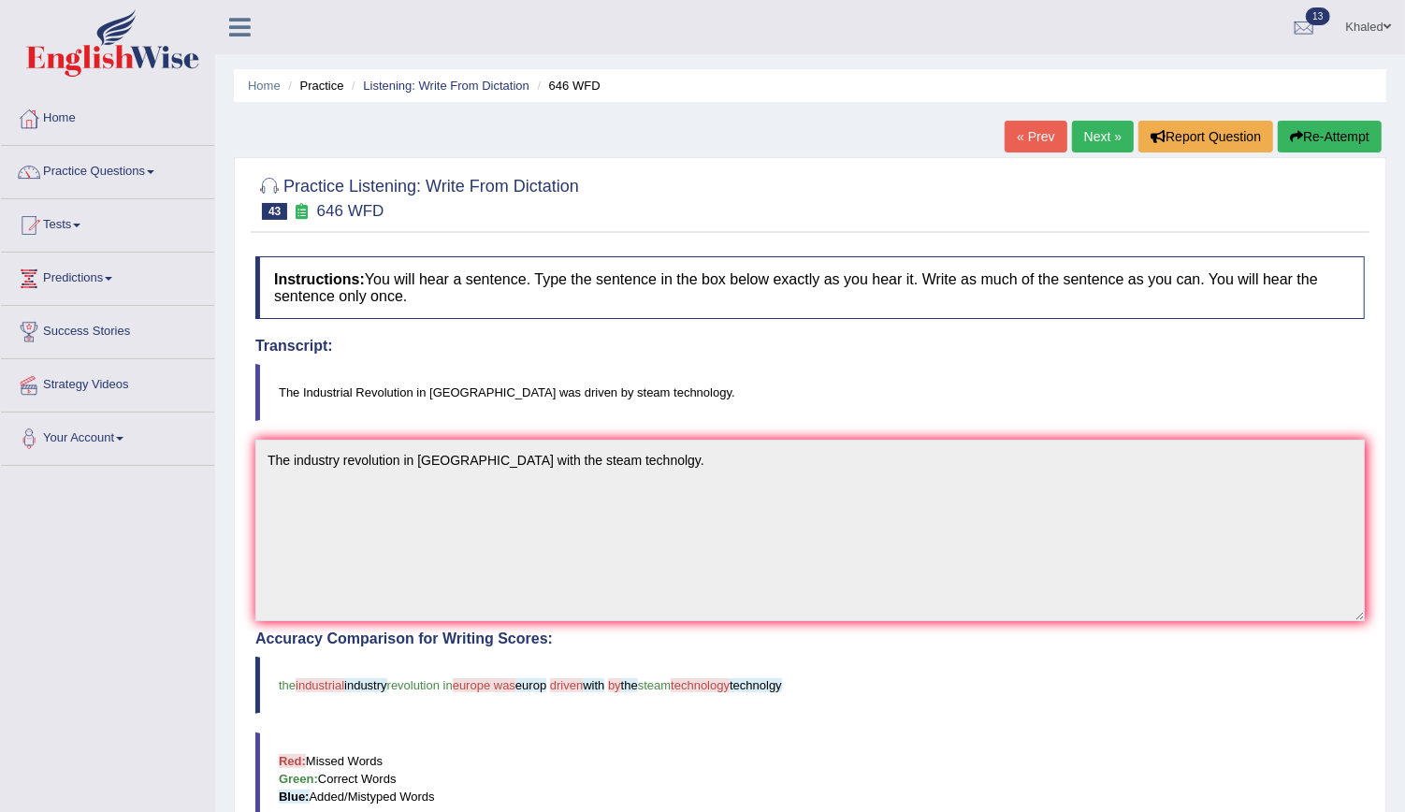
click at [1130, 141] on link "Next »" at bounding box center [1103, 137] width 62 height 32
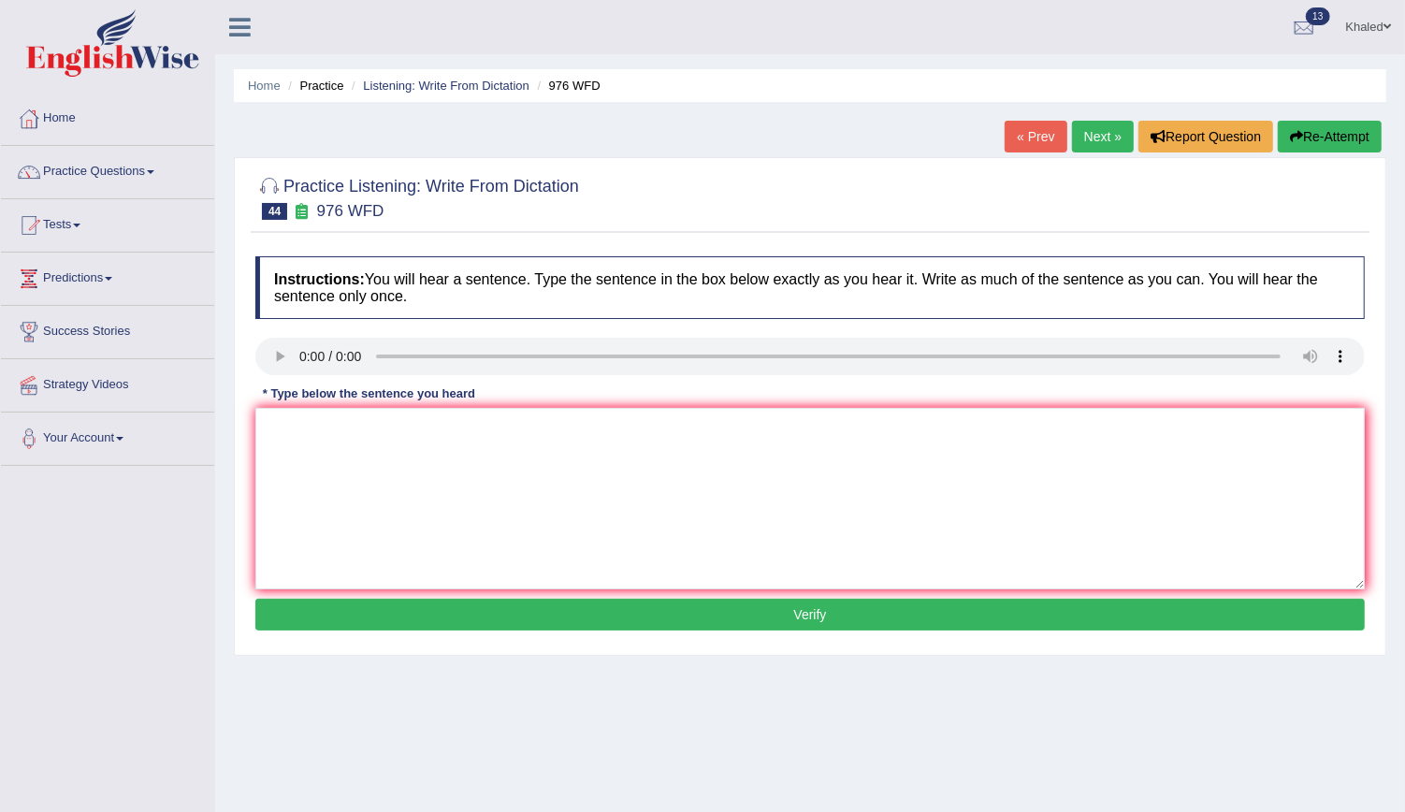
click at [1046, 138] on link "« Prev" at bounding box center [1035, 137] width 62 height 32
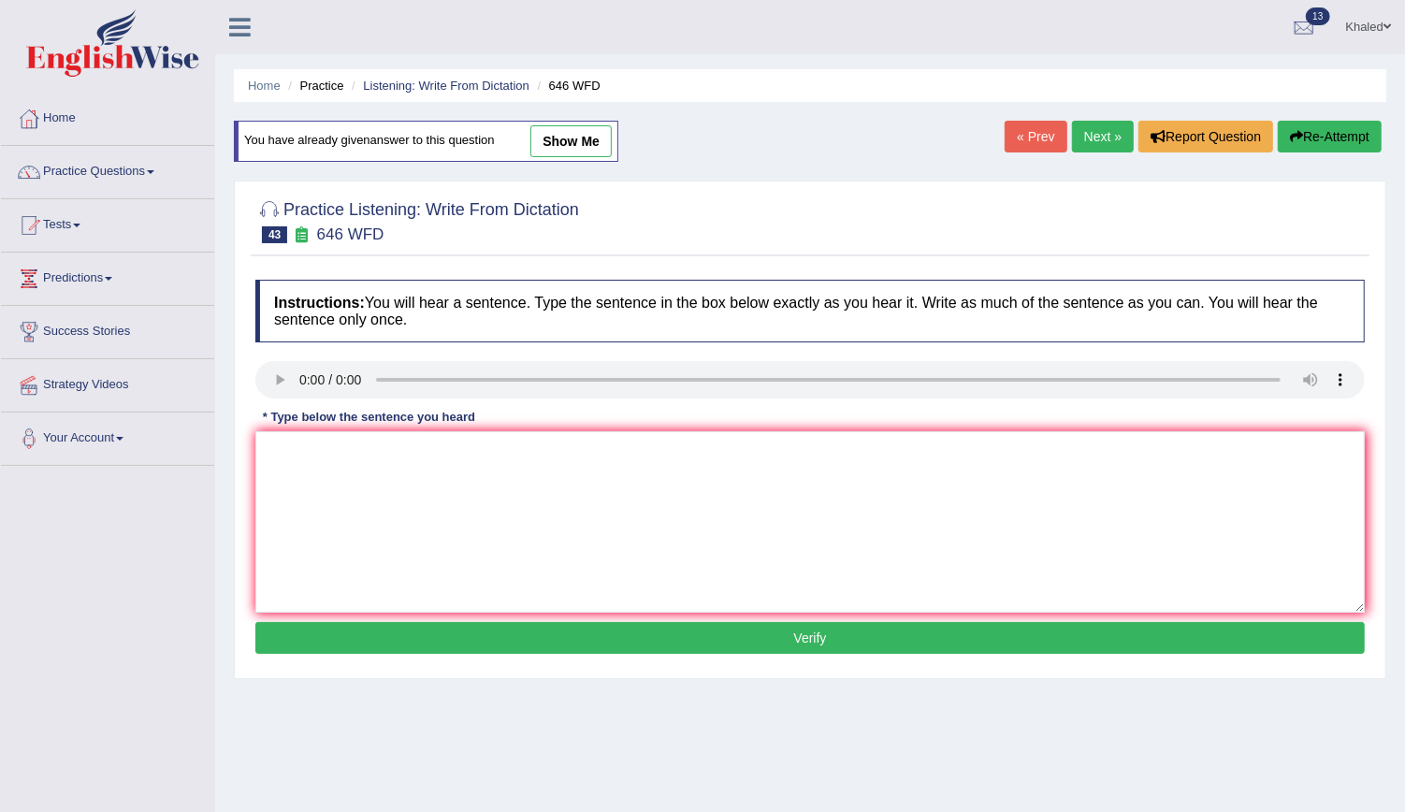
click at [1109, 139] on link "Next »" at bounding box center [1103, 137] width 62 height 32
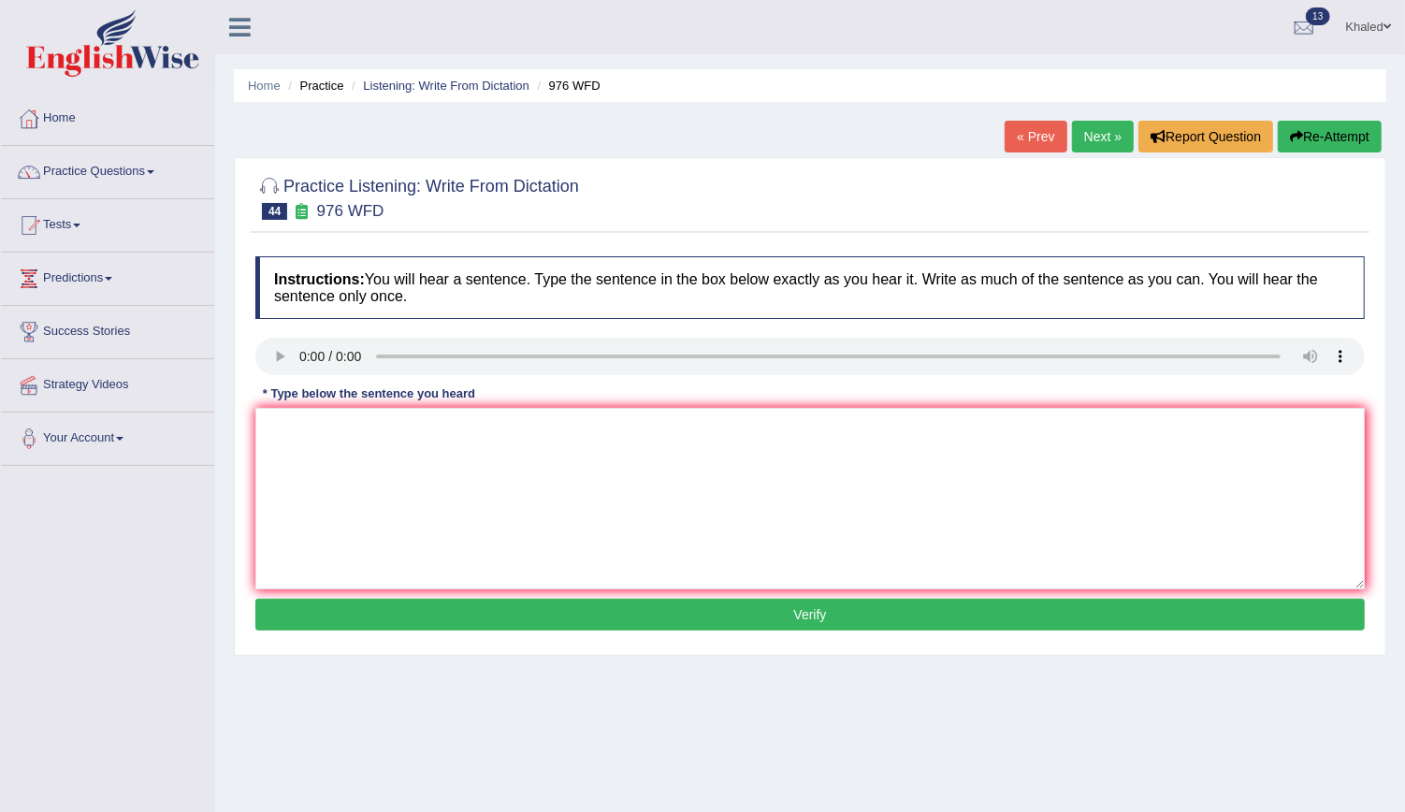
drag, startPoint x: 314, startPoint y: 393, endPoint x: 316, endPoint y: 467, distance: 73.9
click at [316, 467] on div "Instructions: You will hear a sentence. Type the sentence in the box below exac…" at bounding box center [810, 446] width 1119 height 398
click at [316, 467] on textarea at bounding box center [809, 498] width 1109 height 181
click at [290, 428] on textarea "The study of is a trick subject to research." at bounding box center [809, 498] width 1109 height 181
type textarea "The strategy of economic study of is a trick subject to research."
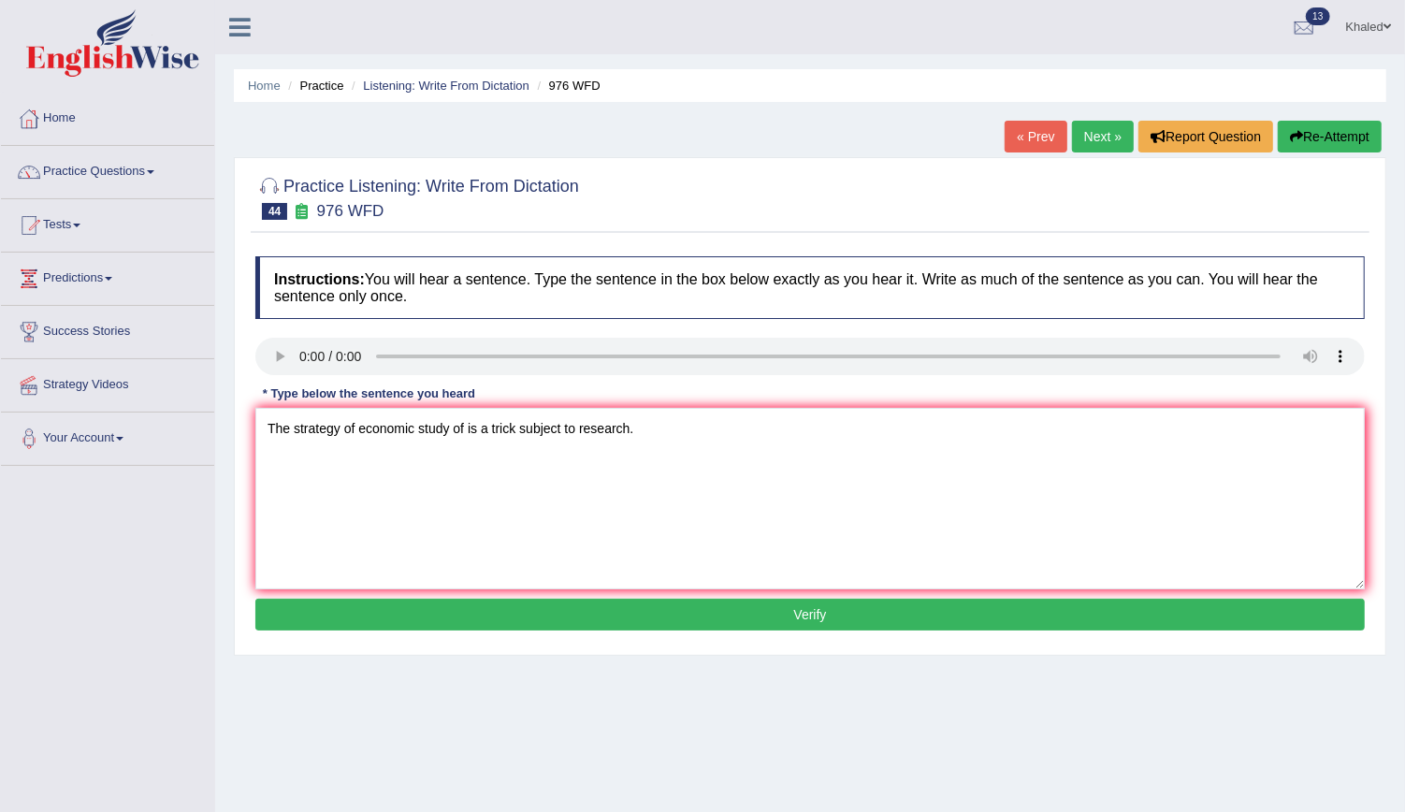
click at [496, 607] on button "Verify" at bounding box center [809, 615] width 1109 height 32
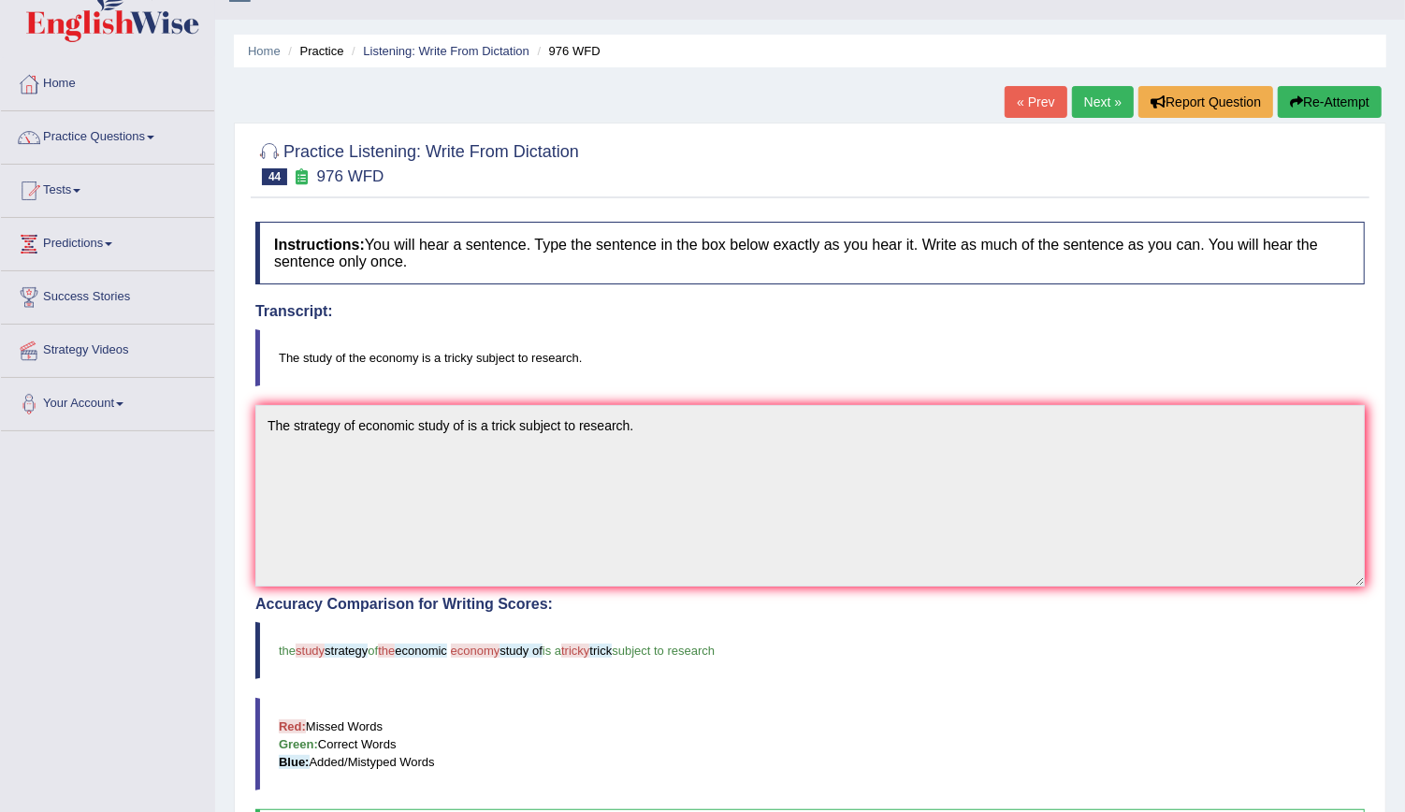
scroll to position [28, 0]
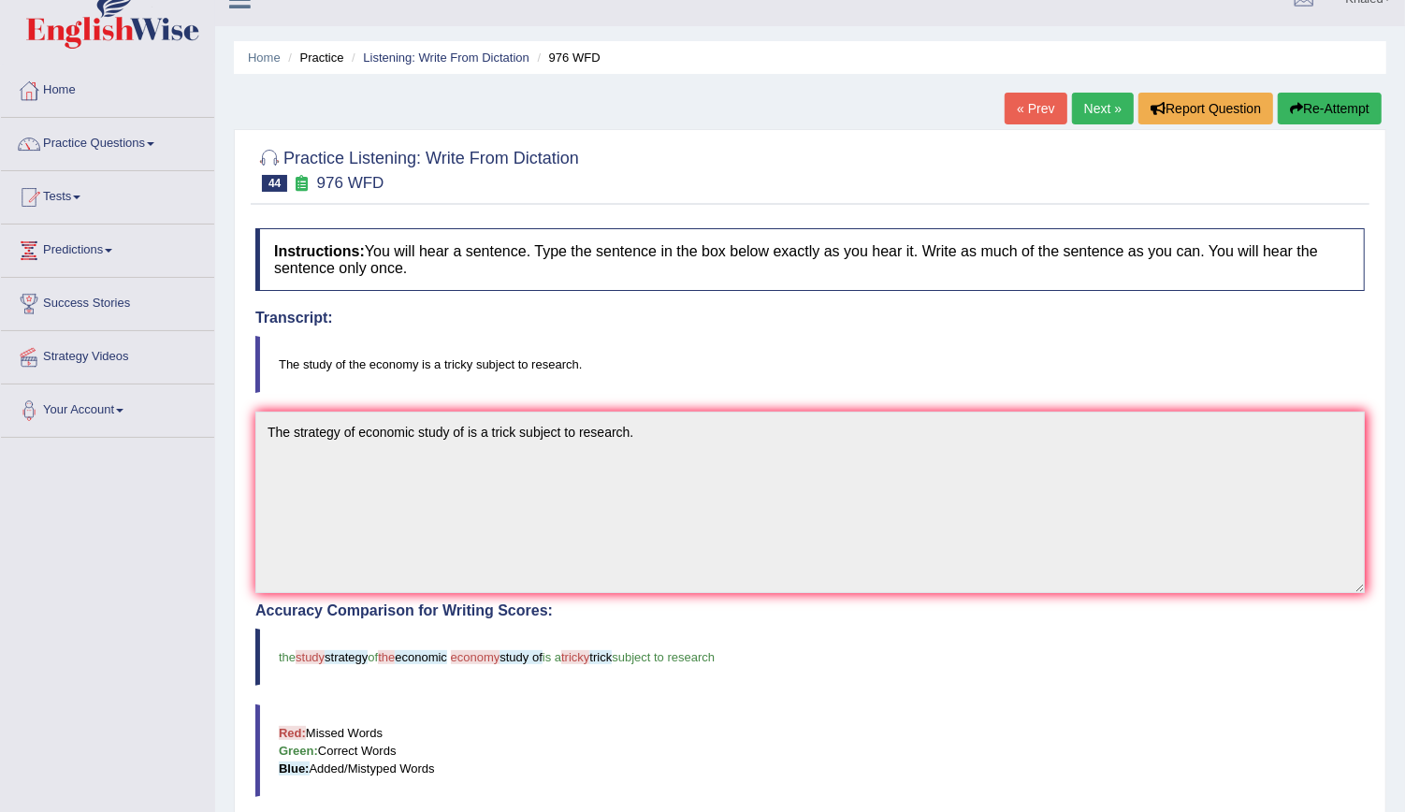
click at [1090, 104] on link "Next »" at bounding box center [1103, 109] width 62 height 32
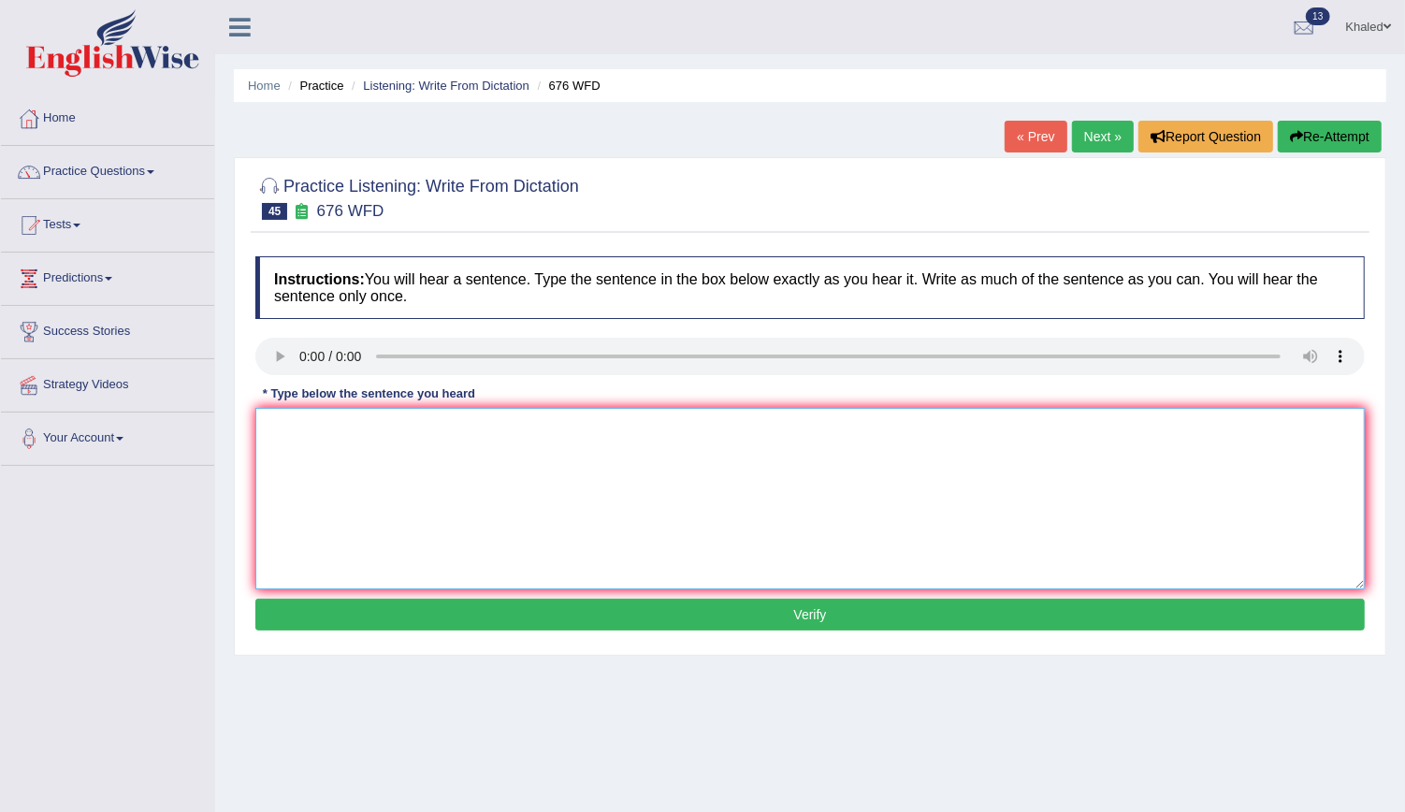
click at [387, 492] on textarea at bounding box center [809, 498] width 1109 height 181
type textarea "University is in a need to for research subjects."
click at [657, 619] on button "Verify" at bounding box center [809, 615] width 1109 height 32
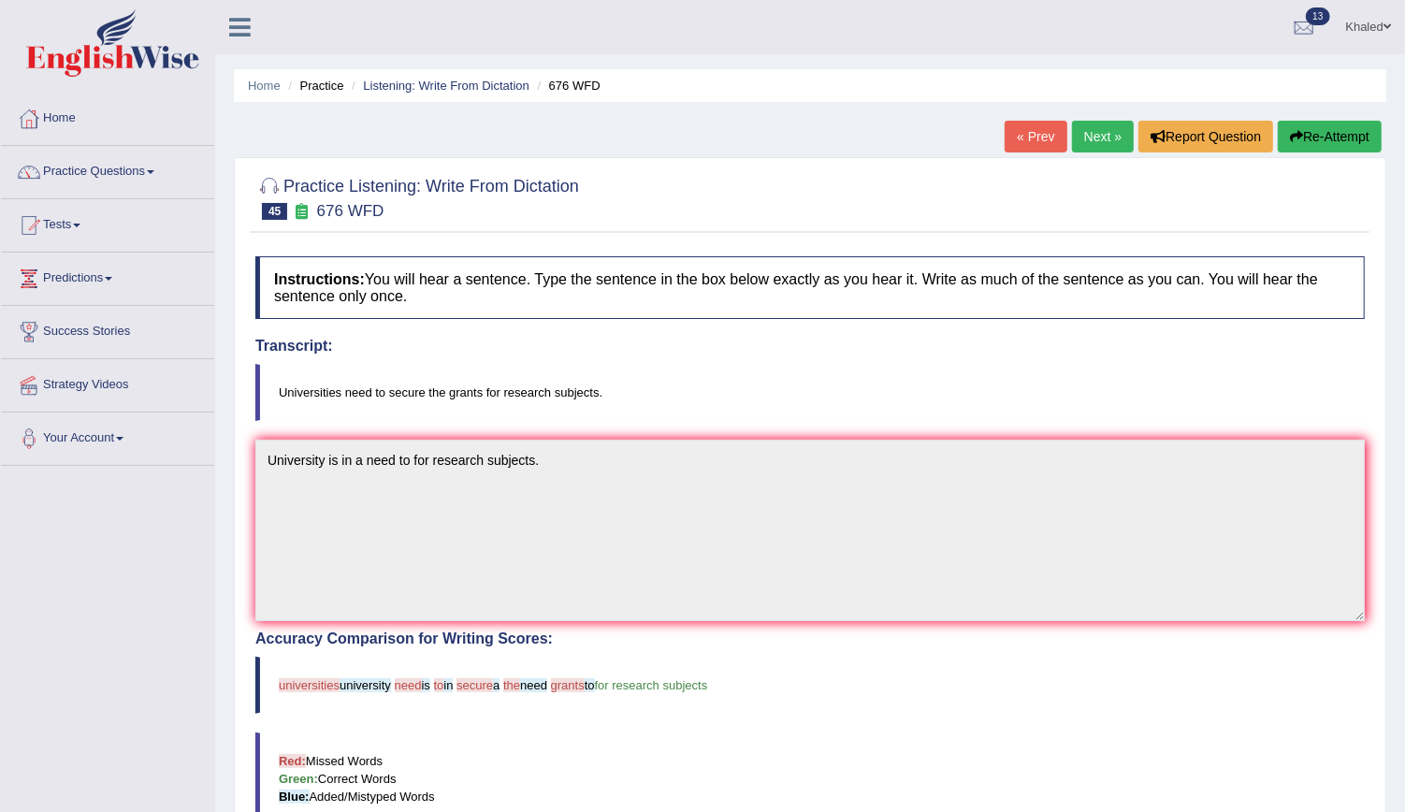
click at [1100, 129] on link "Next »" at bounding box center [1103, 137] width 62 height 32
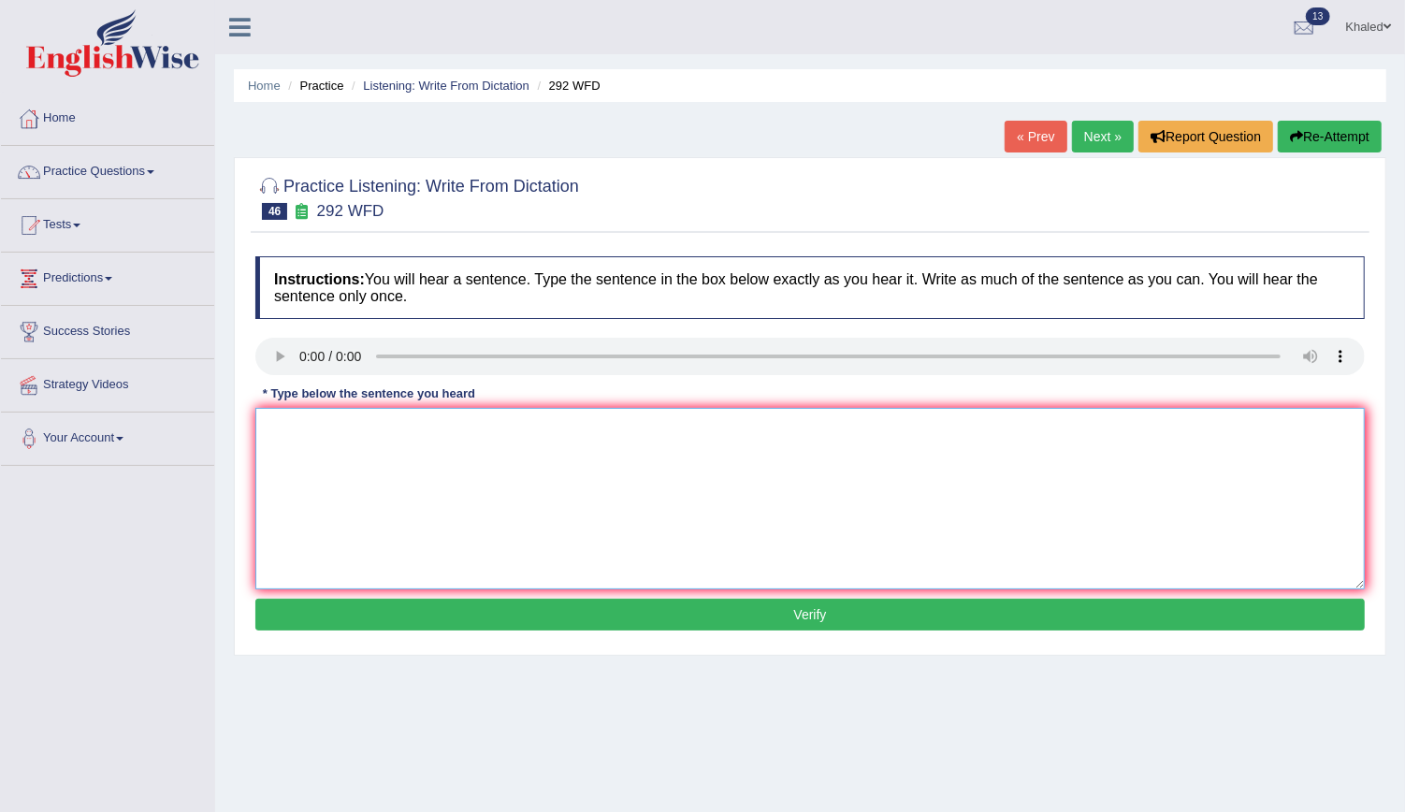
click at [293, 449] on textarea at bounding box center [809, 498] width 1109 height 181
type textarea "Some people argued that the study is not that important."
click at [374, 609] on button "Verify" at bounding box center [809, 615] width 1109 height 32
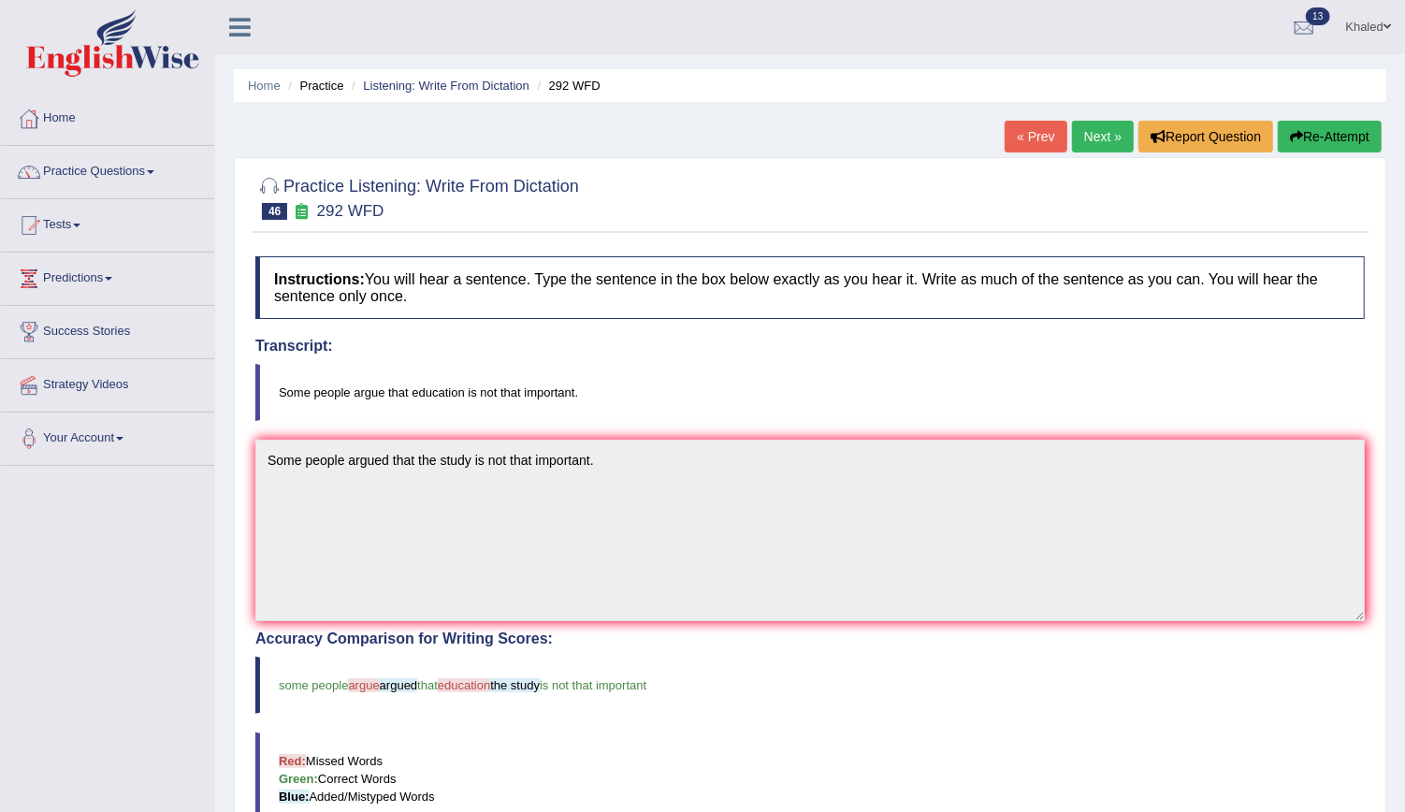
click at [1127, 148] on link "Next »" at bounding box center [1103, 137] width 62 height 32
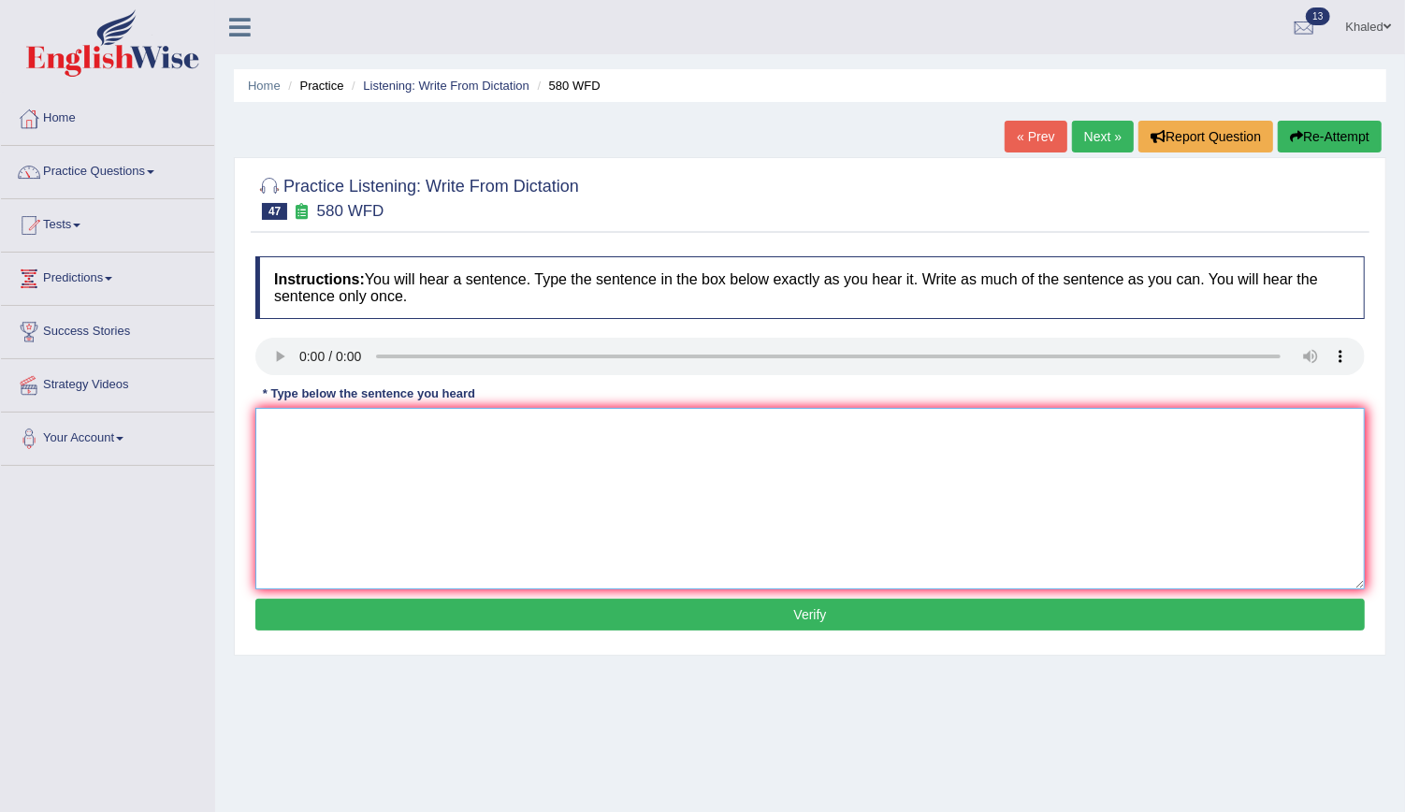
click at [317, 484] on textarea at bounding box center [809, 498] width 1109 height 181
type textarea "You can bring use the your laptop laptops in the lectures lecture."
click at [420, 607] on button "Verify" at bounding box center [809, 615] width 1109 height 32
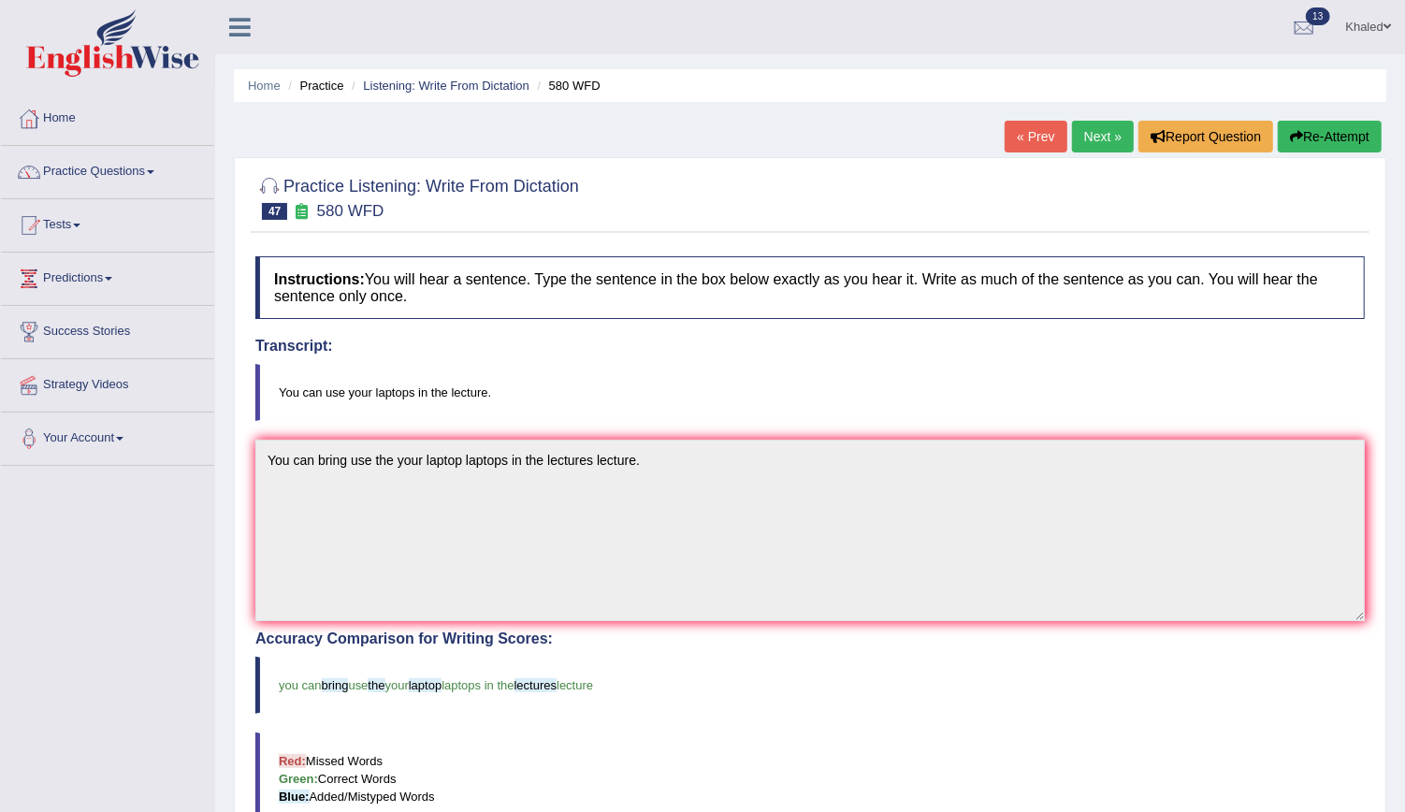
click at [1117, 141] on link "Next »" at bounding box center [1103, 137] width 62 height 32
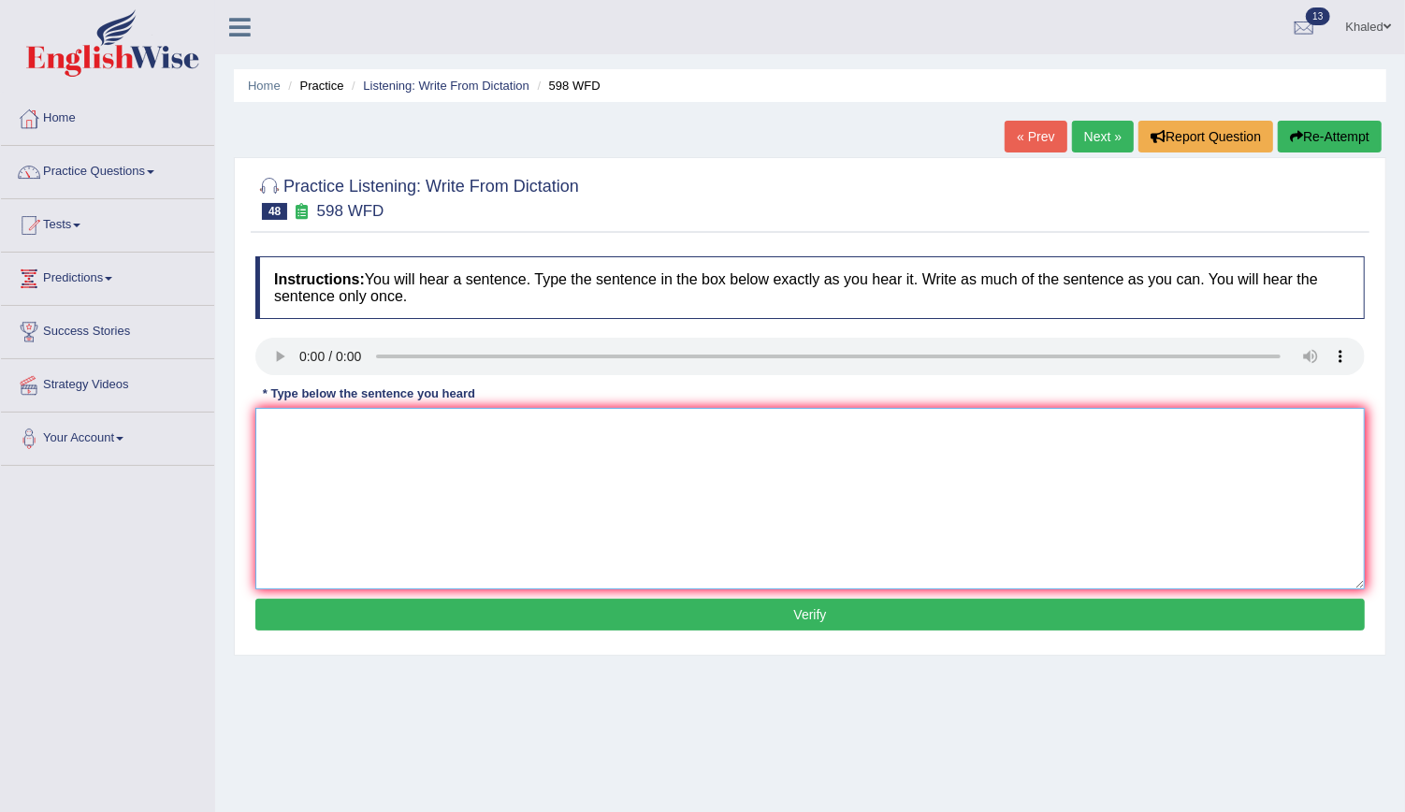
click at [354, 415] on textarea at bounding box center [809, 498] width 1109 height 181
type textarea "Check the website if you are looking to for a discount textbooks textbook."
click at [496, 601] on button "Verify" at bounding box center [809, 615] width 1109 height 32
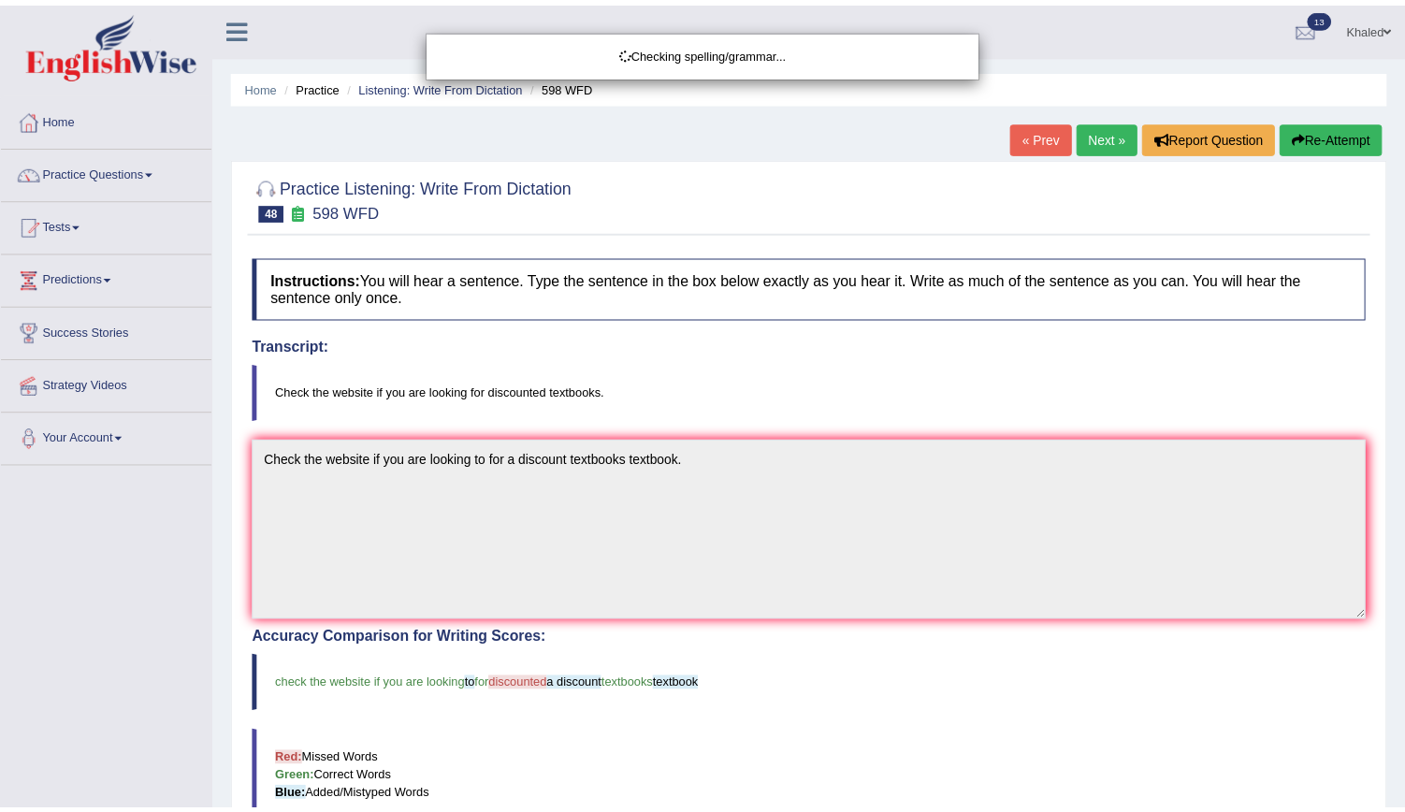
scroll to position [349, 0]
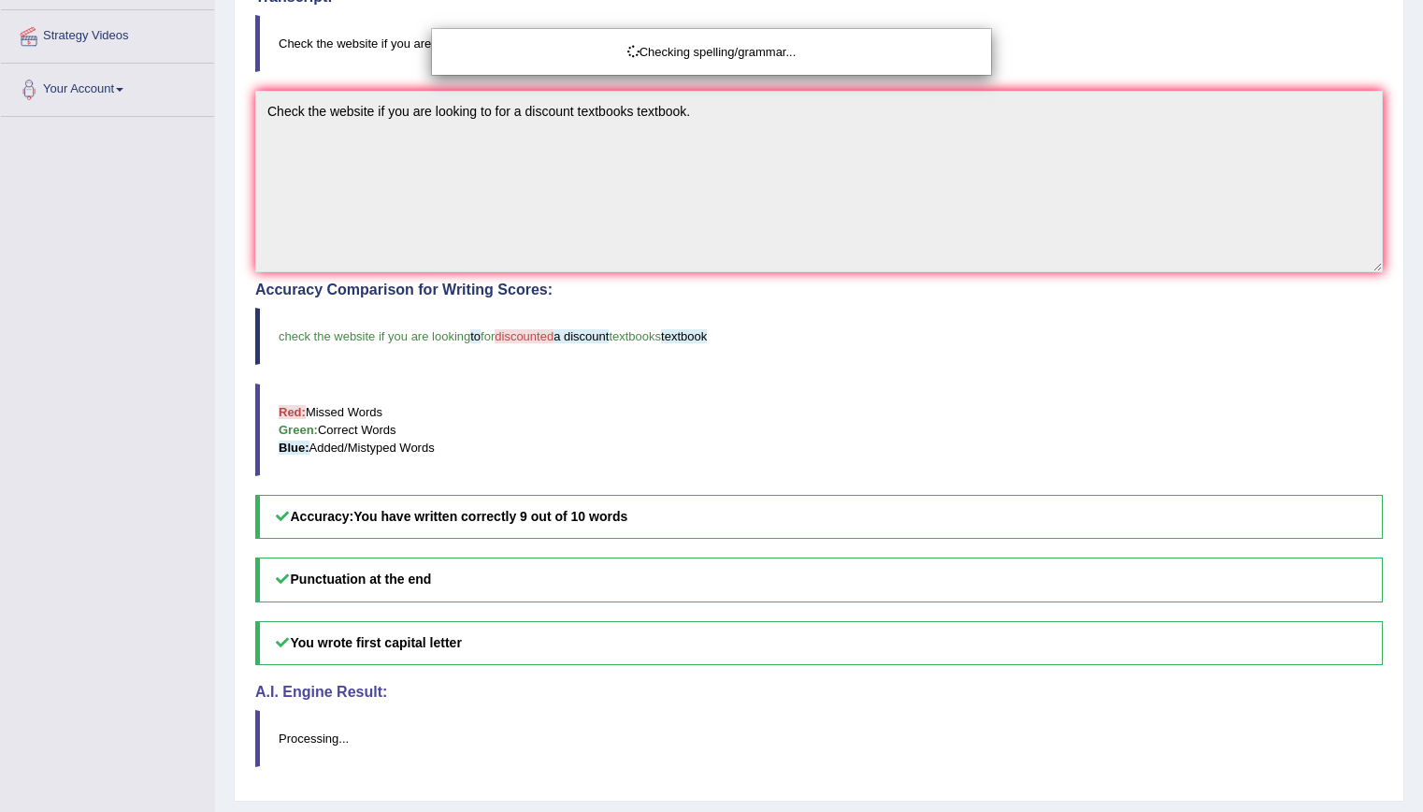
drag, startPoint x: 1422, startPoint y: 222, endPoint x: 1422, endPoint y: 455, distance: 232.9
click at [1404, 455] on html "Toggle navigation Home Practice Questions Speaking Practice Read Aloud Repeat S…" at bounding box center [711, 57] width 1423 height 812
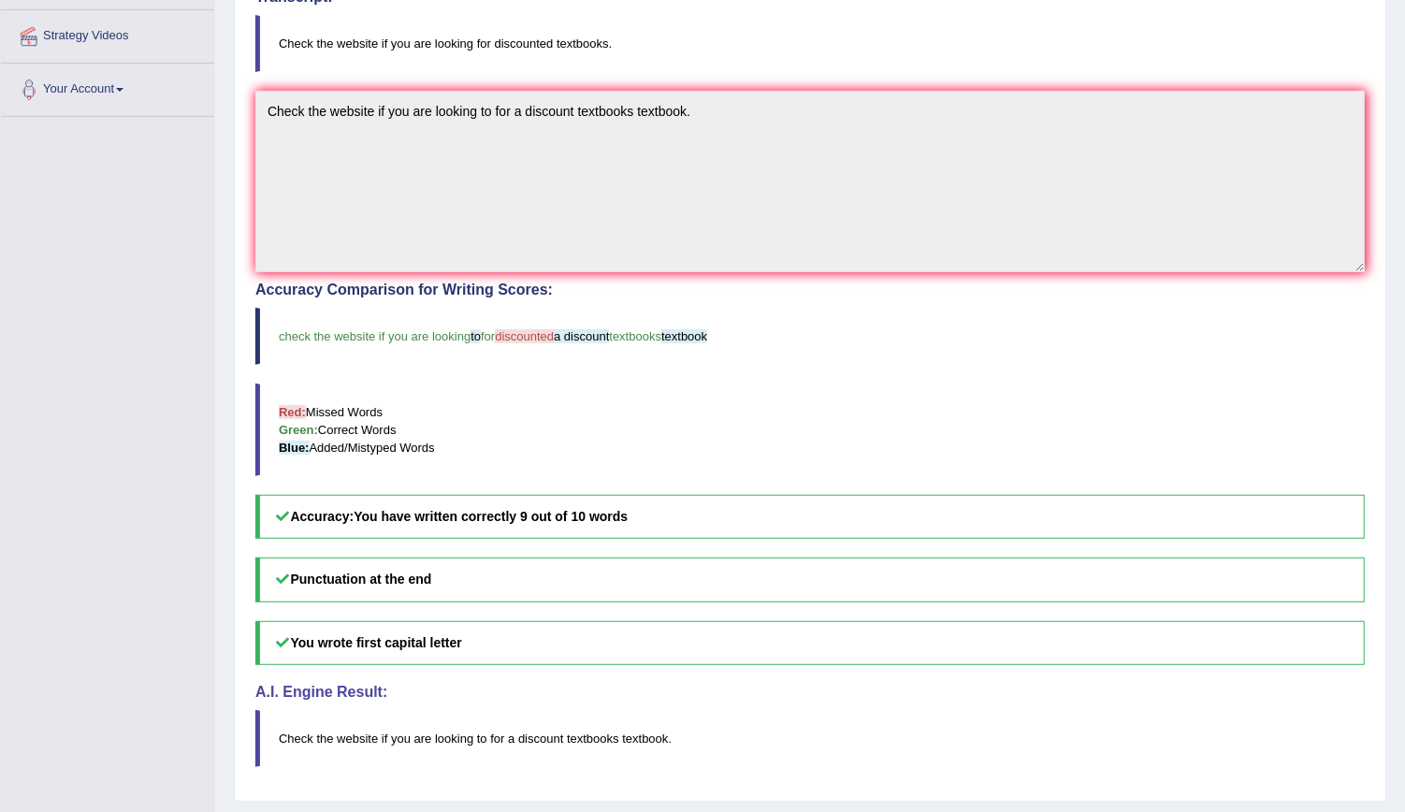
scroll to position [0, 0]
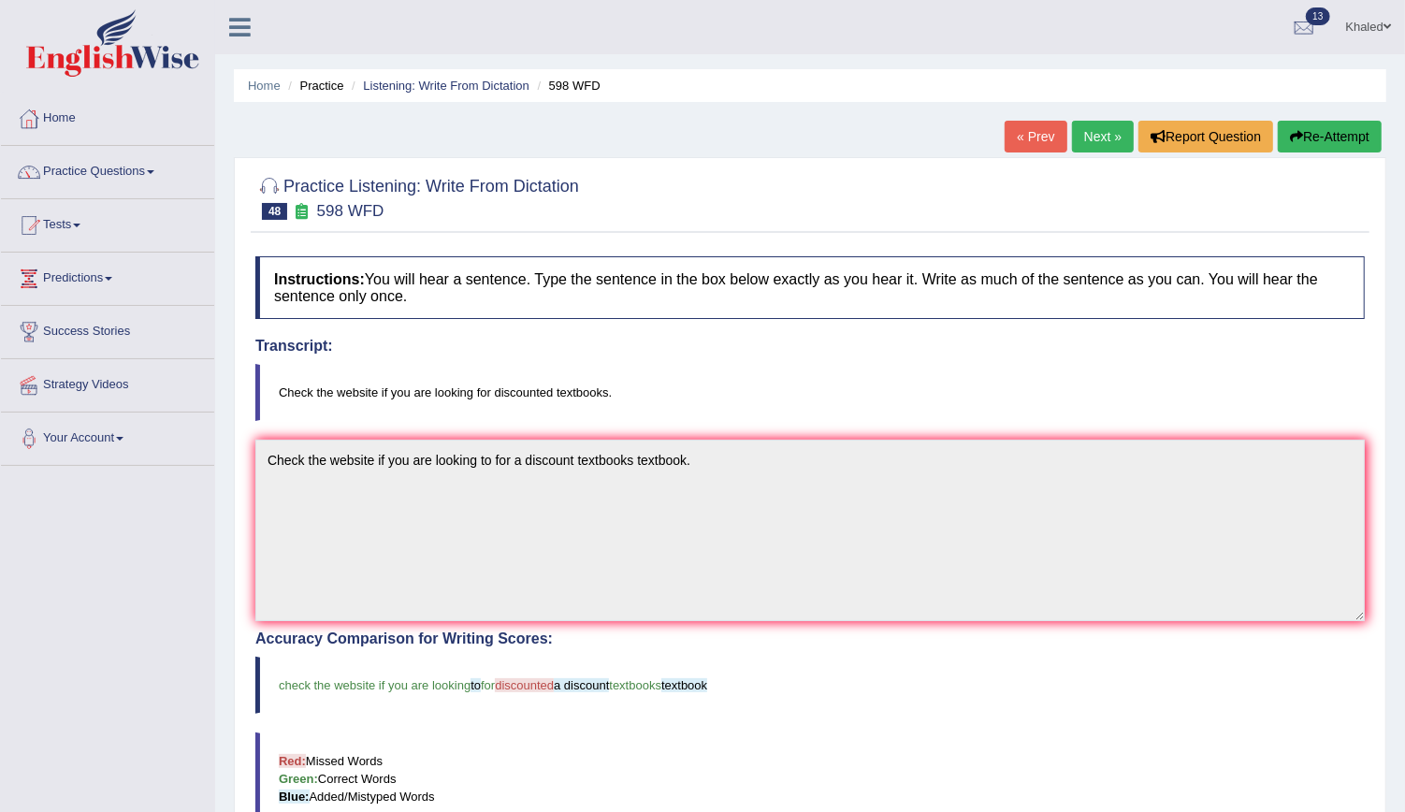
click at [1102, 147] on link "Next »" at bounding box center [1103, 137] width 62 height 32
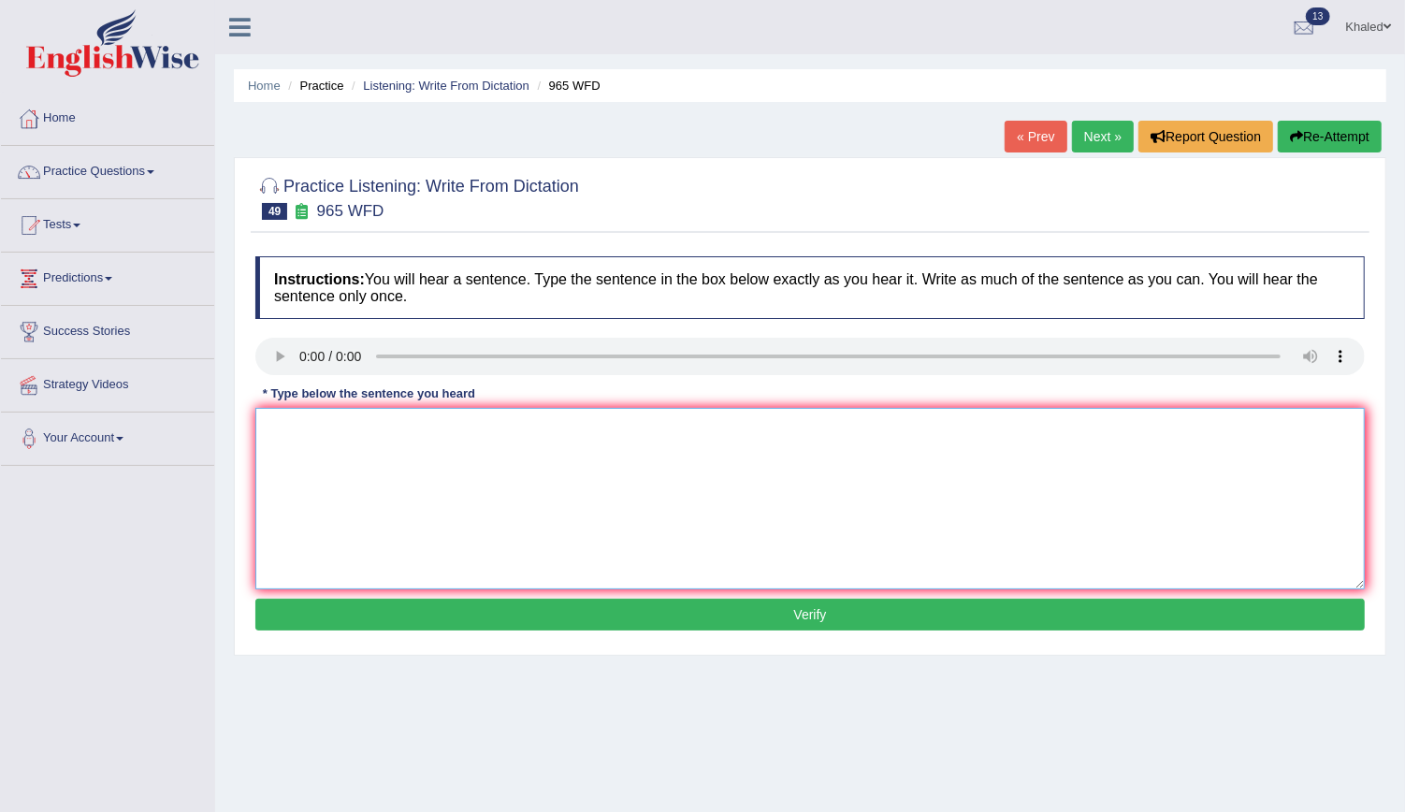
click at [309, 445] on textarea at bounding box center [809, 498] width 1109 height 181
type textarea "You must when you research the password."
click at [434, 623] on button "Verify" at bounding box center [809, 615] width 1109 height 32
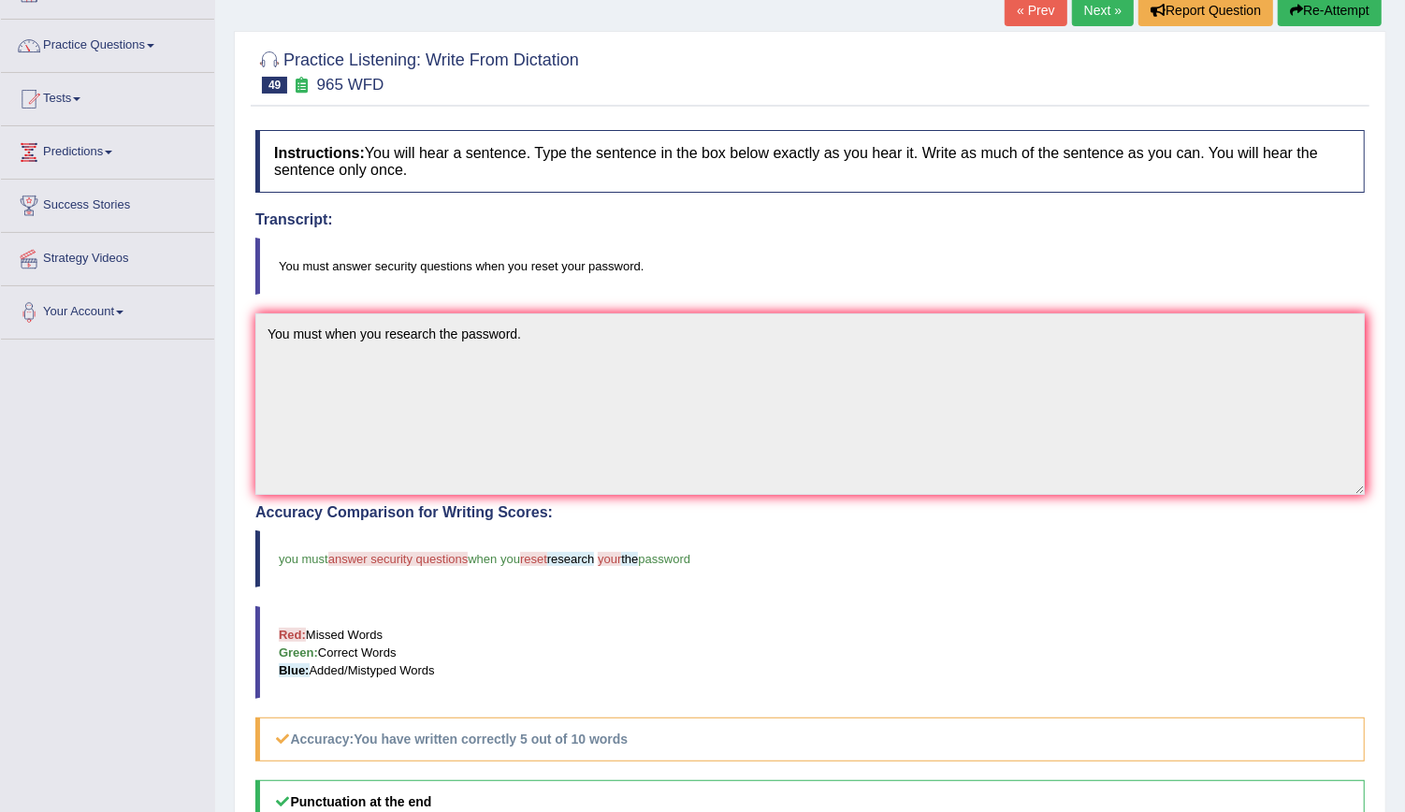
scroll to position [8, 0]
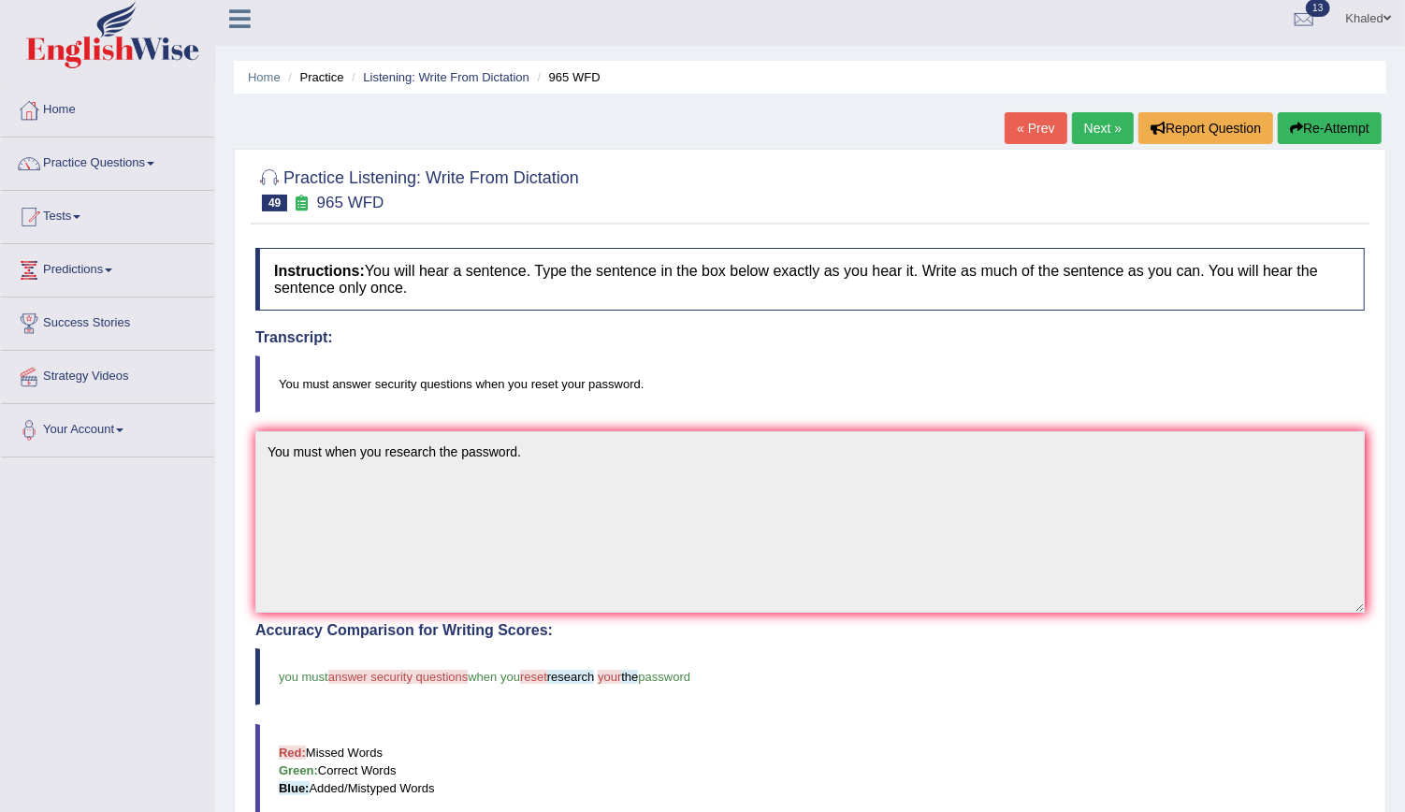
click at [1102, 126] on link "Next »" at bounding box center [1103, 128] width 62 height 32
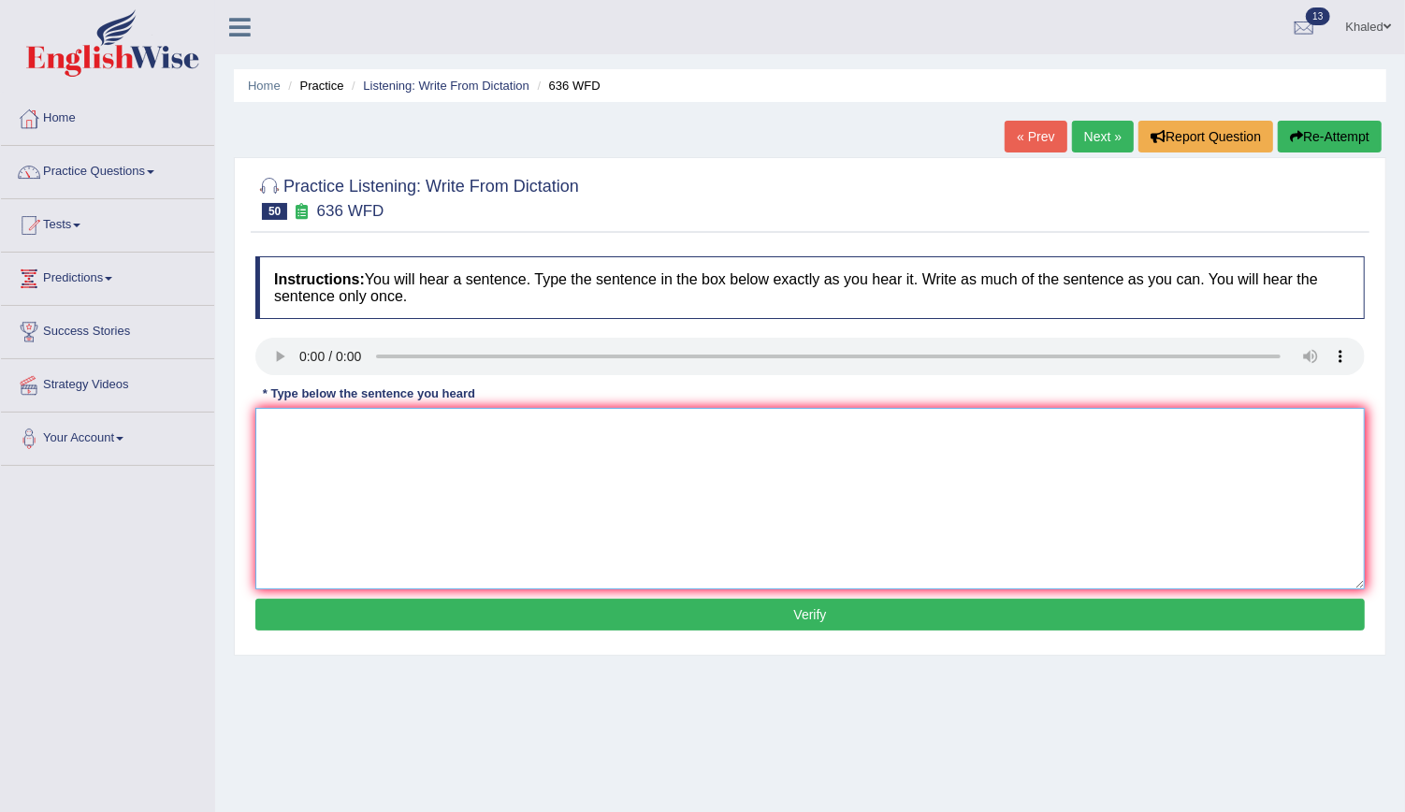
click at [345, 500] on textarea at bounding box center [809, 498] width 1109 height 181
type textarea "Several candidates will be qualified about the time."
click at [452, 614] on button "Verify" at bounding box center [809, 615] width 1109 height 32
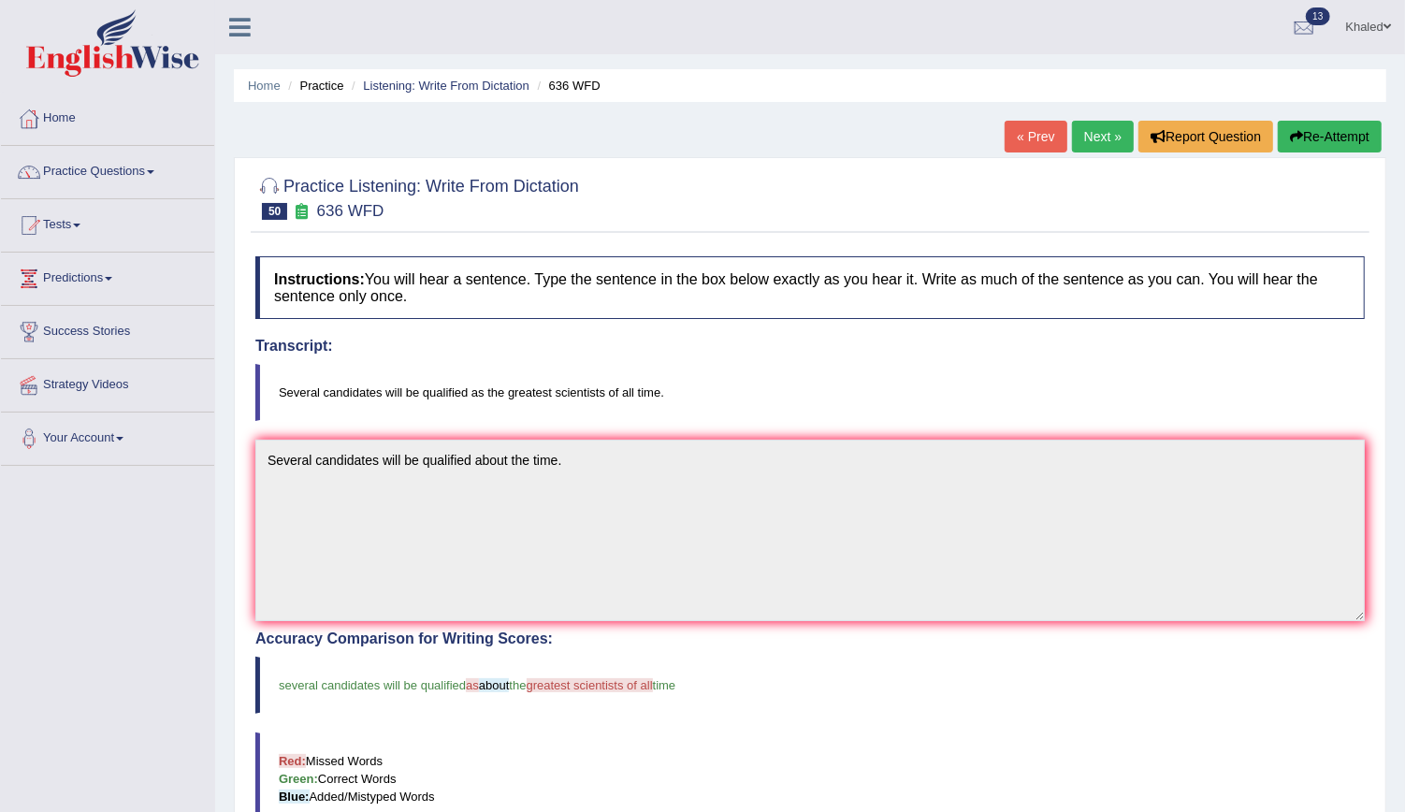
click at [1091, 136] on link "Next »" at bounding box center [1103, 137] width 62 height 32
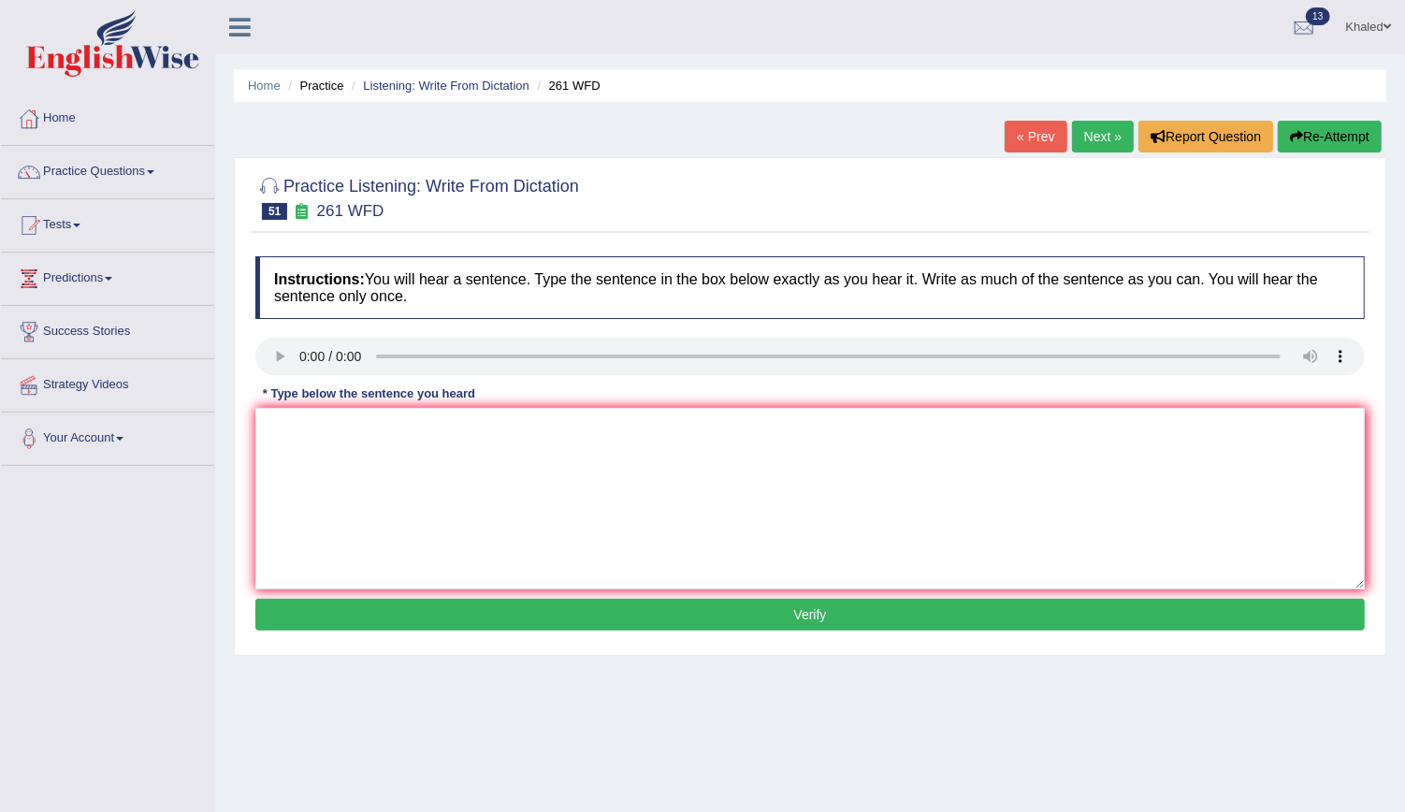
click at [311, 508] on div "Instructions: You will hear a sentence. Type the sentence in the box below exac…" at bounding box center [810, 446] width 1119 height 398
click at [311, 508] on textarea at bounding box center [809, 498] width 1109 height 181
click at [617, 429] on textarea "Read the student intructors before using any papers tools in workshops." at bounding box center [809, 498] width 1109 height 181
click at [367, 429] on textarea "Read the student intructors before using any papers tools in the workshops." at bounding box center [809, 498] width 1109 height 181
type textarea "Read the students' students intructors before using any papers tools in the wor…"
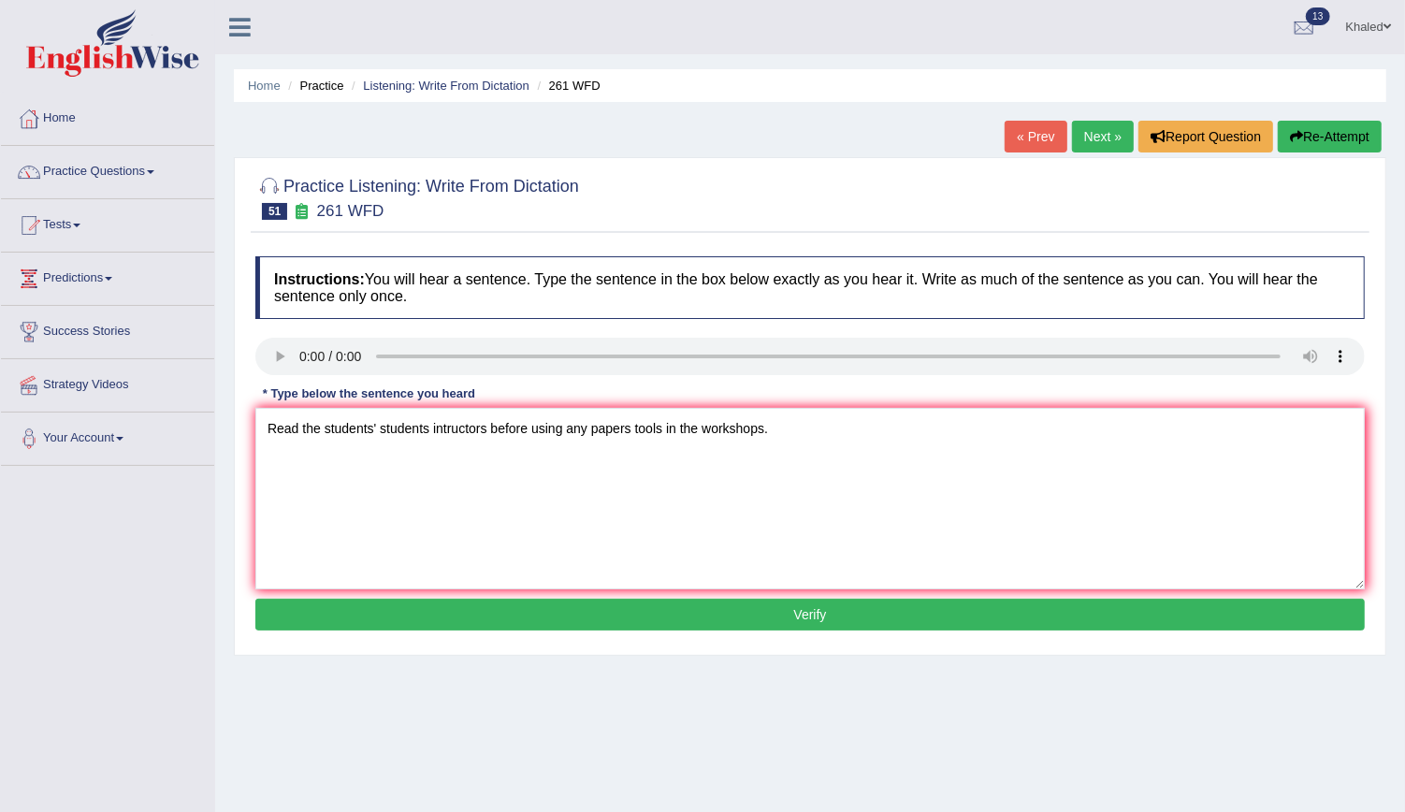
click at [508, 610] on button "Verify" at bounding box center [809, 615] width 1109 height 32
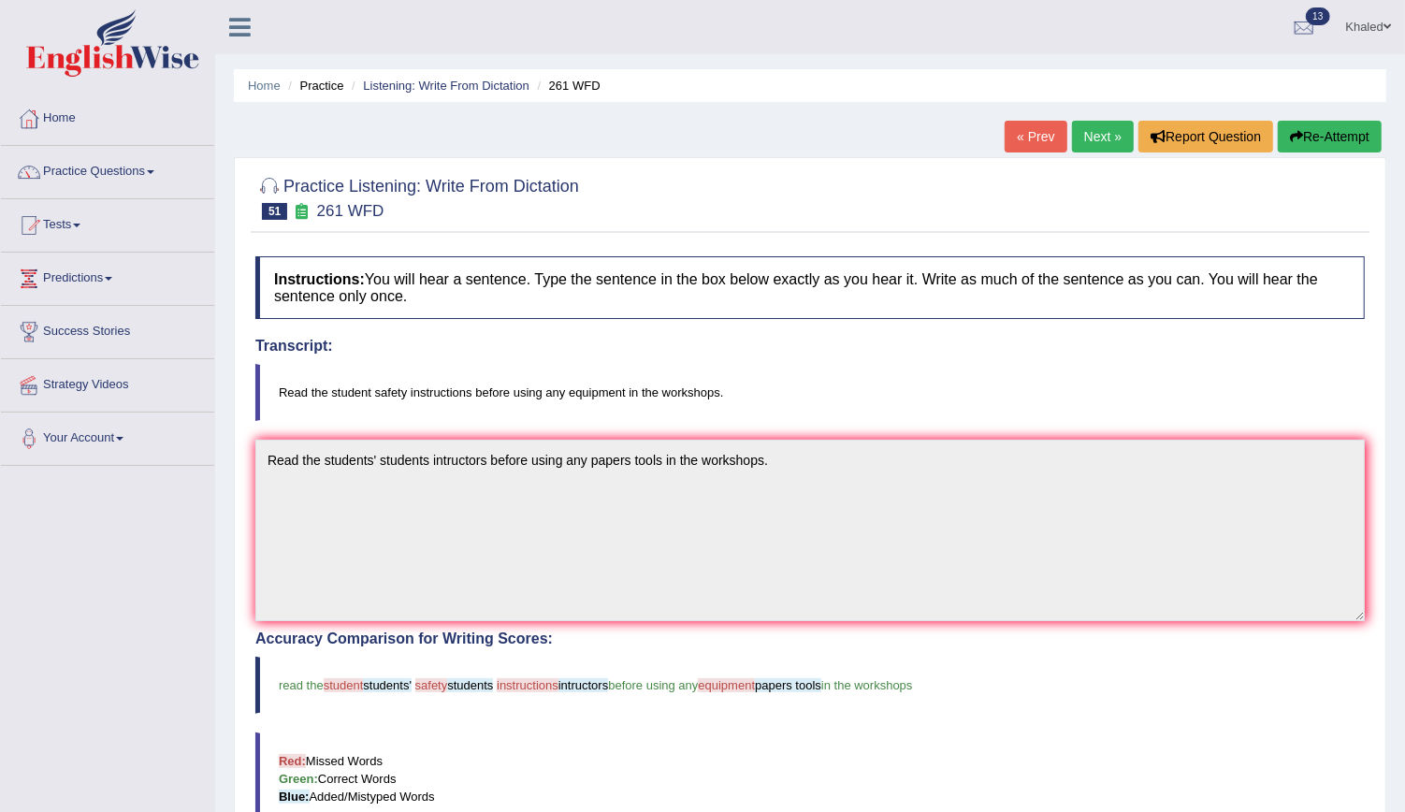
click at [1106, 134] on link "Next »" at bounding box center [1103, 137] width 62 height 32
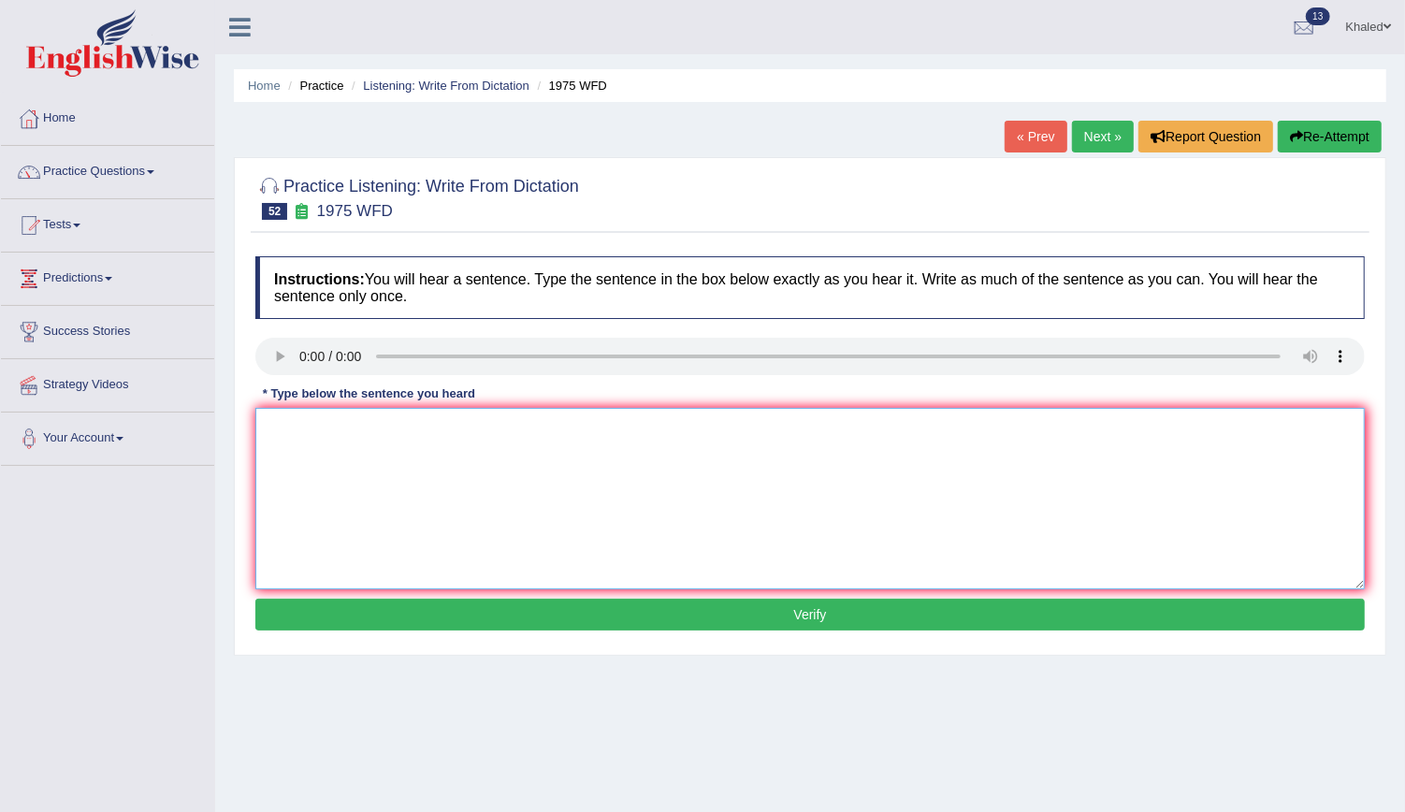
click at [336, 408] on textarea at bounding box center [809, 498] width 1109 height 181
type textarea "h"
type textarea "He is to the best first promise."
click at [496, 612] on button "Verify" at bounding box center [809, 615] width 1109 height 32
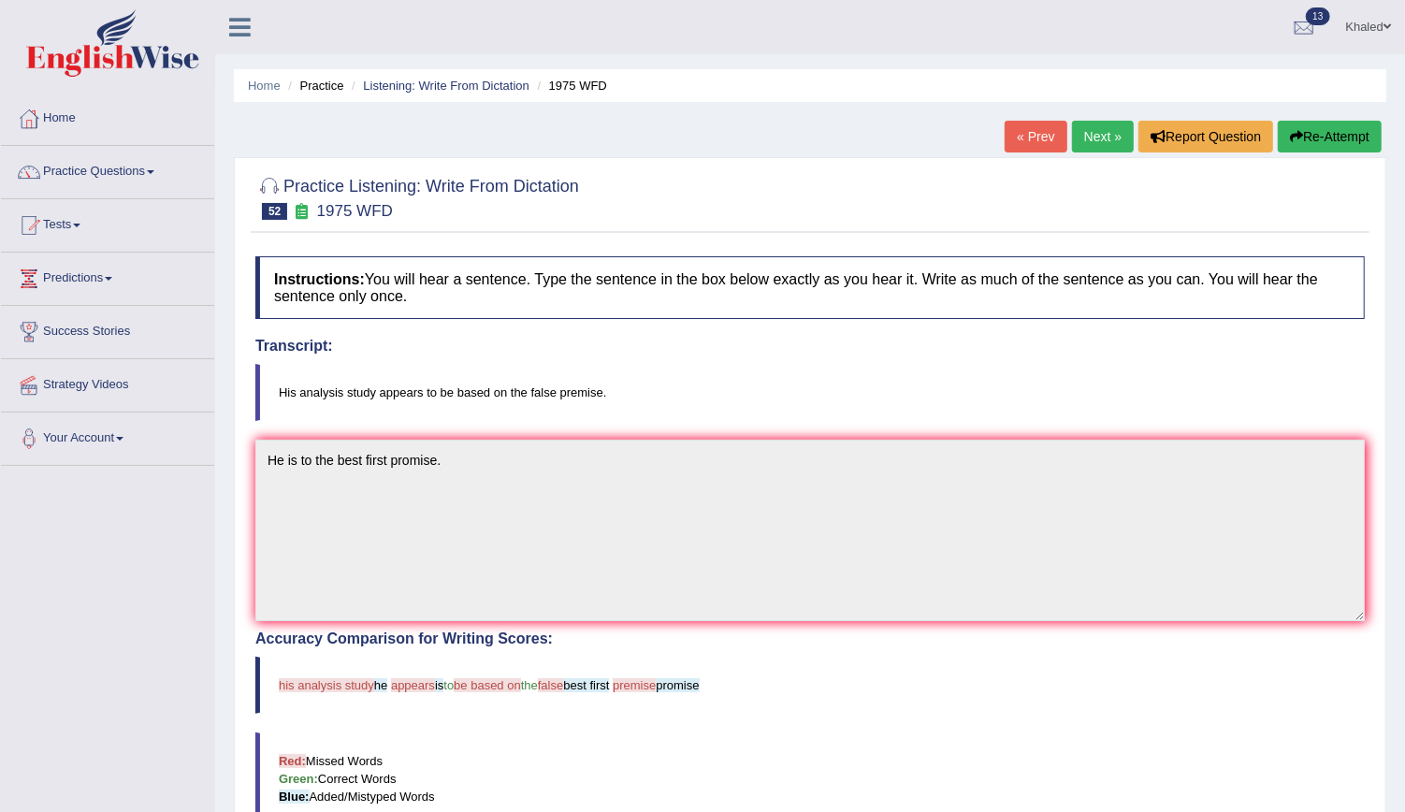
click at [1326, 143] on button "Re-Attempt" at bounding box center [1330, 137] width 104 height 32
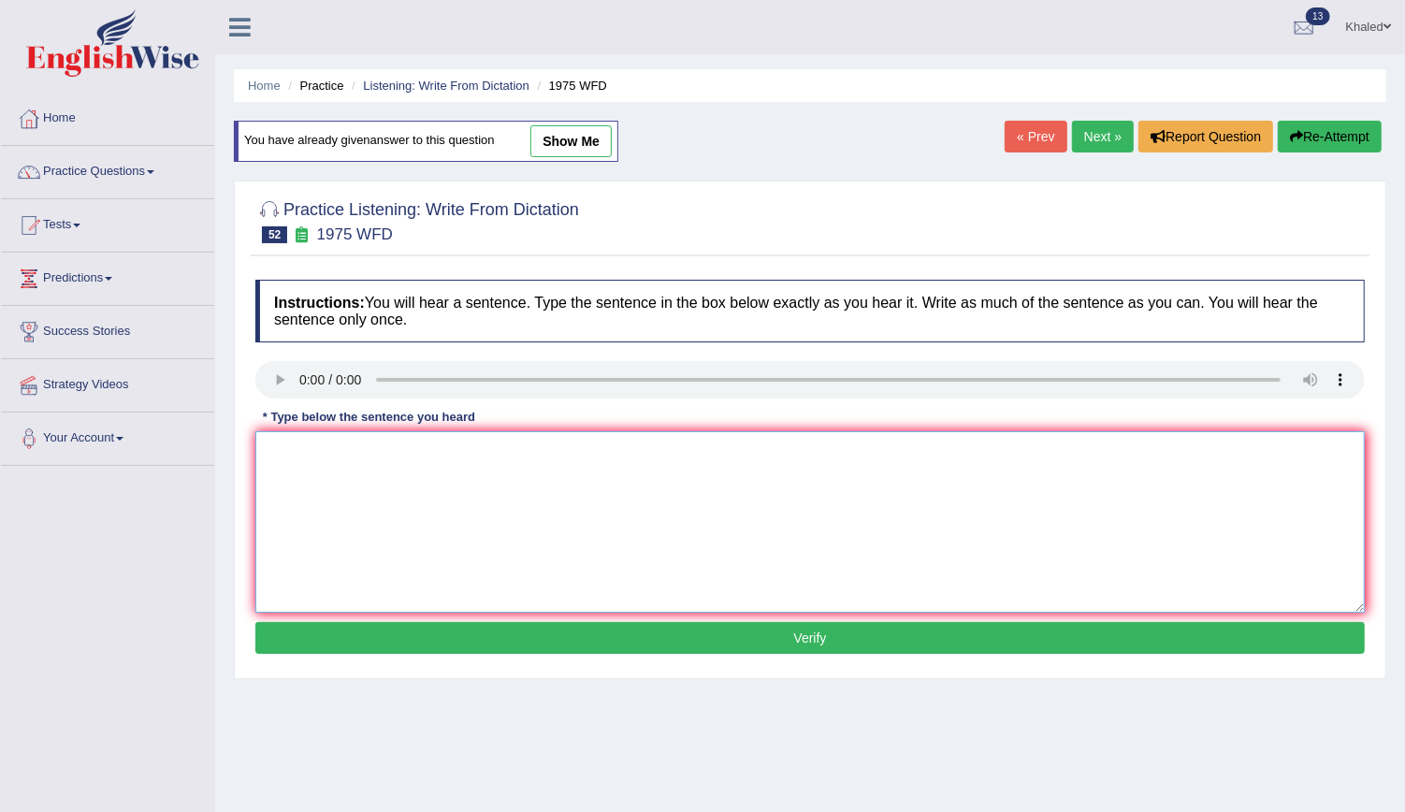
click at [311, 532] on textarea at bounding box center [809, 521] width 1109 height 181
click at [571, 148] on link "show me" at bounding box center [570, 141] width 81 height 32
type textarea "He is to the best first promise."
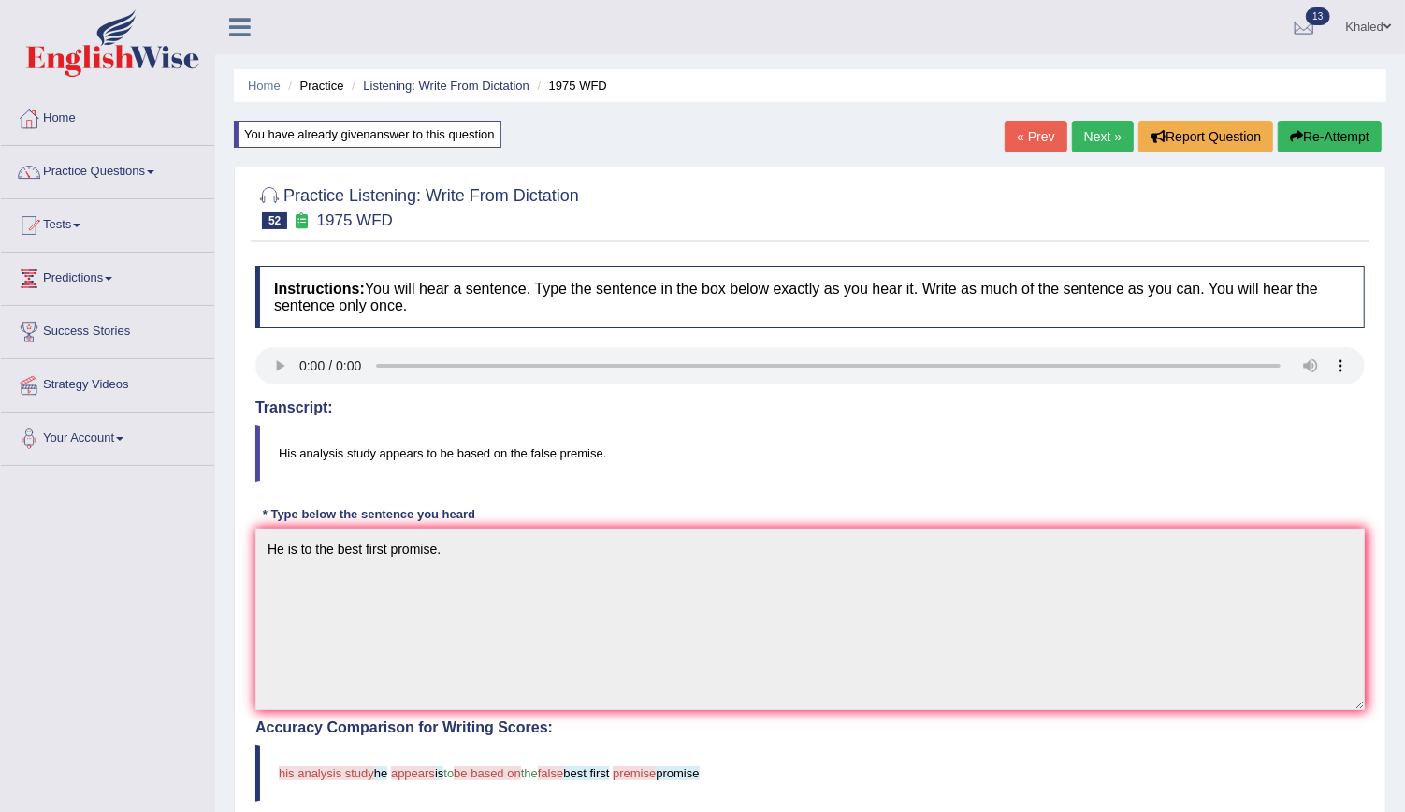
drag, startPoint x: 585, startPoint y: 454, endPoint x: 274, endPoint y: 451, distance: 310.5
click at [274, 451] on blockquote "His analysis study appears to be based on the false premise." at bounding box center [809, 453] width 1109 height 57
drag, startPoint x: 274, startPoint y: 451, endPoint x: 606, endPoint y: 455, distance: 332.0
click at [606, 455] on blockquote "His analysis study appears to be based on the false premise." at bounding box center [809, 453] width 1109 height 57
click at [1095, 145] on link "Next »" at bounding box center [1103, 137] width 62 height 32
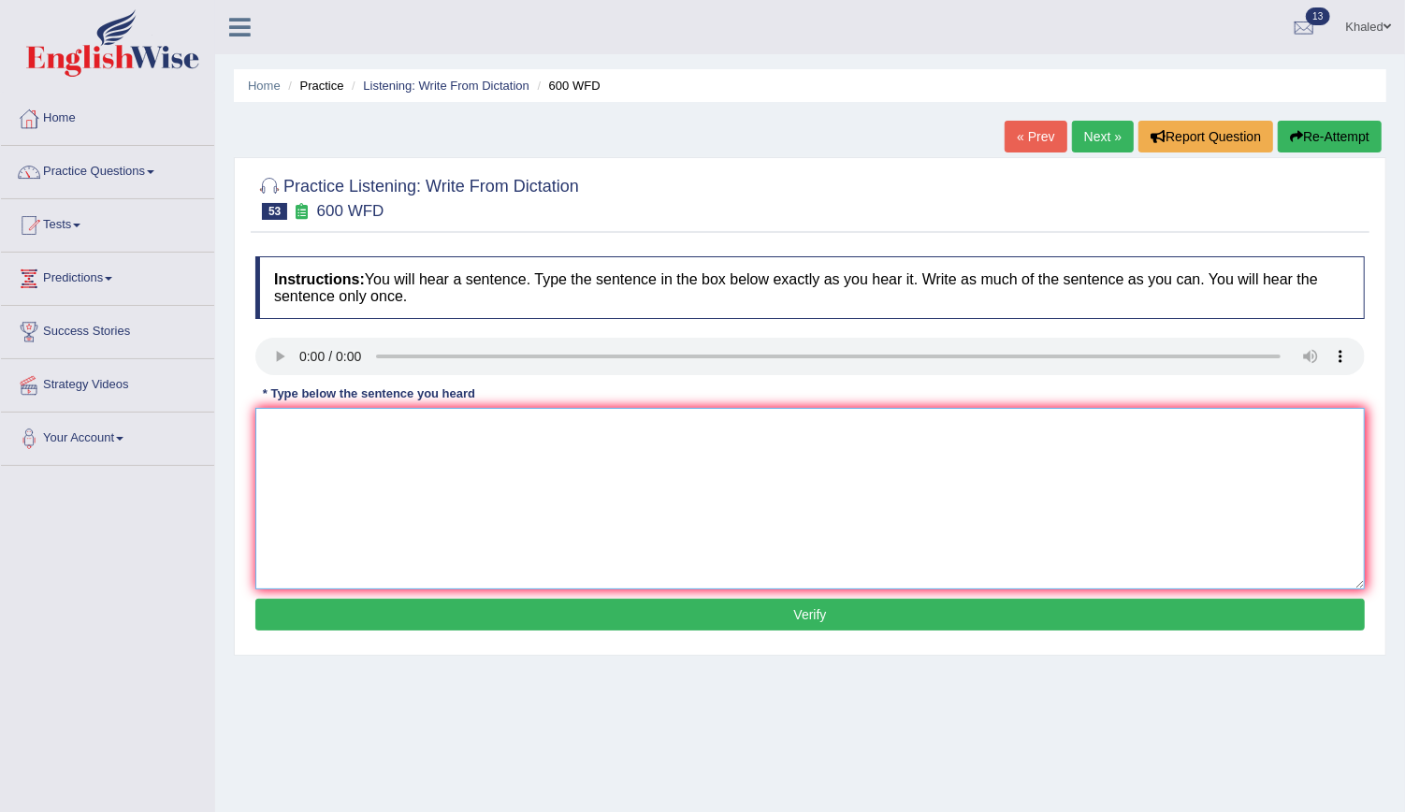
click at [321, 466] on textarea at bounding box center [809, 498] width 1109 height 181
type textarea "Can in is nessacery application forms."
click at [499, 611] on button "Verify" at bounding box center [809, 615] width 1109 height 32
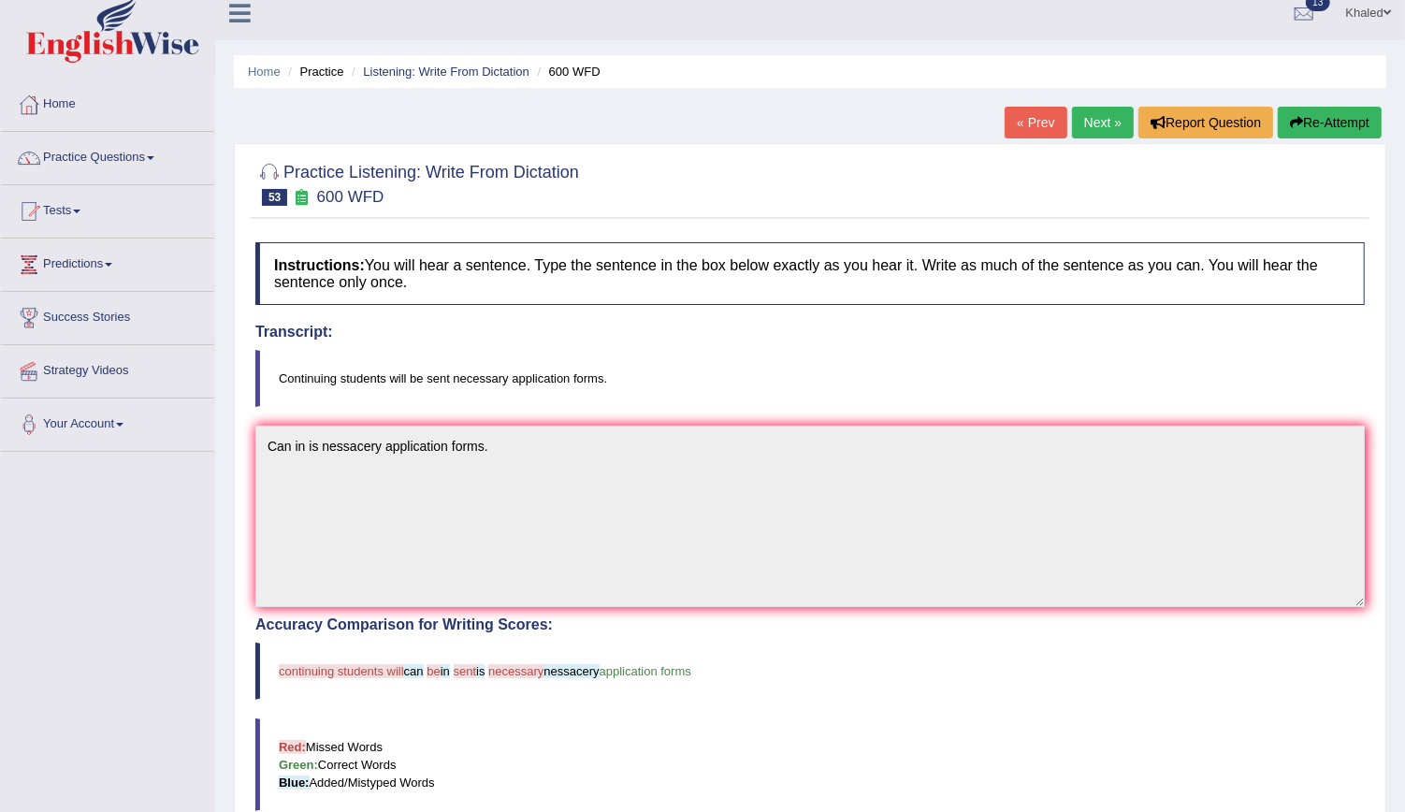
scroll to position [4, 0]
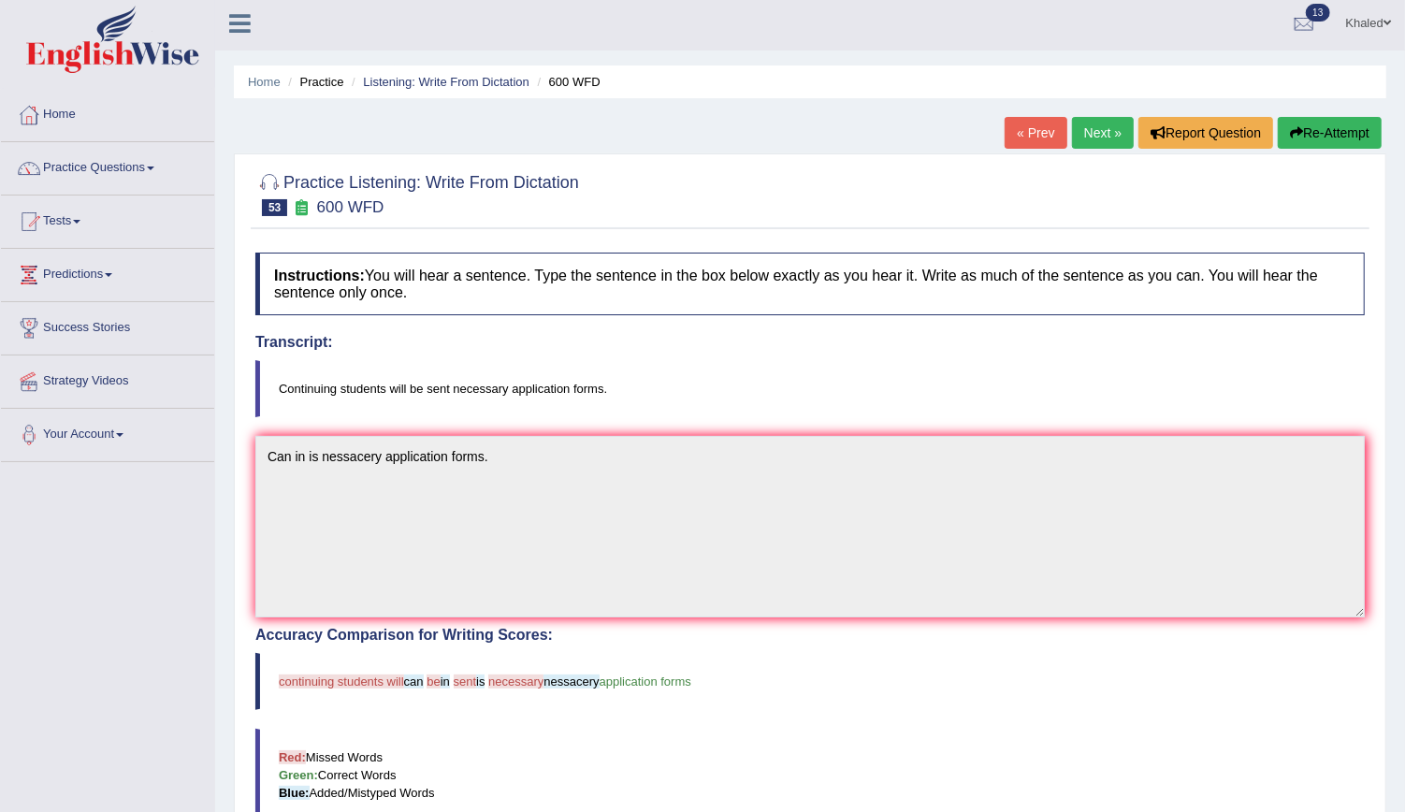
click at [1318, 119] on button "Re-Attempt" at bounding box center [1330, 133] width 104 height 32
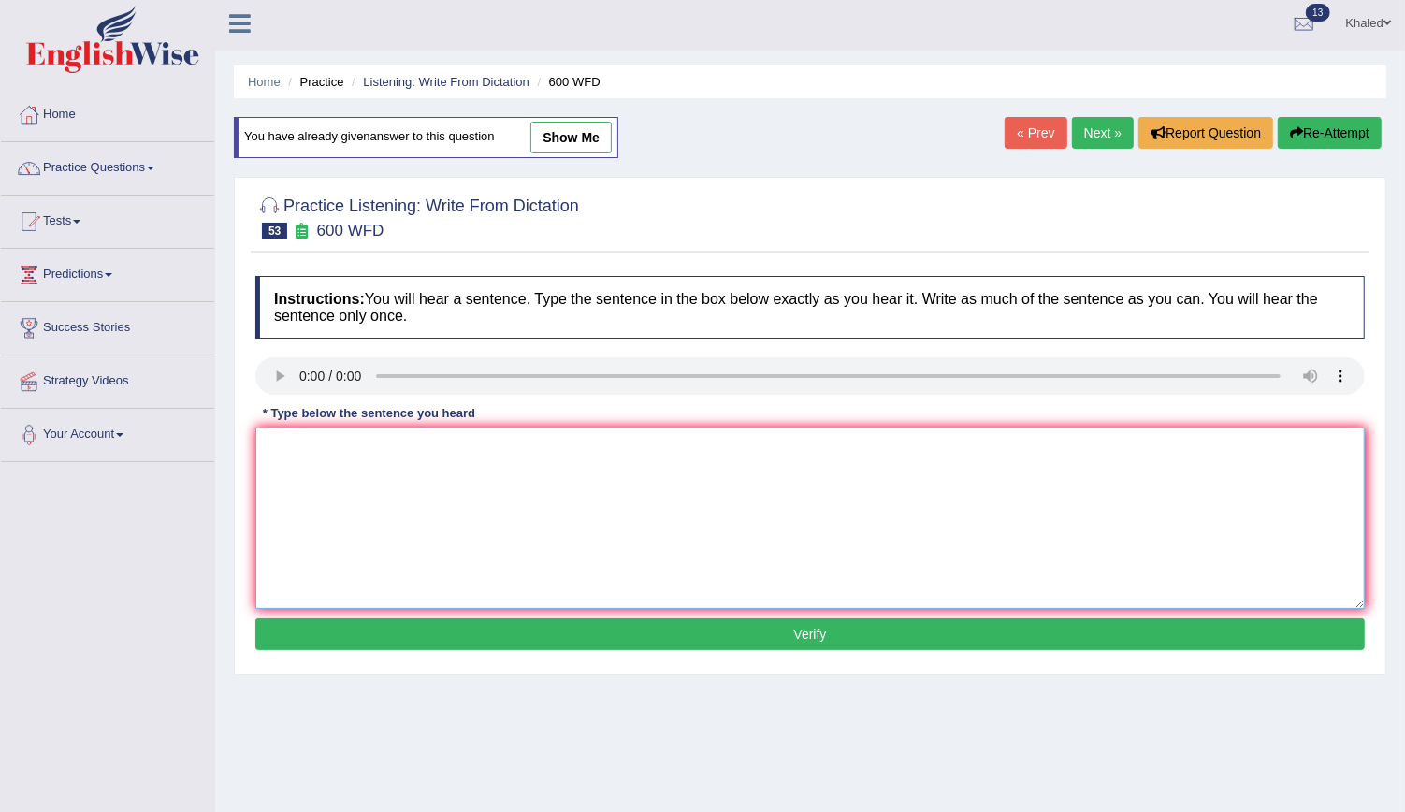
click at [296, 512] on textarea at bounding box center [809, 517] width 1109 height 181
type textarea "Continue in students is nessacery in application forms."
click at [384, 621] on button "Verify" at bounding box center [809, 634] width 1109 height 32
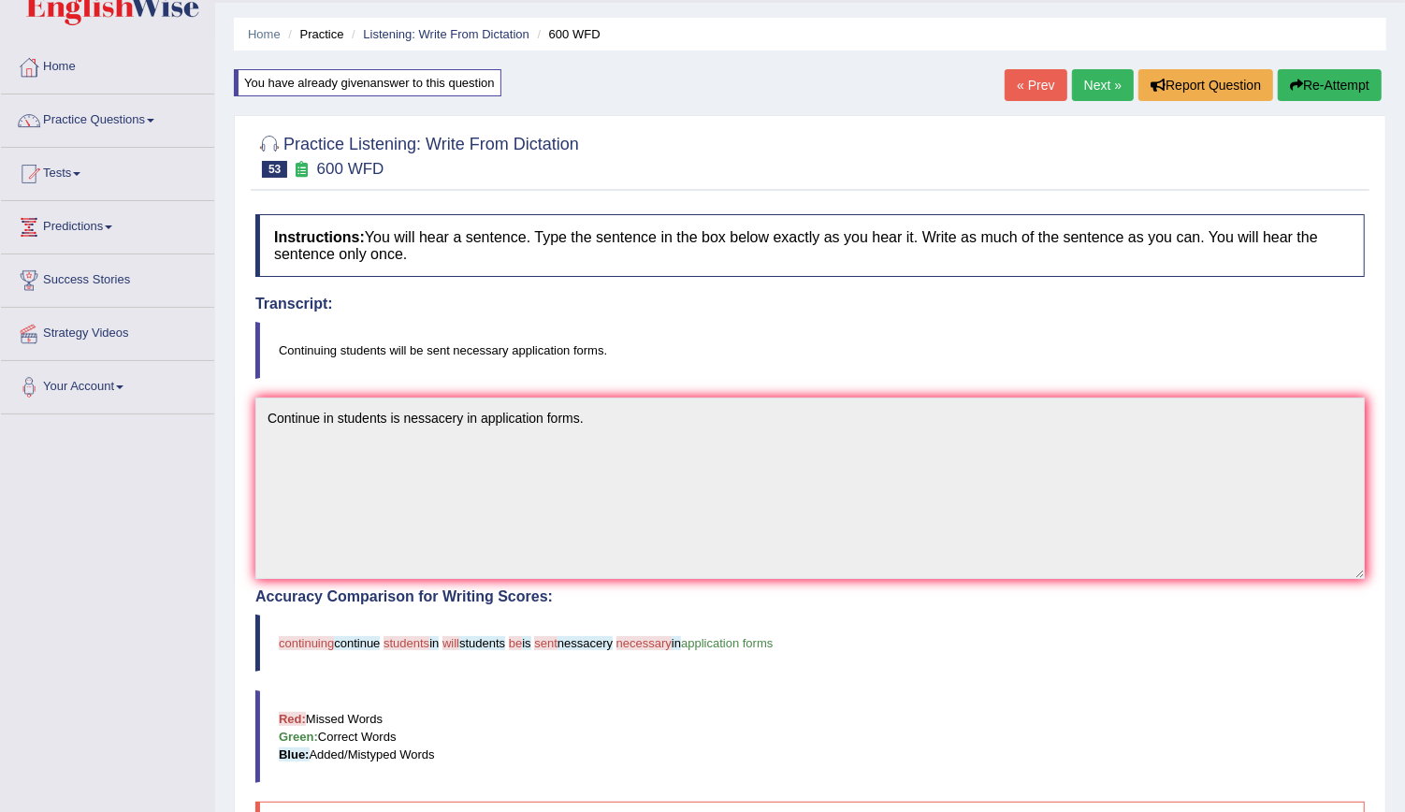
scroll to position [51, 0]
click at [1091, 76] on link "Next »" at bounding box center [1103, 86] width 62 height 32
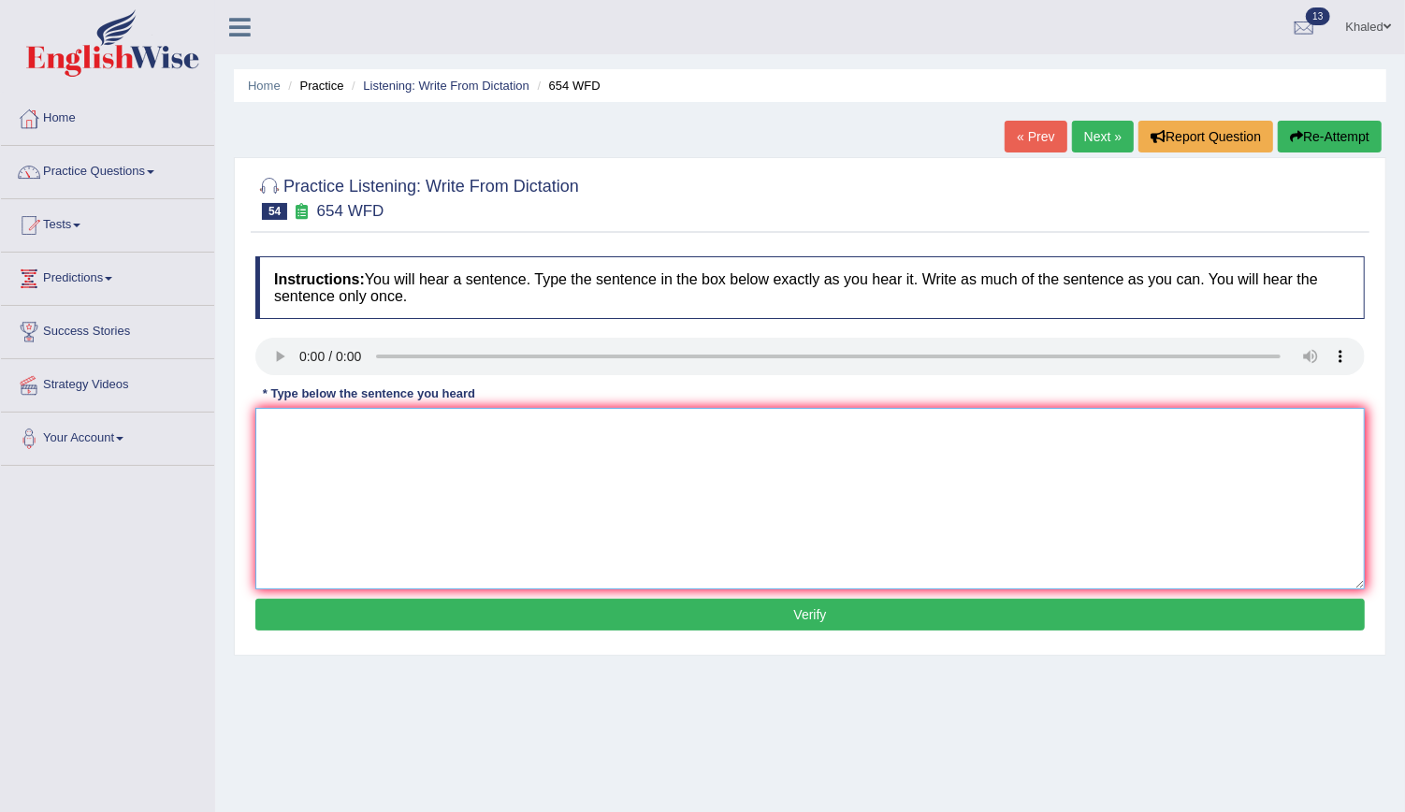
click at [336, 443] on textarea at bounding box center [809, 498] width 1109 height 181
click at [438, 430] on textarea "The study shows showed that the is the most active agent." at bounding box center [809, 498] width 1109 height 181
click at [513, 426] on textarea "The study shows showed that [PERSON_NAME] the is the most active agent." at bounding box center [809, 498] width 1109 height 181
type textarea "The study shows showed that [PERSON_NAME] is the most active agent."
click at [578, 605] on button "Verify" at bounding box center [809, 615] width 1109 height 32
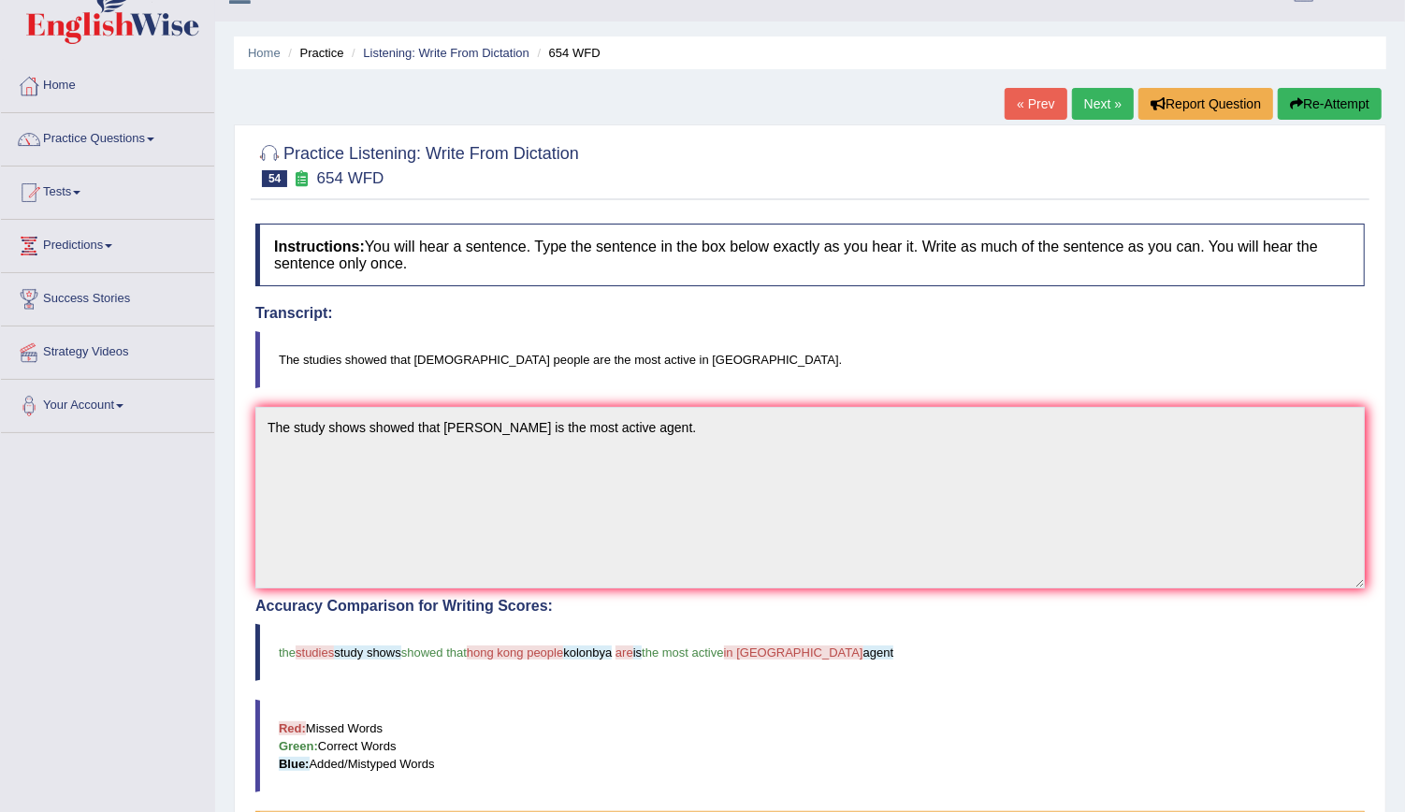
scroll to position [31, 0]
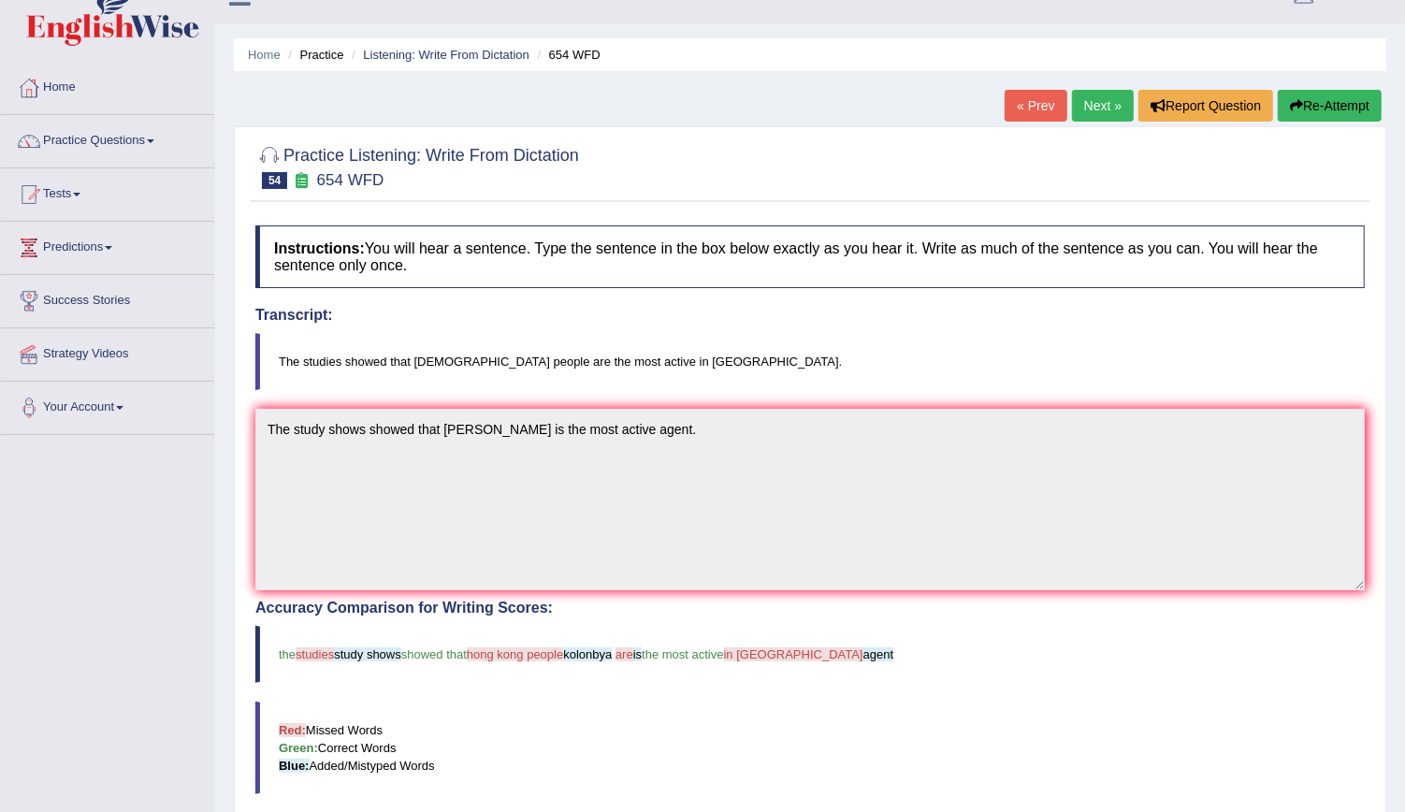
click at [1310, 99] on button "Re-Attempt" at bounding box center [1330, 106] width 104 height 32
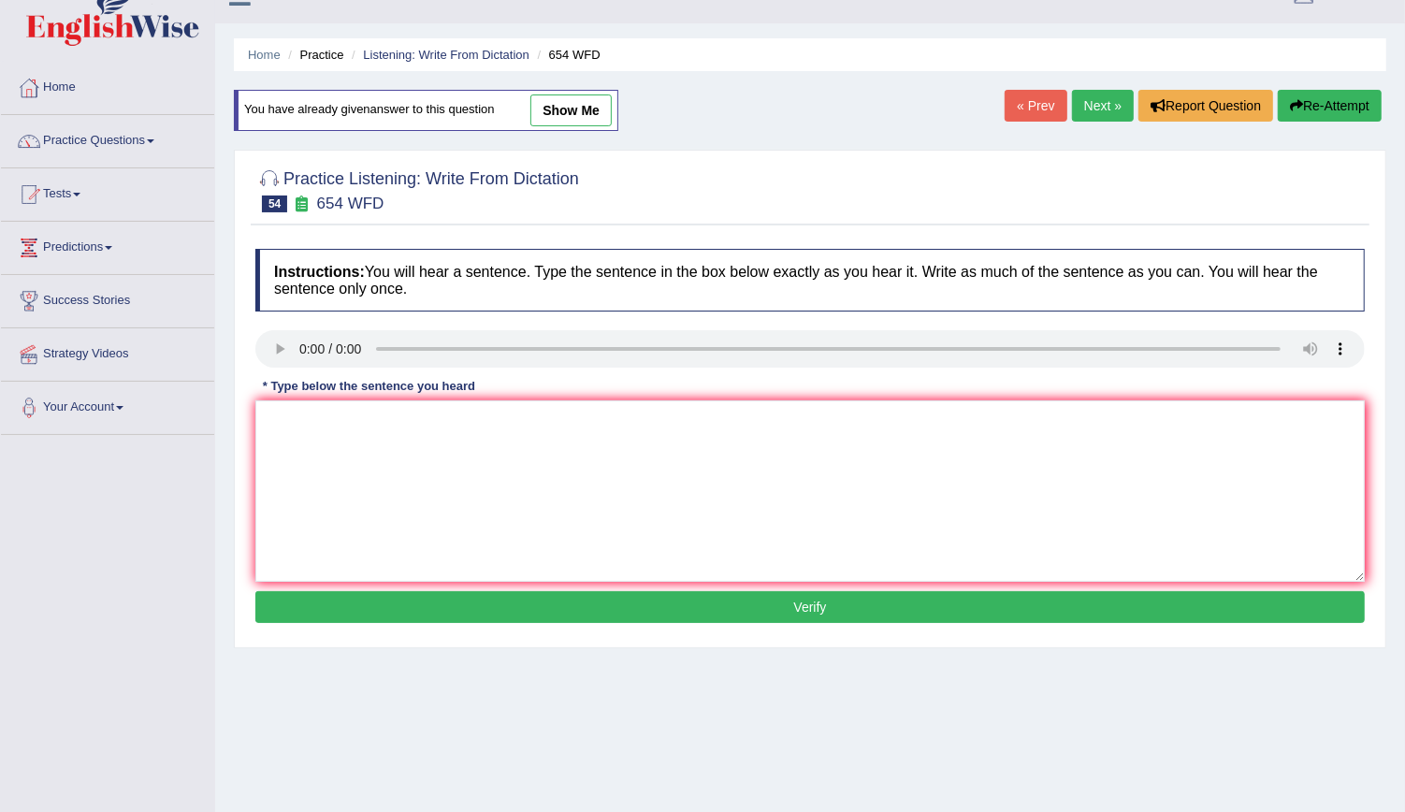
click at [558, 115] on link "show me" at bounding box center [570, 110] width 81 height 32
type textarea "The study shows showed that [PERSON_NAME] is the most active agent."
